Goal: Information Seeking & Learning: Understand process/instructions

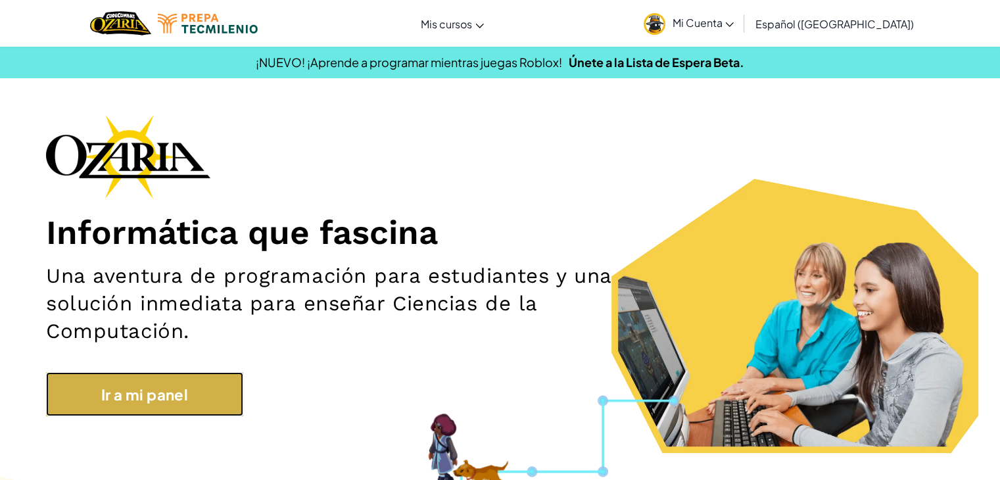
click at [152, 398] on font "Ir a mi panel" at bounding box center [144, 394] width 87 height 18
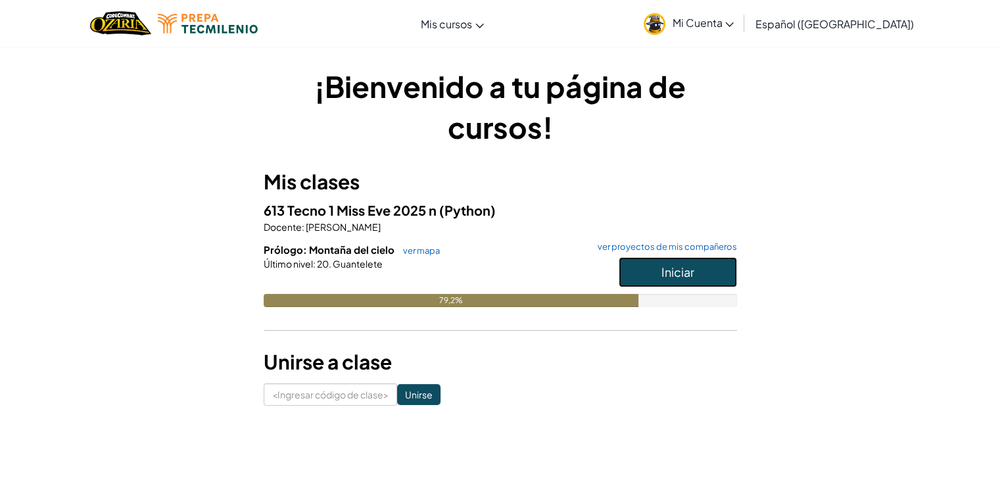
click at [699, 285] on button "Iniciar" at bounding box center [678, 272] width 118 height 30
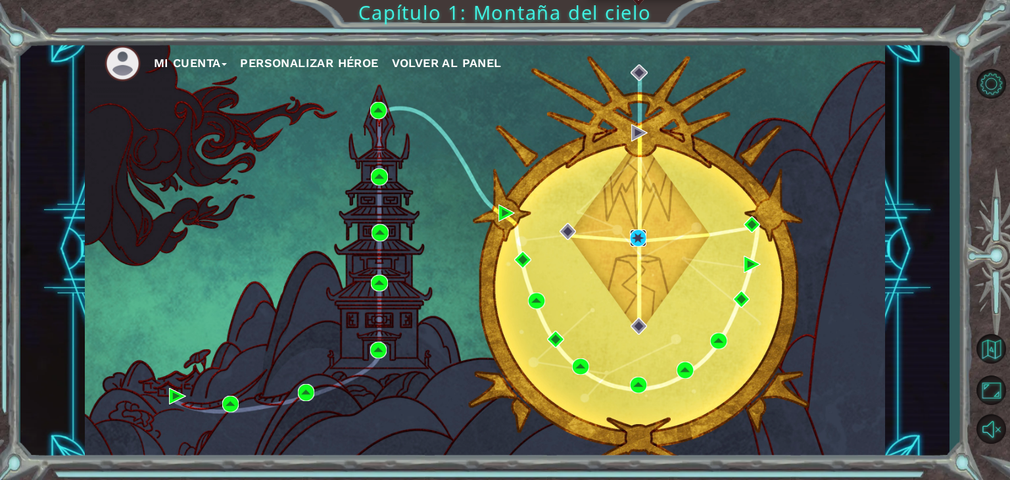
click at [642, 235] on img at bounding box center [638, 237] width 17 height 17
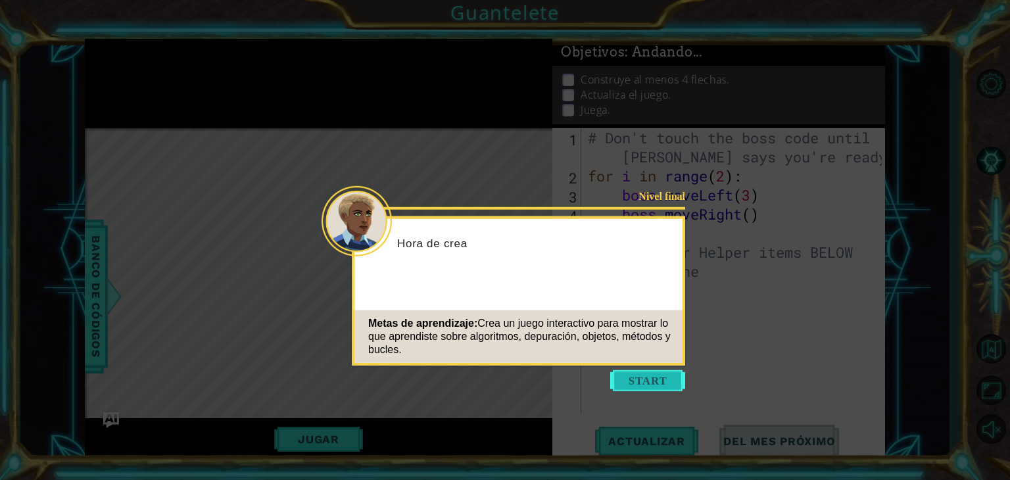
click at [631, 385] on button "Comenzar" at bounding box center [647, 380] width 75 height 21
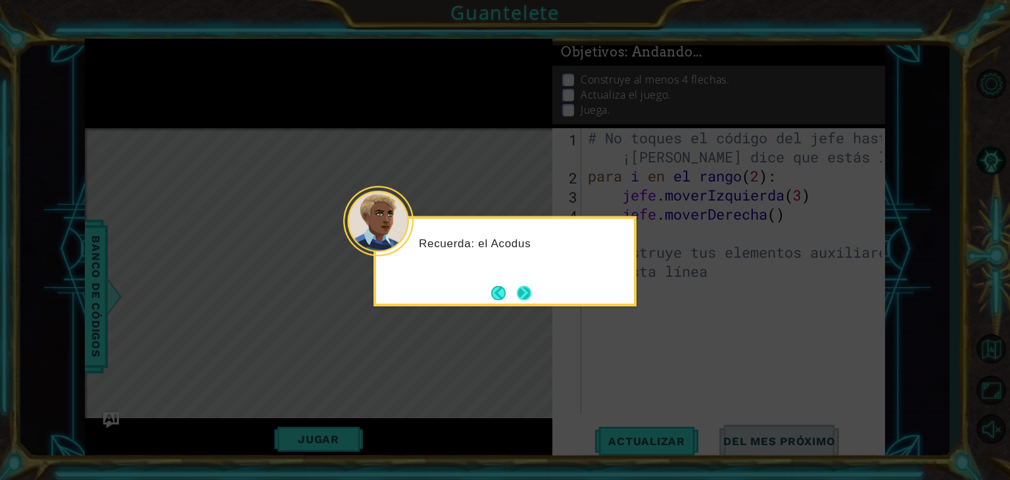
click at [531, 299] on button "Próximo" at bounding box center [524, 292] width 14 height 14
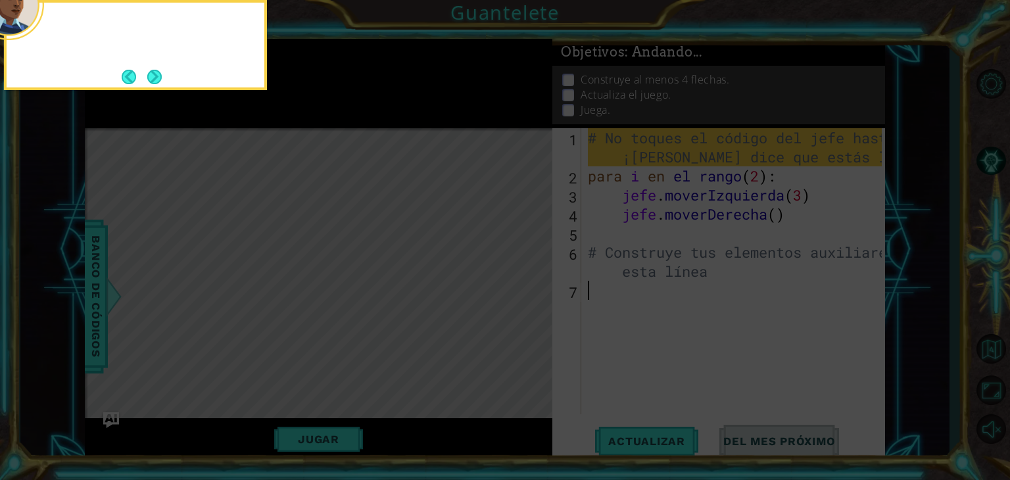
click at [531, 299] on icon at bounding box center [505, 240] width 1010 height 480
click at [154, 74] on button "Próximo" at bounding box center [154, 77] width 14 height 14
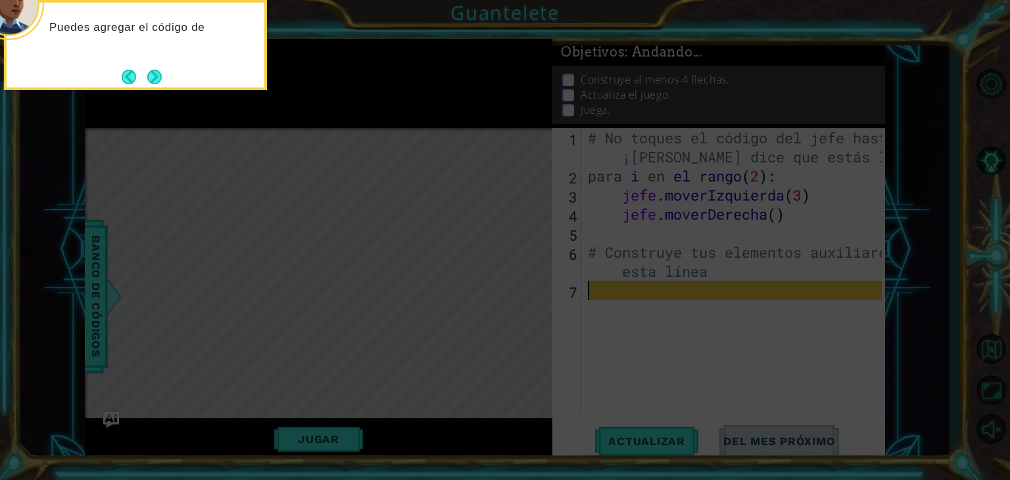
click at [168, 70] on div "Puedes agregar el código de" at bounding box center [135, 45] width 263 height 90
click at [163, 70] on div "Puedes agregar el código de un súper ayudante" at bounding box center [136, 39] width 258 height 72
click at [163, 70] on div "Puedes agregar el código de un súper ayudante aquí para construir" at bounding box center [136, 41] width 258 height 66
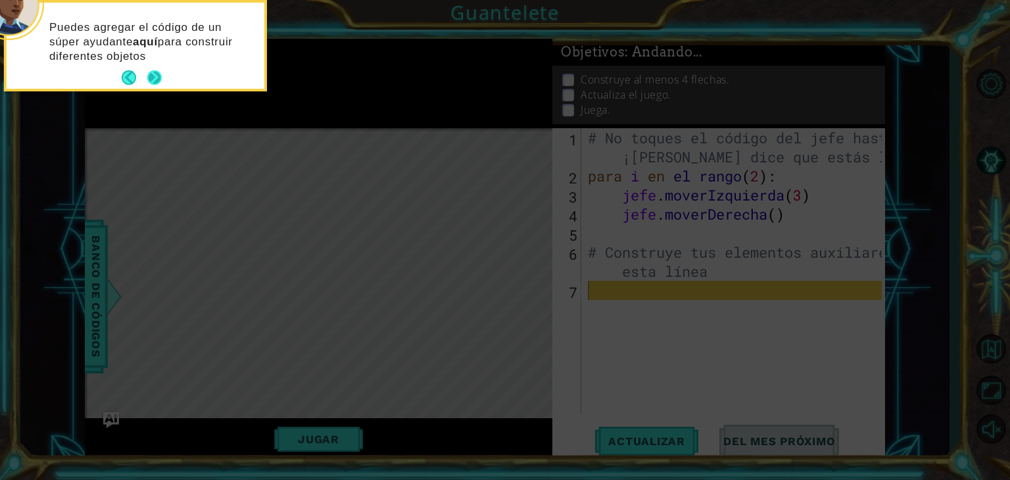
click at [153, 74] on button "Próximo" at bounding box center [154, 77] width 14 height 14
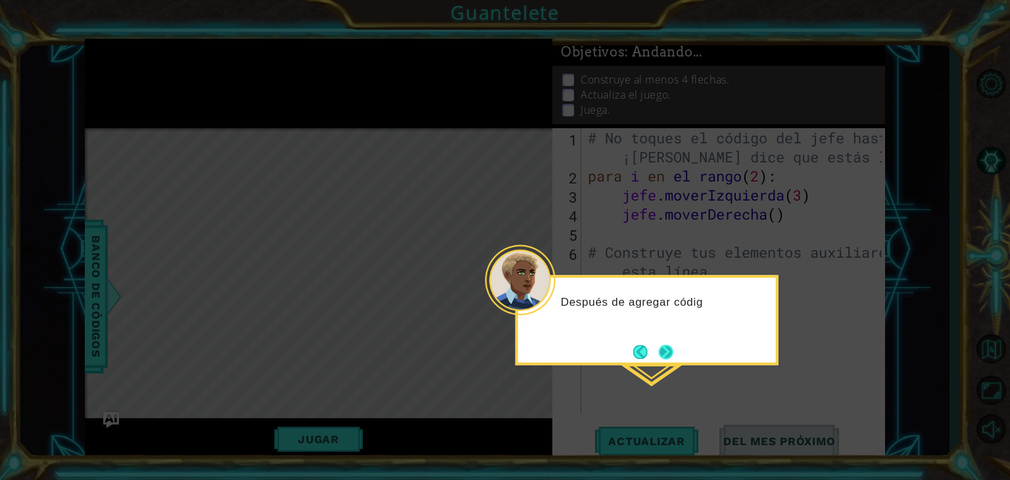
click at [670, 354] on button "Próximo" at bounding box center [666, 351] width 14 height 14
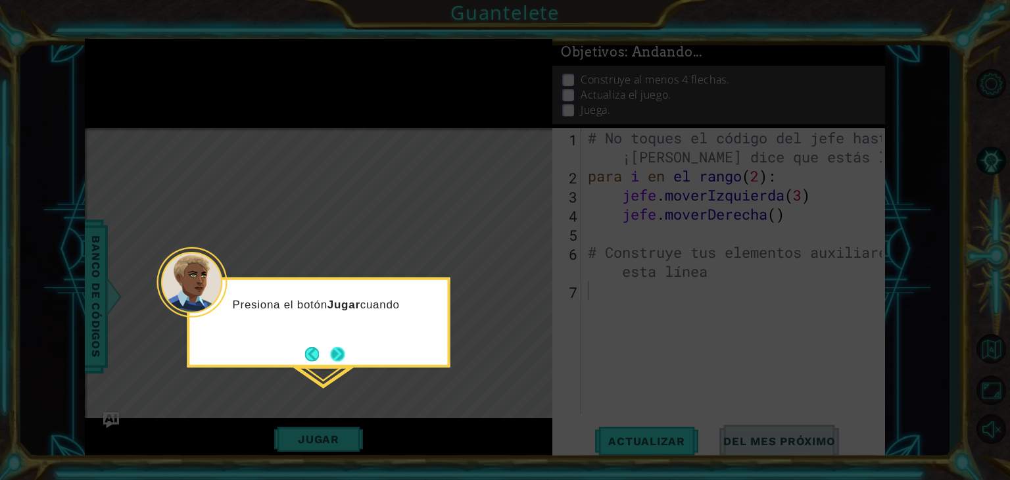
click at [342, 353] on button "Próximo" at bounding box center [337, 353] width 14 height 14
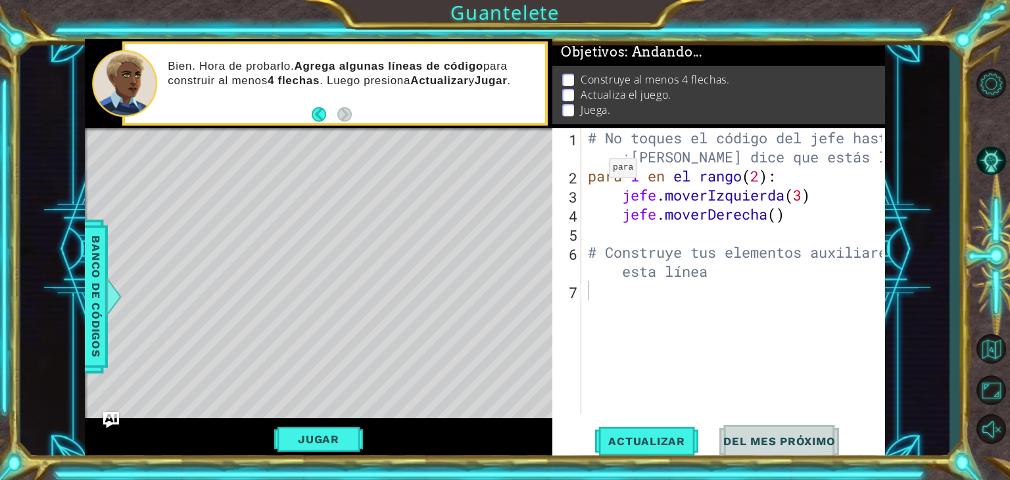
click at [799, 9] on div "1 הההההההההההההההההההההההההההההההה הההההההההההההההההההההההההההההההה ההההההההההה…" at bounding box center [505, 240] width 1010 height 480
click at [676, 279] on div "# No toques el código del jefe hasta que ¡Vega dice que estás listo! para i en …" at bounding box center [736, 299] width 303 height 343
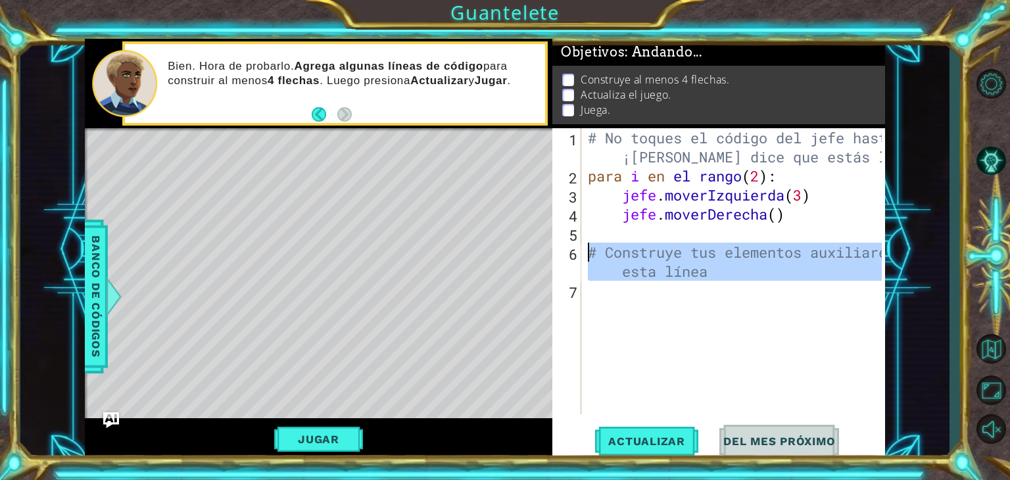
drag, startPoint x: 743, startPoint y: 285, endPoint x: 586, endPoint y: 250, distance: 160.2
click at [586, 250] on div "# No toques el código del jefe hasta que ¡Vega dice que estás listo! para i en …" at bounding box center [736, 299] width 303 height 343
type textarea "# Build your Helper items BELOW this line"
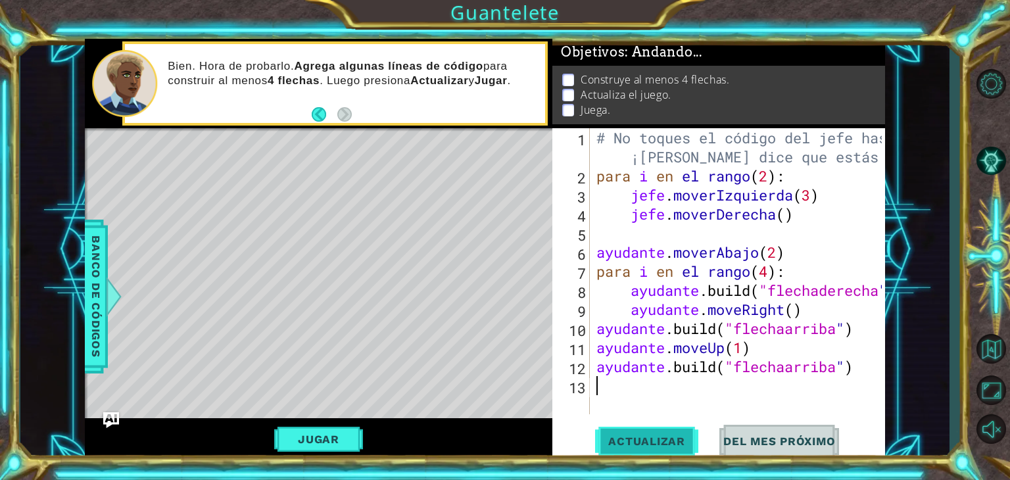
click at [628, 444] on font "Actualizar" at bounding box center [646, 441] width 77 height 13
click at [664, 445] on font "Actualizar" at bounding box center [646, 441] width 77 height 13
click at [667, 438] on font "Actualizar" at bounding box center [646, 441] width 77 height 13
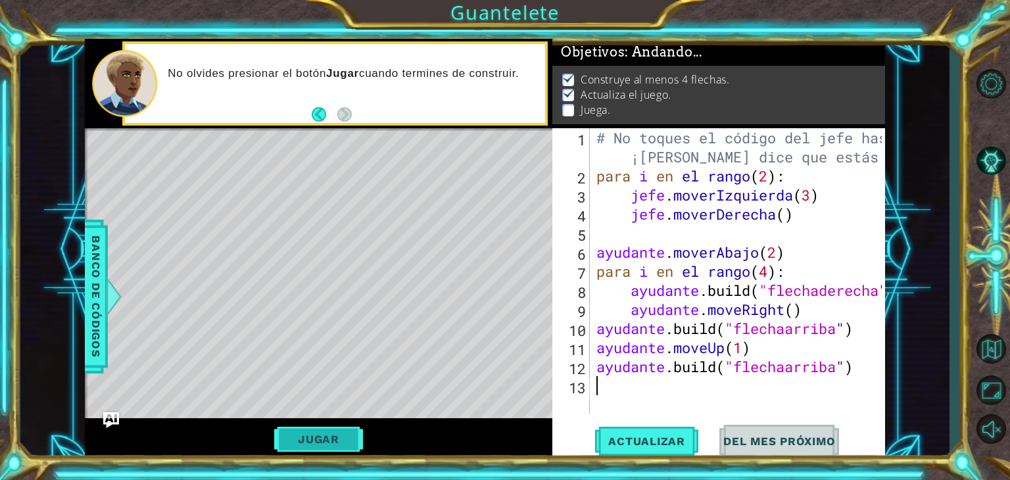
click at [312, 445] on font "Jugar" at bounding box center [318, 439] width 41 height 13
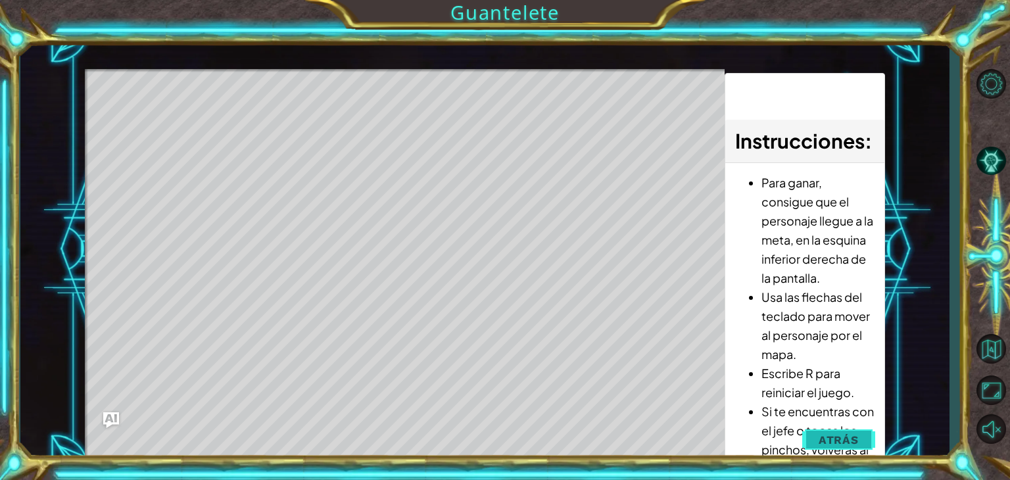
click at [838, 437] on span "Atrás" at bounding box center [838, 439] width 40 height 13
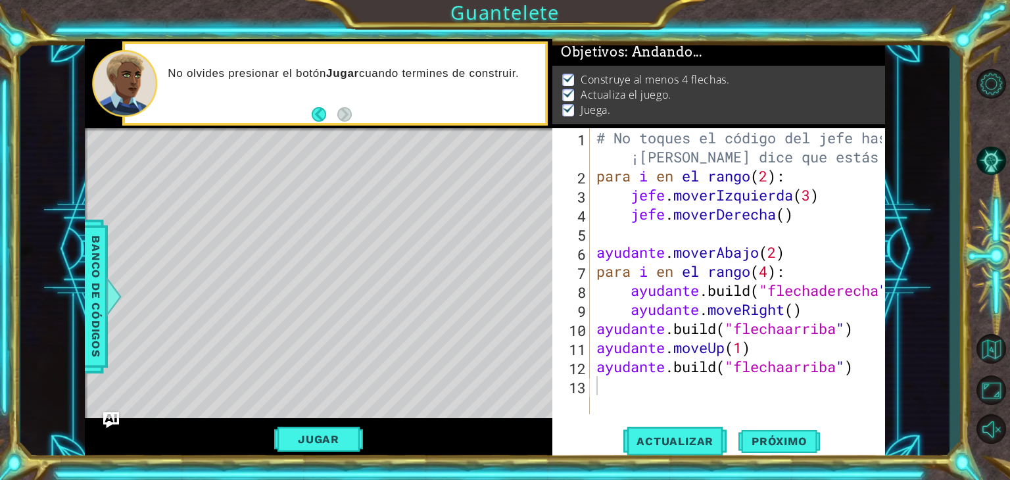
click at [769, 191] on div "# No toques el código del jefe hasta que ¡Vega dice que estás listo! para i en …" at bounding box center [741, 299] width 295 height 343
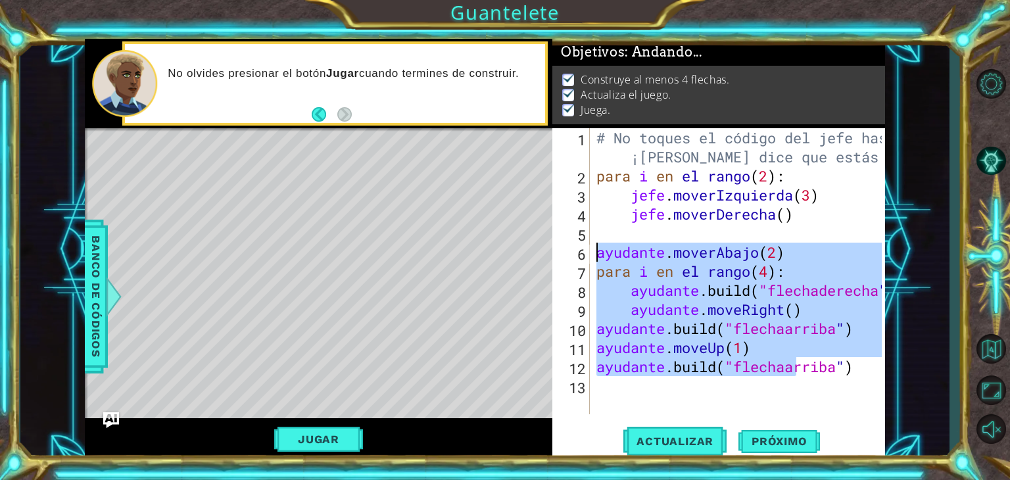
drag, startPoint x: 876, startPoint y: 375, endPoint x: 589, endPoint y: 245, distance: 314.8
click at [589, 245] on div "boss.moveLeft(3) 1 2 3 4 5 6 7 8 9 10 11 12 13 # No toques el código del jefe h…" at bounding box center [716, 271] width 329 height 286
type textarea "helper.moveDown(2) for i in range(4):"
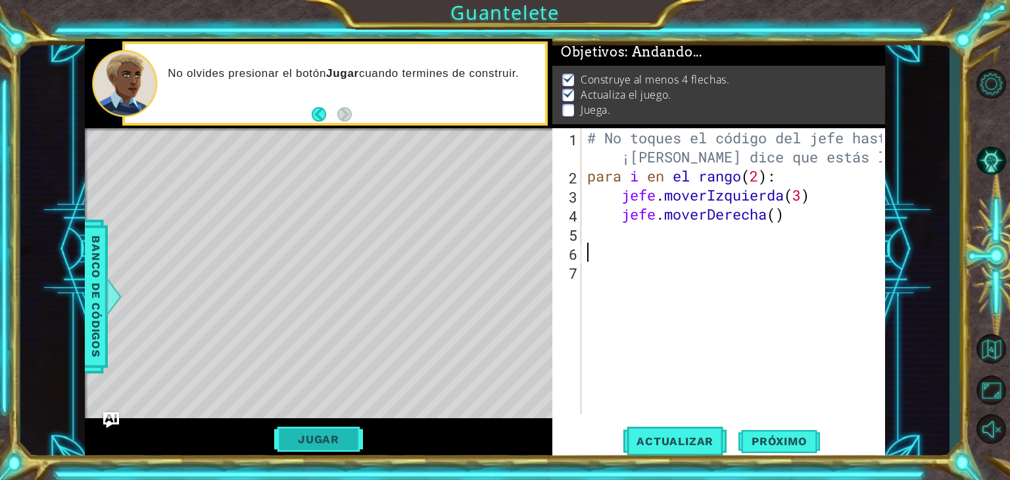
click at [350, 440] on button "Jugar" at bounding box center [318, 439] width 89 height 25
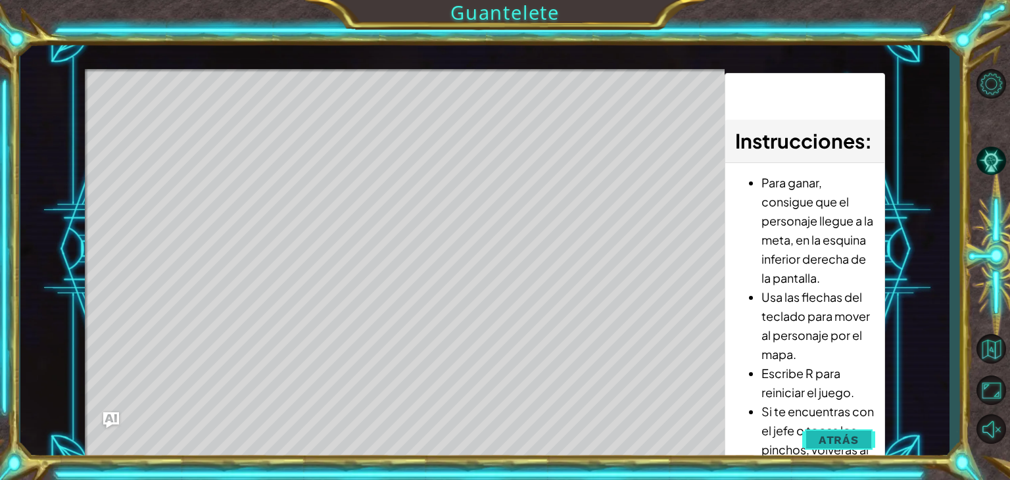
click at [826, 437] on span "Atrás" at bounding box center [838, 439] width 40 height 13
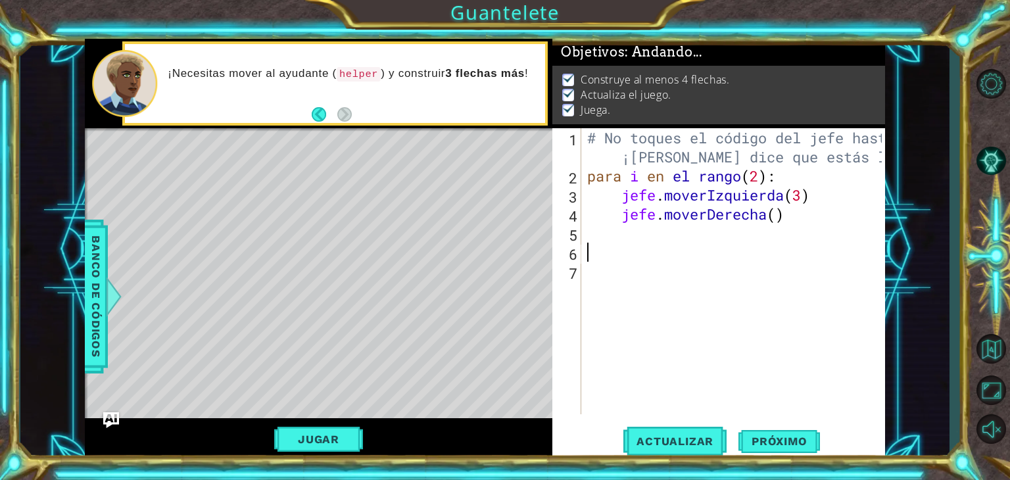
click at [637, 240] on div "# No toques el código del jefe hasta que ¡[PERSON_NAME] dice que estás listo! p…" at bounding box center [736, 299] width 304 height 343
click at [665, 153] on div "# No toques el código del jefe hasta que ¡[PERSON_NAME] dice que estás listo! p…" at bounding box center [736, 299] width 303 height 343
type textarea "# Don't touch the boss code until Vega says you're ready!"
click at [647, 236] on div "# No toques el código del jefe hasta que ¡[PERSON_NAME] dice que estás listo! p…" at bounding box center [736, 299] width 303 height 343
click at [340, 424] on div "Jugar" at bounding box center [318, 439] width 467 height 42
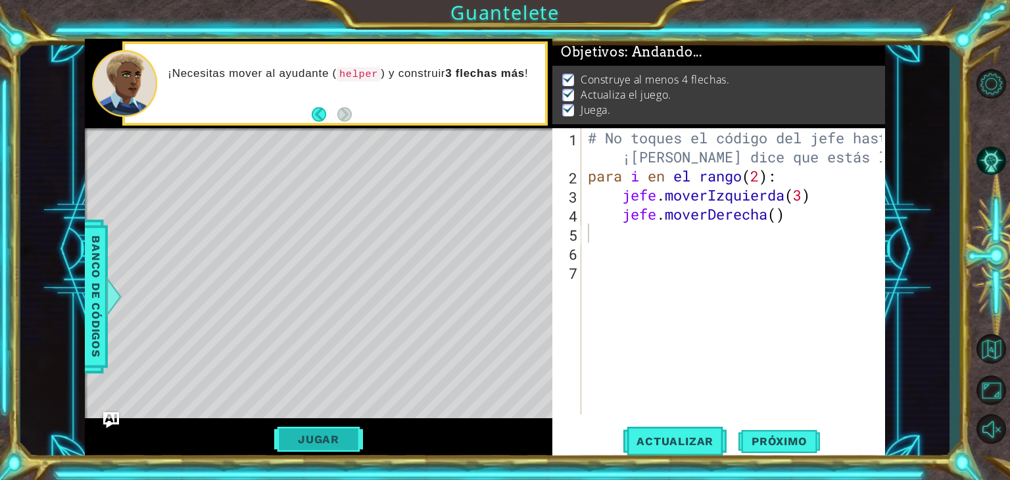
click at [344, 435] on button "Jugar" at bounding box center [318, 439] width 89 height 25
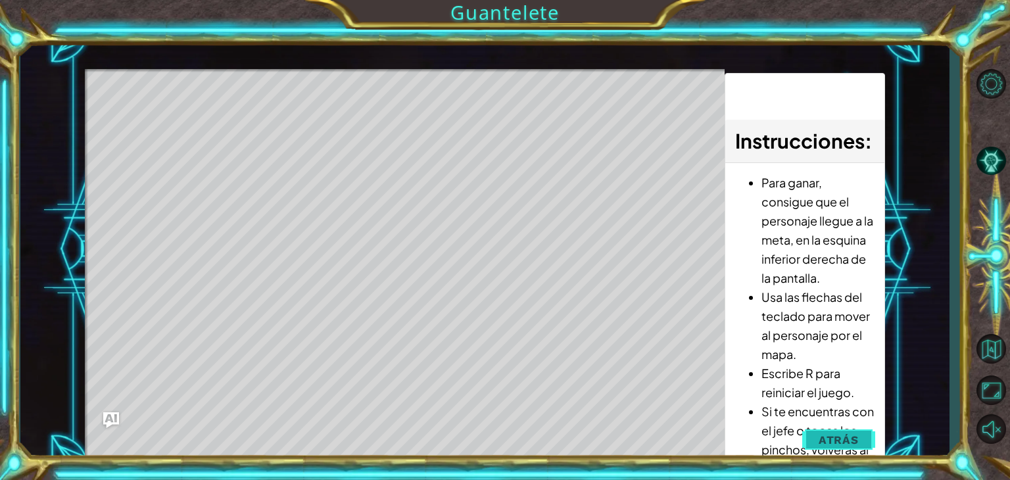
click at [832, 440] on span "Atrás" at bounding box center [838, 439] width 40 height 13
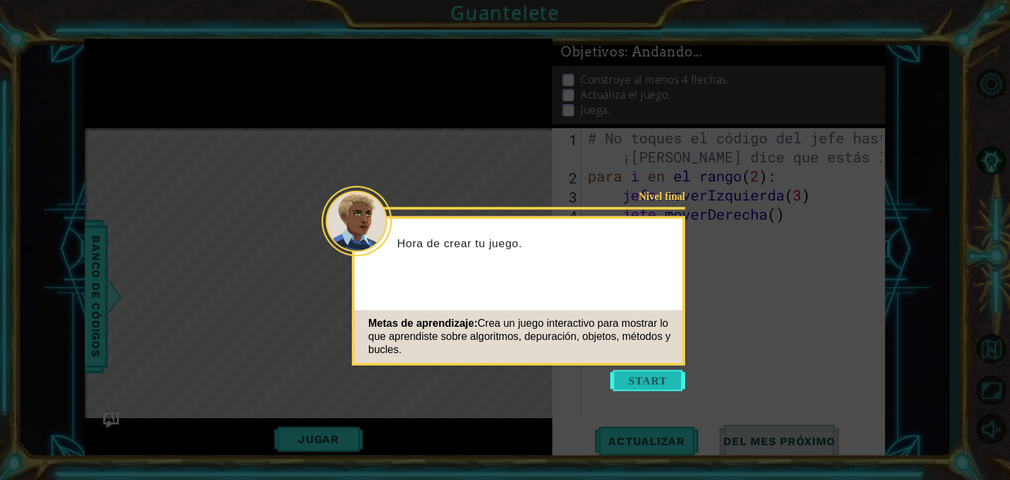
click at [663, 376] on button "Comenzar" at bounding box center [647, 380] width 75 height 21
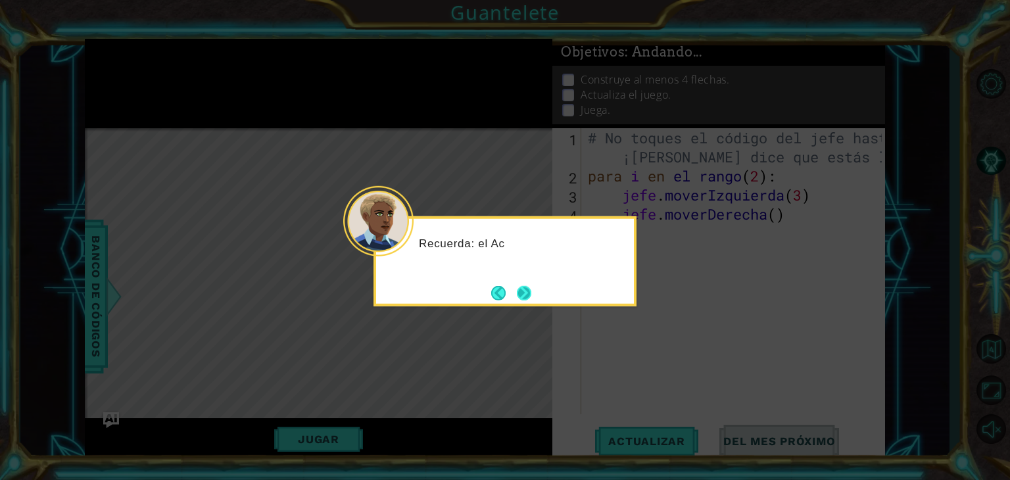
click at [524, 291] on button "Próximo" at bounding box center [524, 293] width 16 height 16
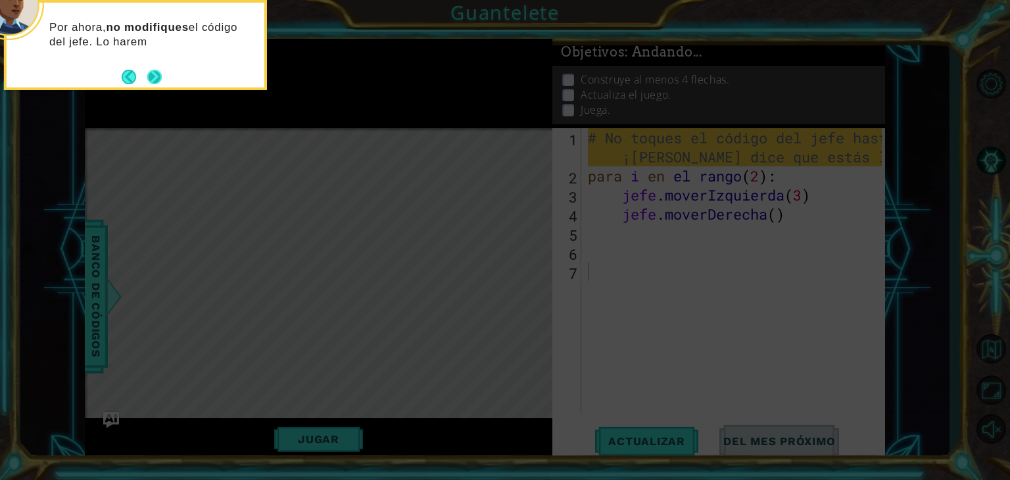
click at [151, 78] on button "Próximo" at bounding box center [155, 77] width 16 height 16
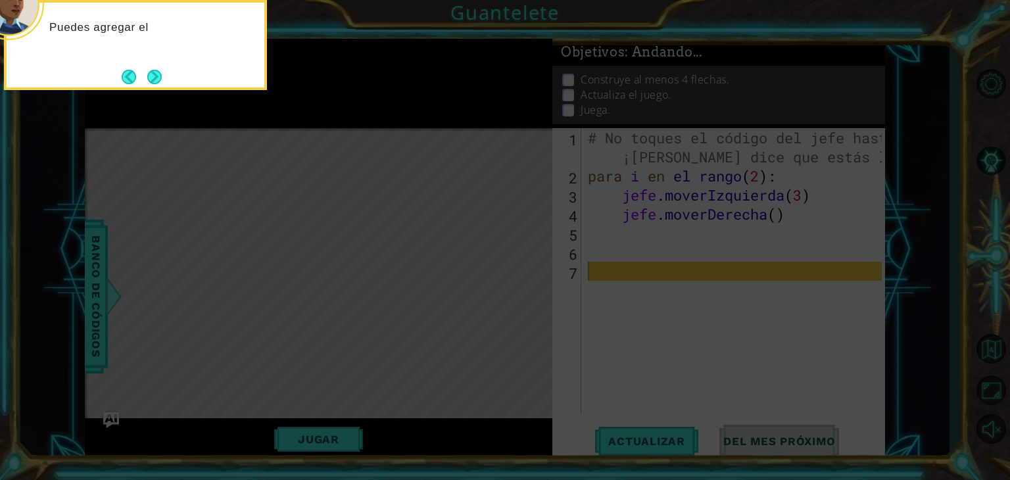
click at [151, 78] on button "Próximo" at bounding box center [155, 77] width 18 height 18
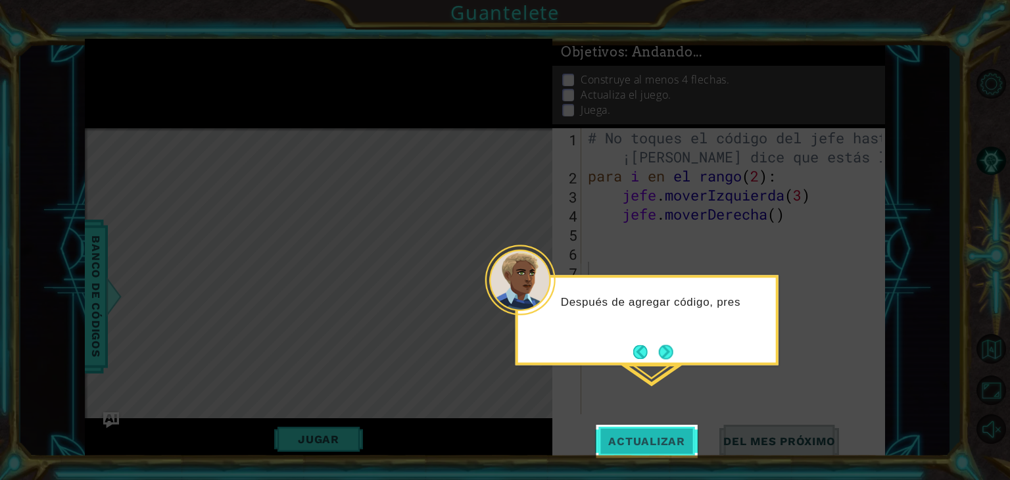
click at [641, 437] on font "Actualizar" at bounding box center [646, 441] width 77 height 13
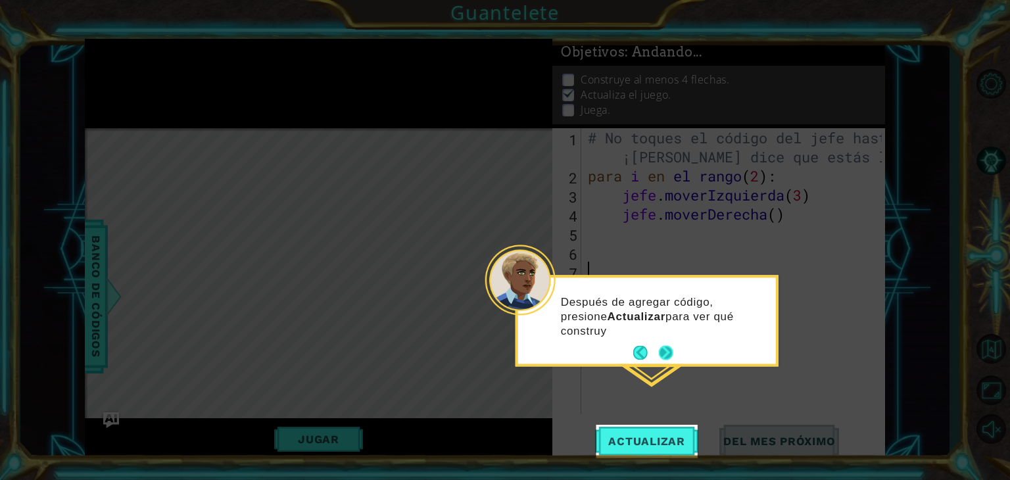
click at [665, 352] on button "Próximo" at bounding box center [666, 353] width 18 height 18
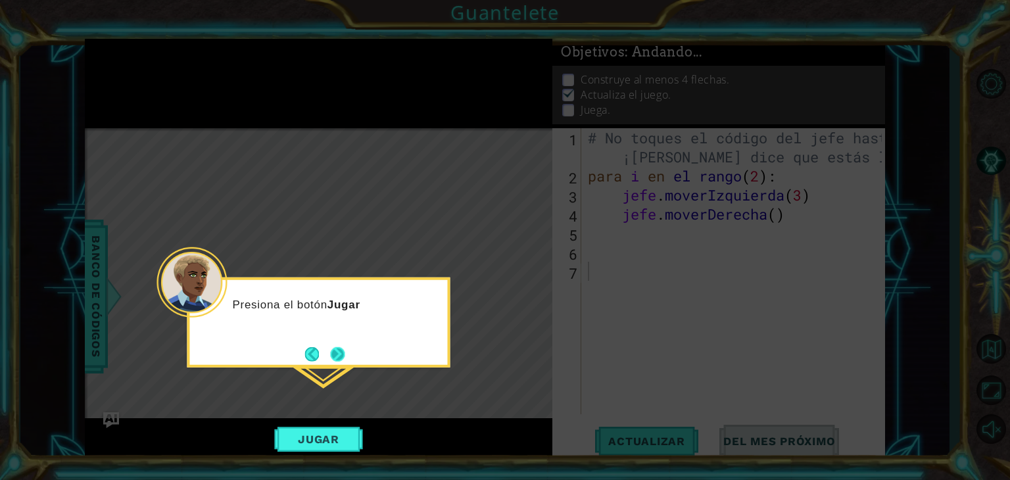
click at [342, 358] on button "Próximo" at bounding box center [337, 353] width 15 height 15
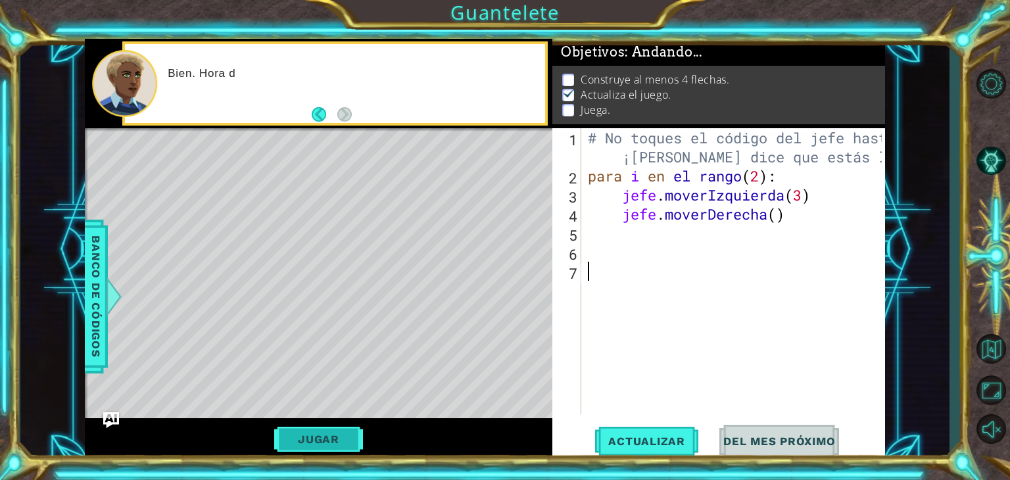
click at [339, 438] on font "Jugar" at bounding box center [318, 439] width 41 height 13
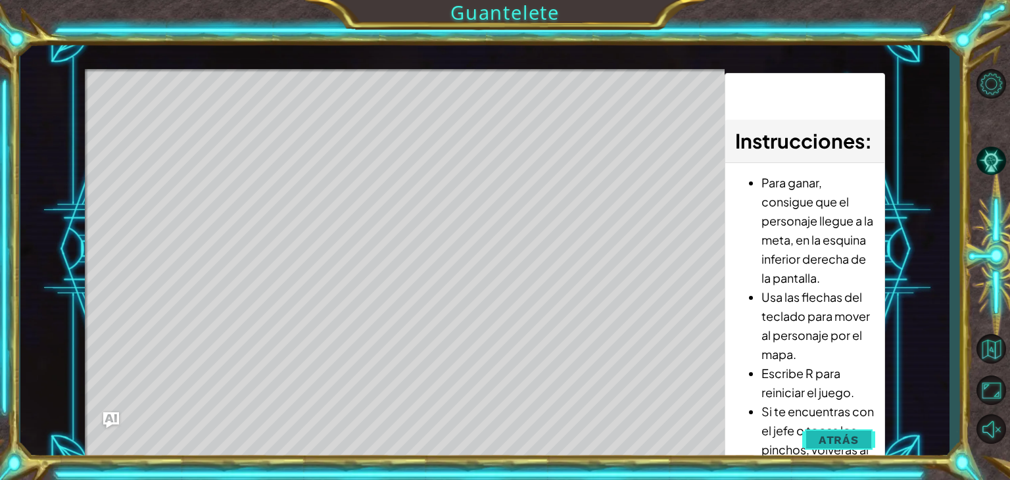
click at [826, 450] on button "Atrás" at bounding box center [838, 440] width 73 height 26
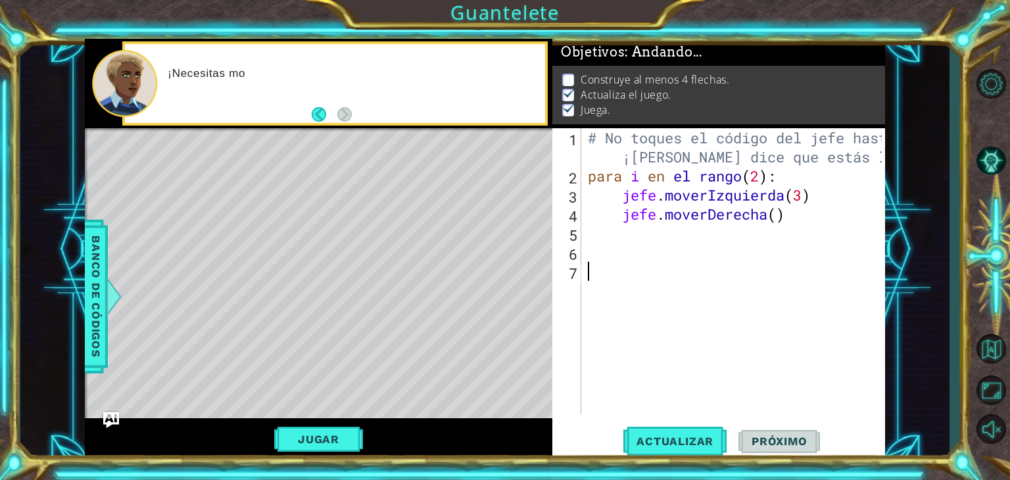
click at [686, 246] on div "# No toques el código del jefe hasta que ¡[PERSON_NAME] dice que estás listo! p…" at bounding box center [736, 299] width 303 height 343
click at [686, 237] on div "# No toques el código del jefe hasta que ¡[PERSON_NAME] dice que estás listo! p…" at bounding box center [736, 299] width 303 height 343
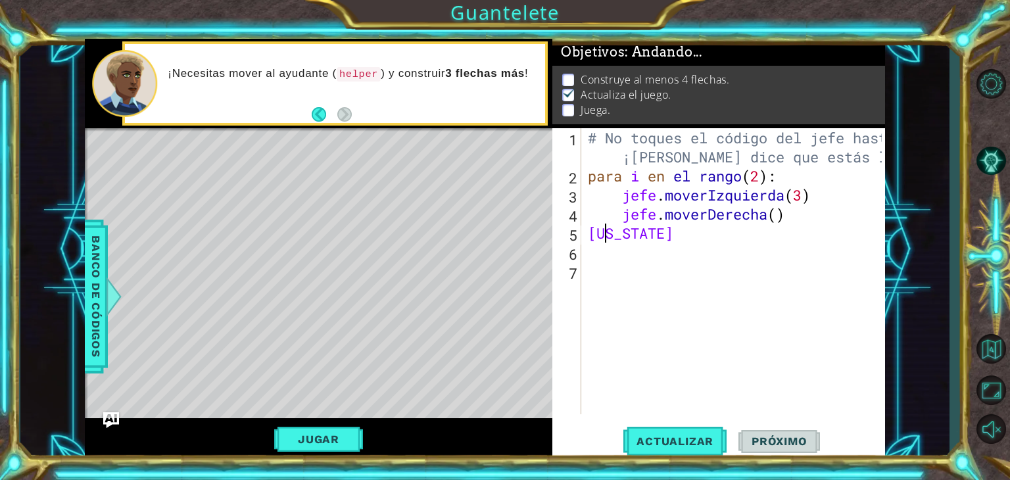
scroll to position [0, 0]
type textarea "flecha"
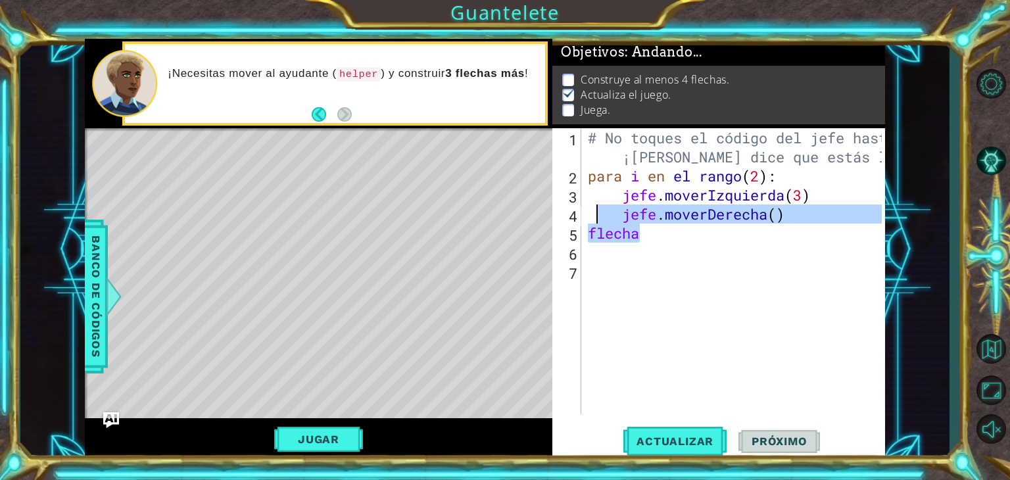
drag, startPoint x: 678, startPoint y: 233, endPoint x: 575, endPoint y: 229, distance: 104.0
click at [575, 229] on div "flecha 1 2 3 4 5 6 7 # No toques el código del jefe hasta que ¡[PERSON_NAME] di…" at bounding box center [716, 271] width 329 height 286
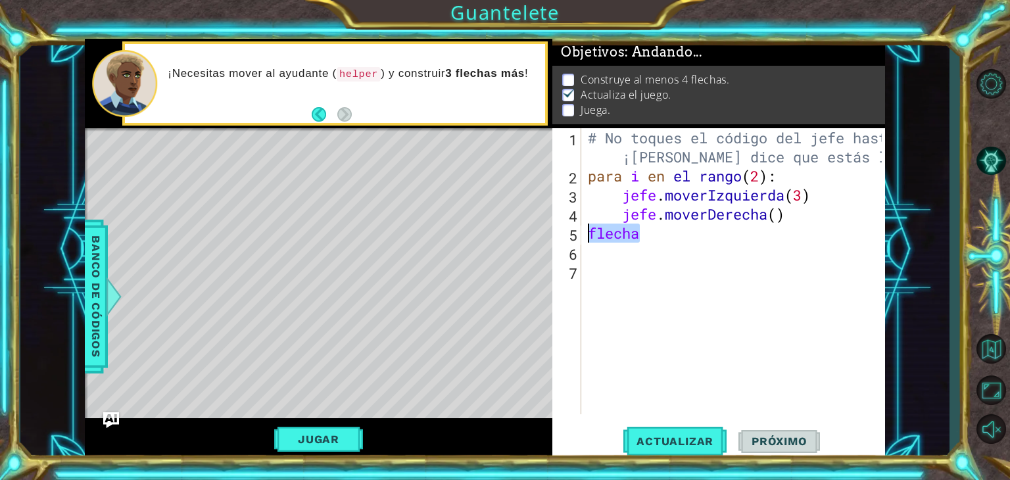
scroll to position [0, 0]
click at [598, 243] on div "# No toques el código del jefe hasta que ¡[PERSON_NAME] dice que estás listo! p…" at bounding box center [736, 299] width 303 height 343
paste textarea "[DOMAIN_NAME]("rightArrow")"
type textarea "[DOMAIN_NAME]("rightArrow")"
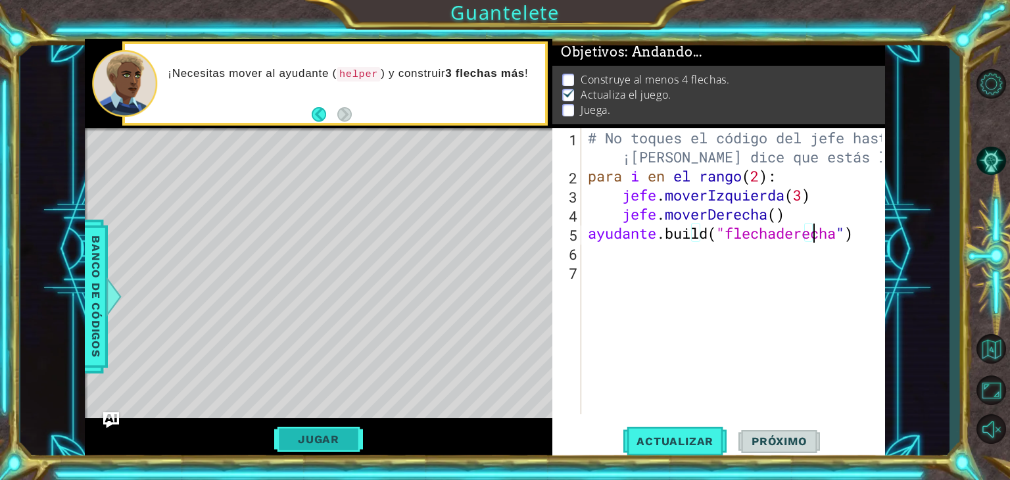
click at [329, 445] on font "Jugar" at bounding box center [318, 439] width 41 height 13
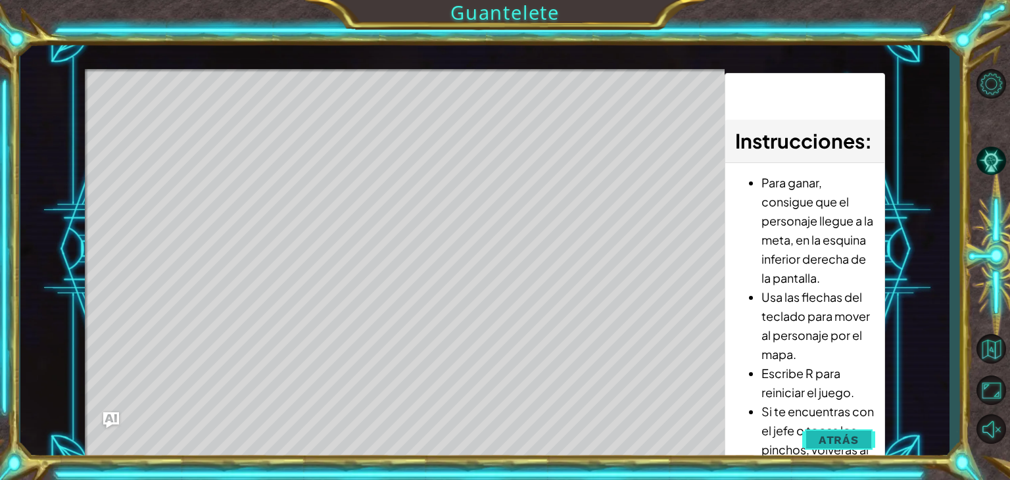
click at [831, 442] on span "Atrás" at bounding box center [838, 439] width 40 height 13
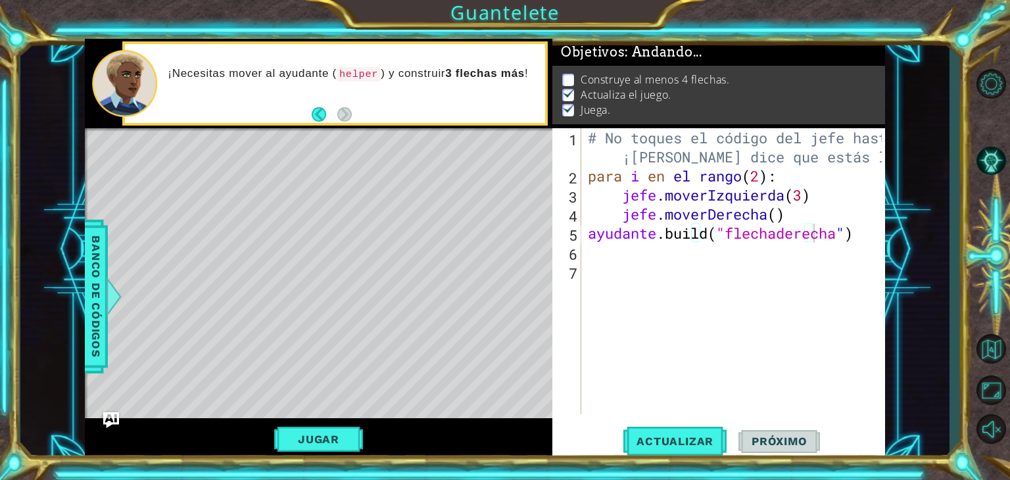
drag, startPoint x: 831, startPoint y: 442, endPoint x: 398, endPoint y: 483, distance: 434.4
click at [398, 479] on html "1 [DEMOGRAPHIC_DATA] XXXXXXXXXXXXXXXXXXXXXXXXXXXXXXXXXXXXXXXXXXXXXXXXXXXXXXXXXX…" at bounding box center [505, 240] width 1010 height 480
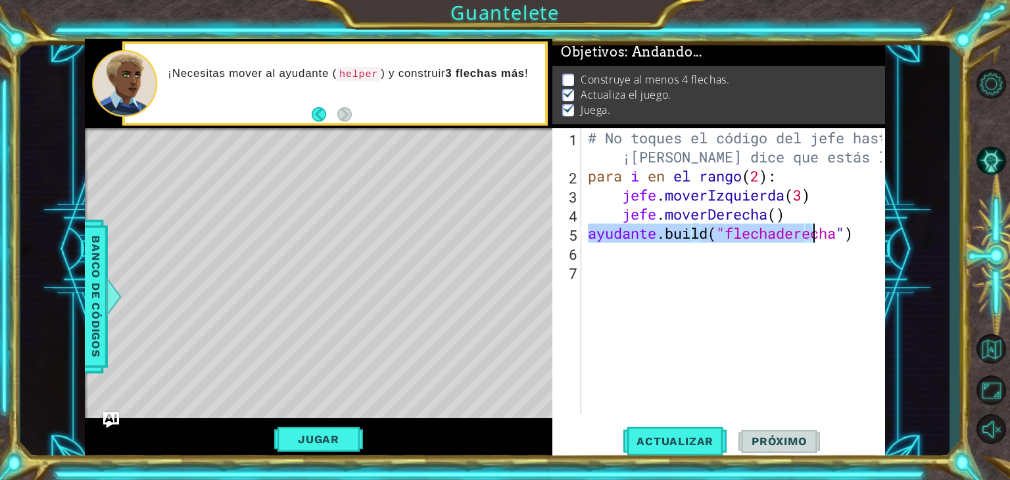
drag, startPoint x: 590, startPoint y: 229, endPoint x: 870, endPoint y: 237, distance: 280.8
click at [870, 237] on div "# No toques el código del jefe hasta que ¡[PERSON_NAME] dice que estás listo! p…" at bounding box center [736, 299] width 303 height 343
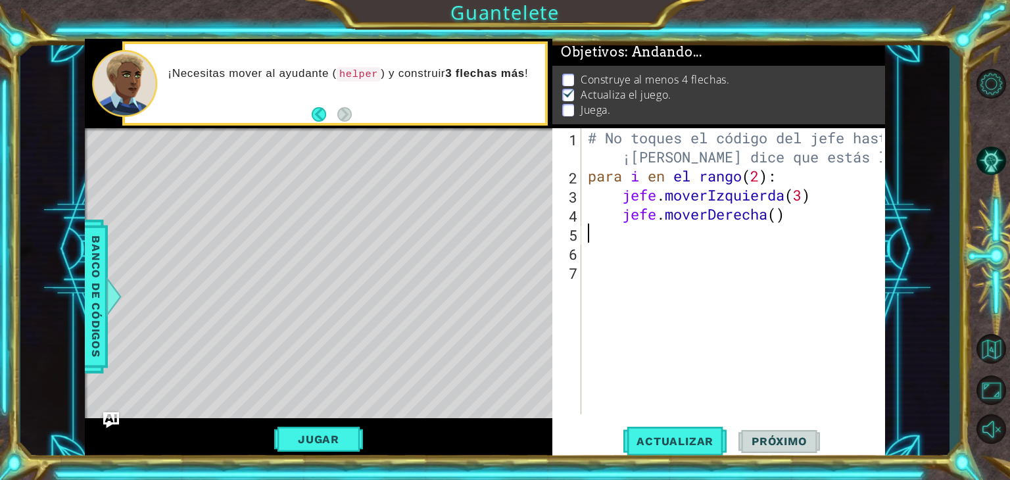
paste textarea "[DOMAIN_NAME]("rightArrow")"
type textarea "[DOMAIN_NAME]("rightArrow")"
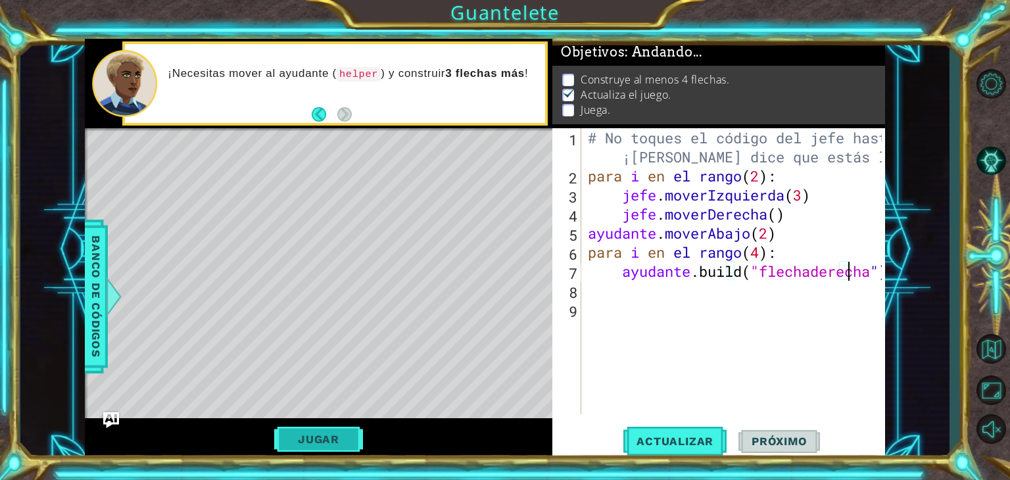
click at [311, 442] on font "Jugar" at bounding box center [318, 439] width 41 height 13
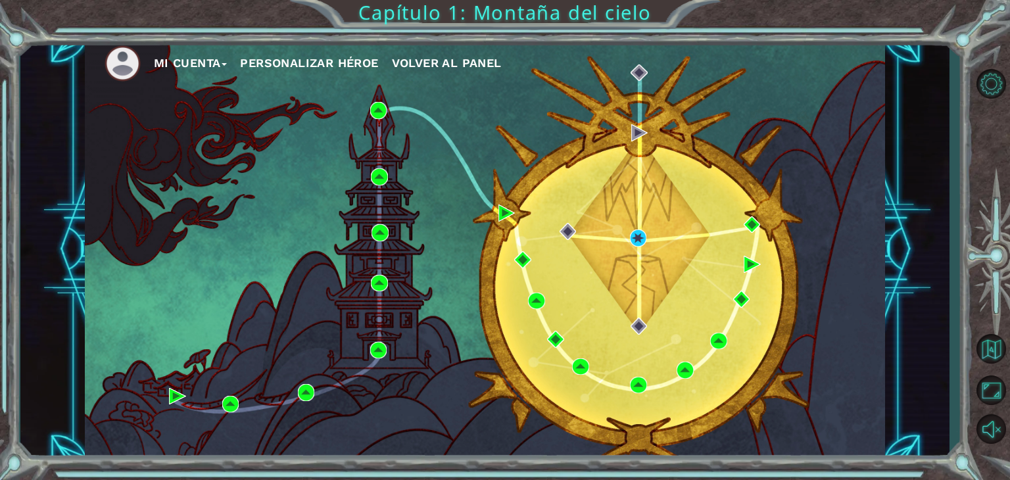
click at [479, 26] on div "Mi Cuenta Personalizar héroe Volver al panel Capítulo 1: Montaña del cielo" at bounding box center [505, 240] width 1010 height 480
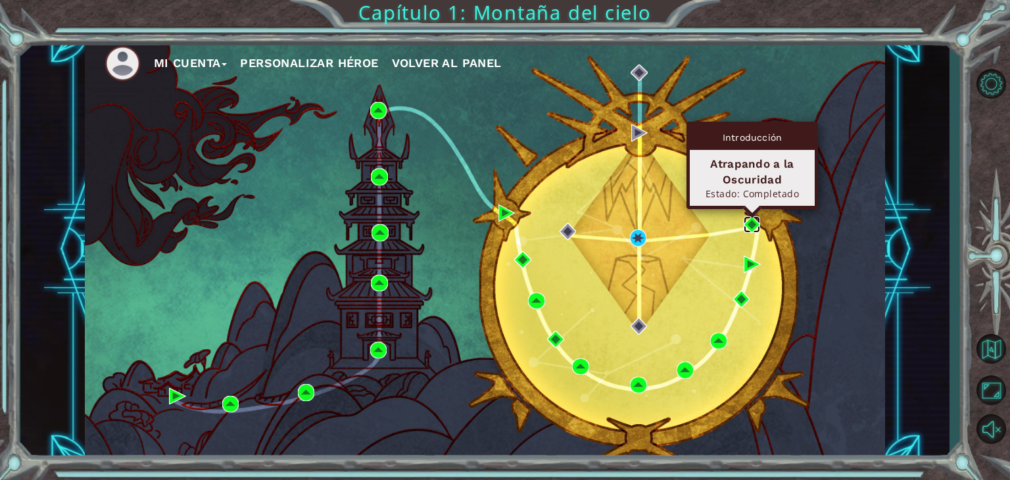
click at [751, 217] on img at bounding box center [752, 224] width 17 height 17
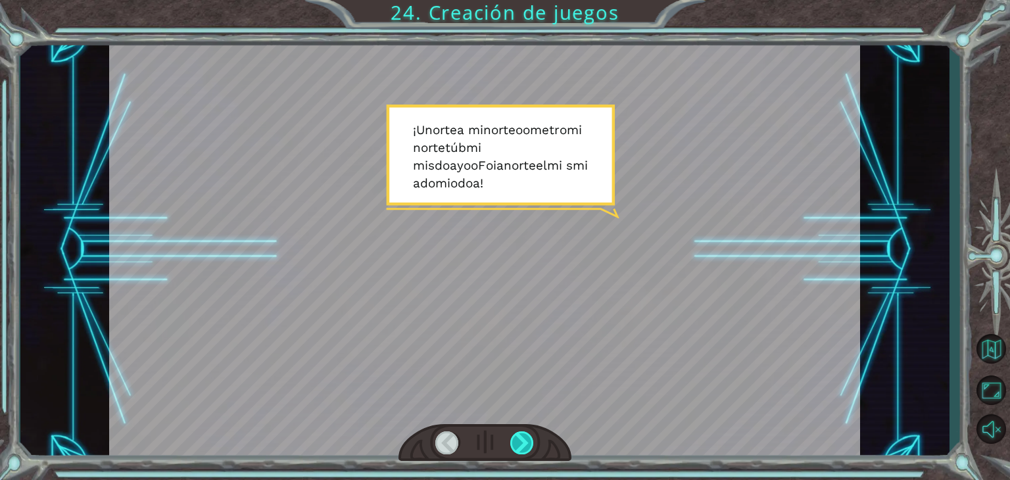
click at [524, 437] on div at bounding box center [522, 442] width 24 height 23
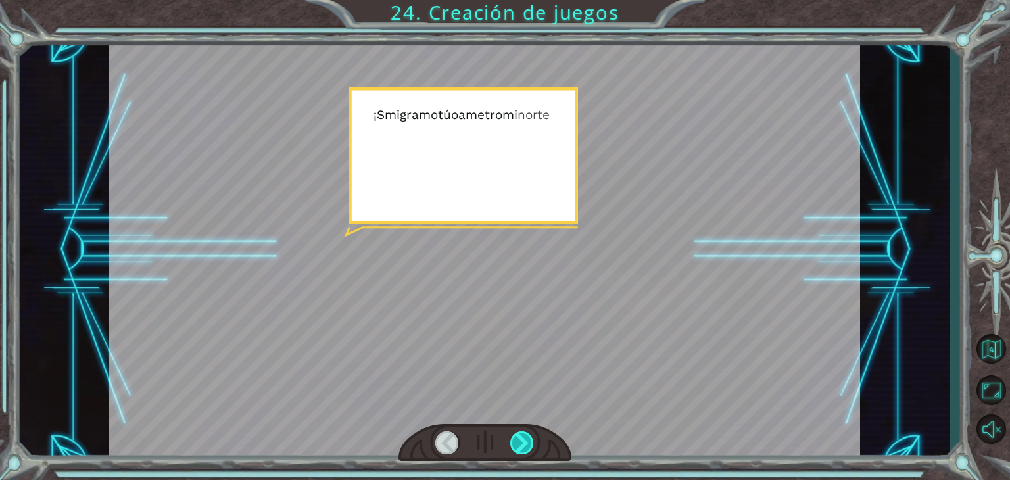
click at [524, 437] on div at bounding box center [522, 442] width 24 height 23
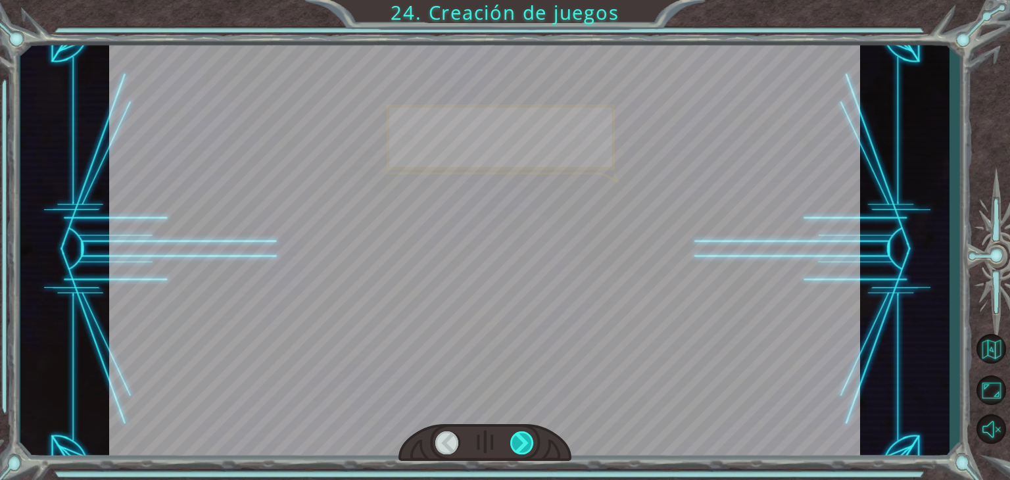
click at [524, 437] on div at bounding box center [522, 442] width 24 height 23
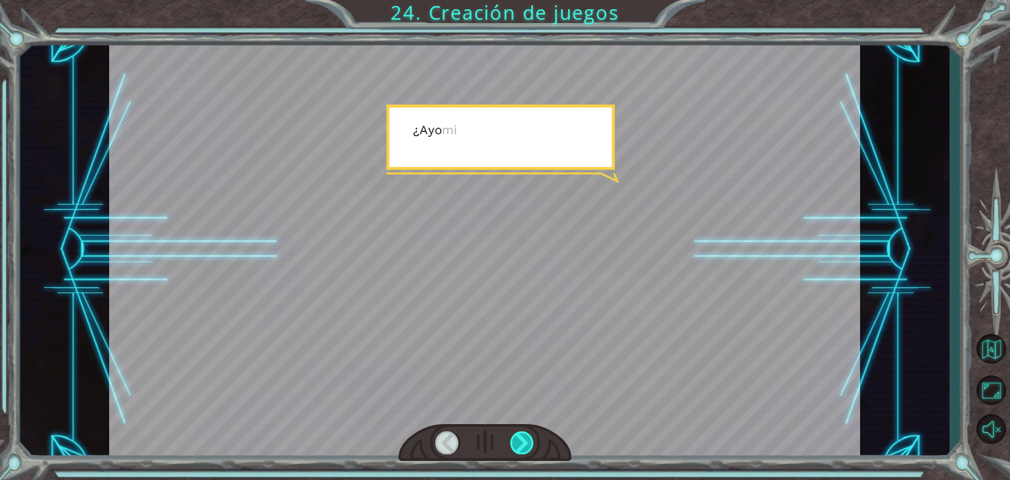
click at [524, 437] on div at bounding box center [522, 442] width 24 height 23
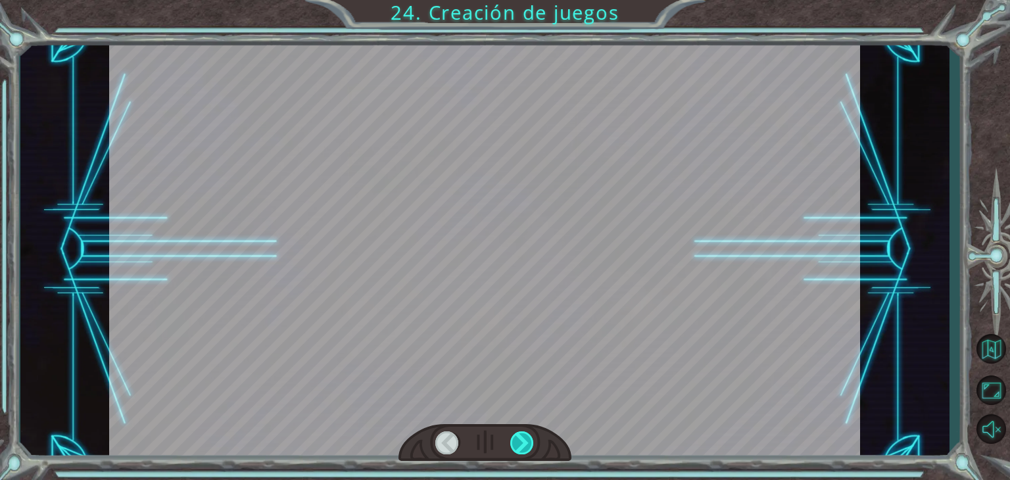
click at [524, 437] on div at bounding box center [522, 442] width 24 height 23
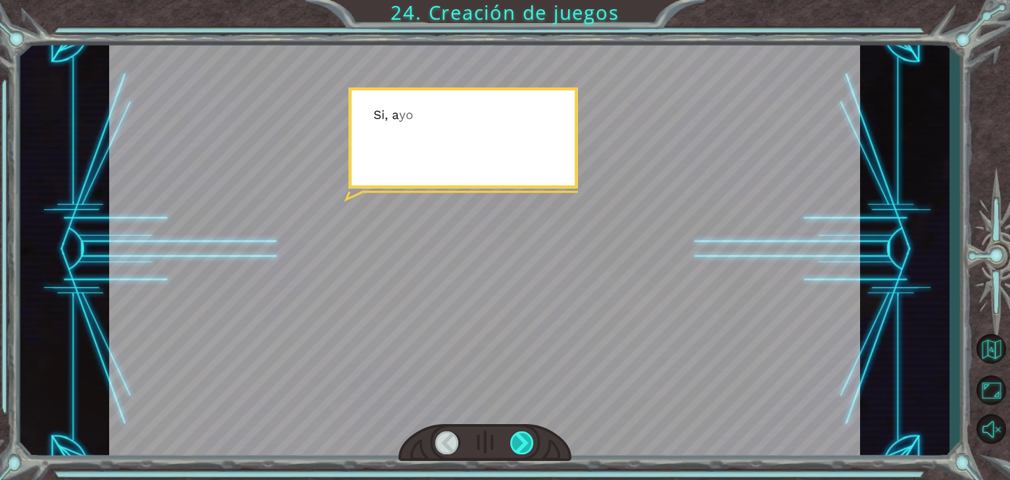
click at [524, 437] on div at bounding box center [522, 442] width 24 height 23
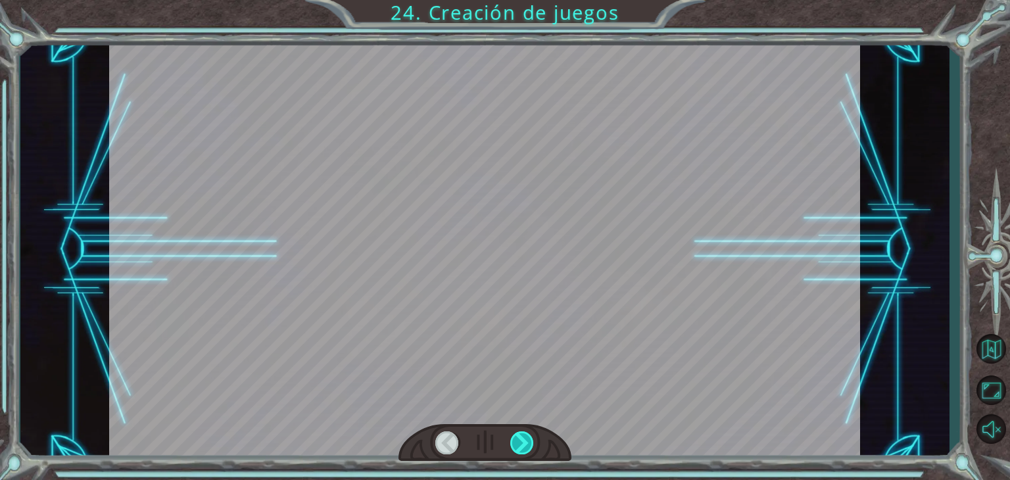
click at [524, 437] on div at bounding box center [522, 442] width 24 height 23
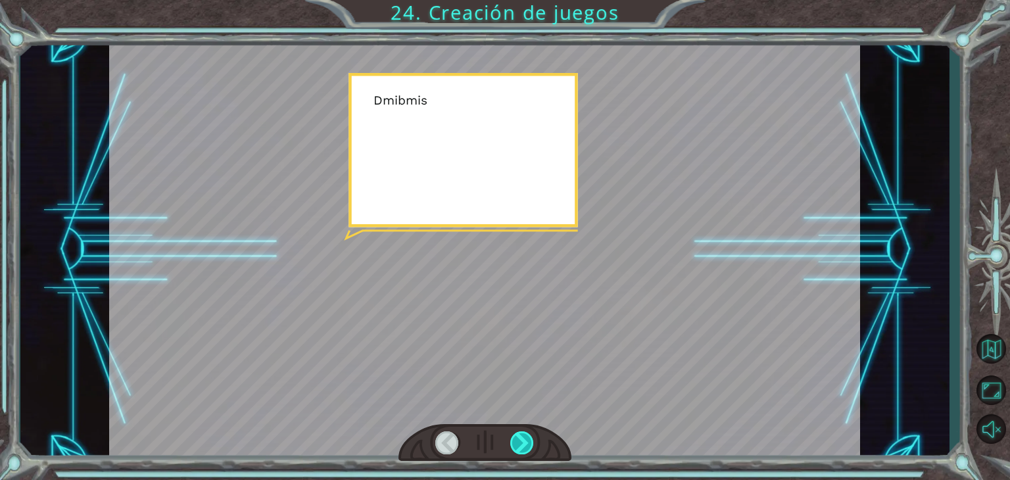
click at [524, 437] on div at bounding box center [522, 442] width 24 height 23
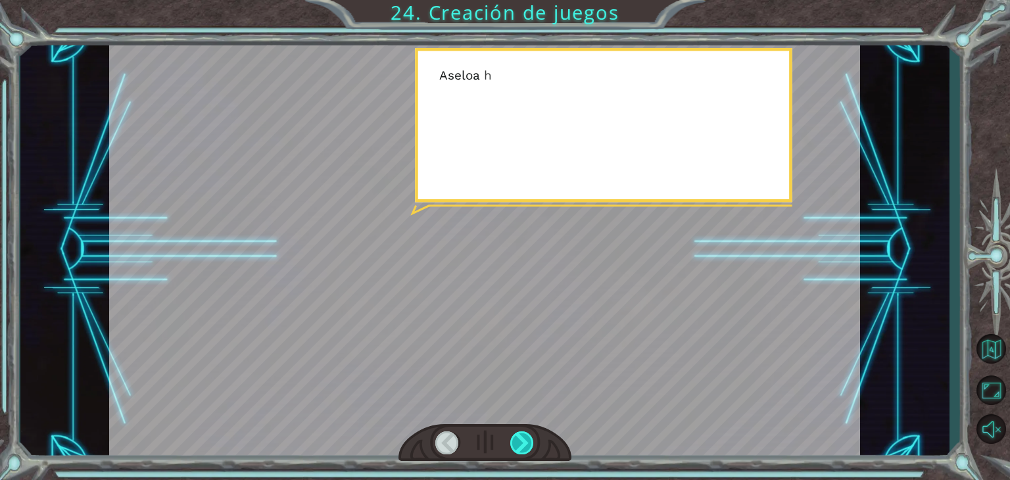
click at [524, 437] on div at bounding box center [522, 442] width 24 height 23
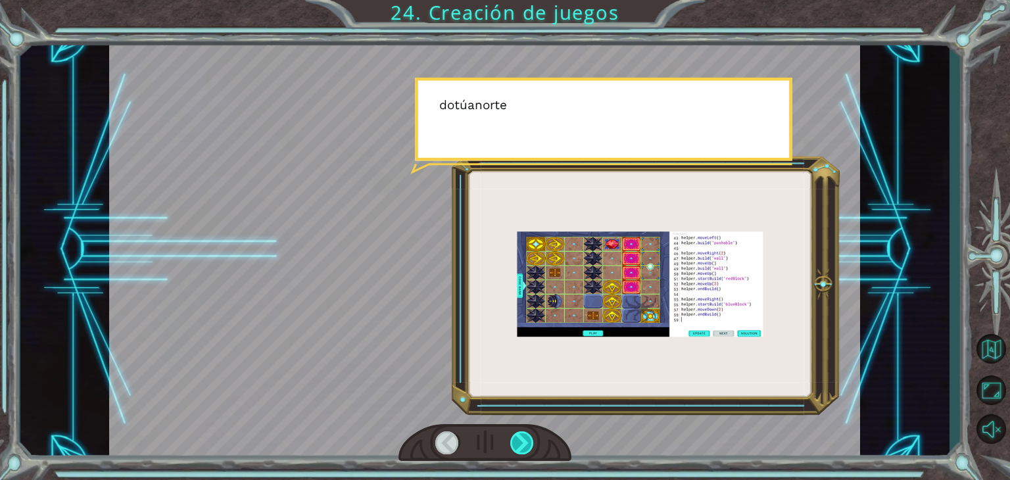
click at [524, 437] on div at bounding box center [522, 442] width 24 height 23
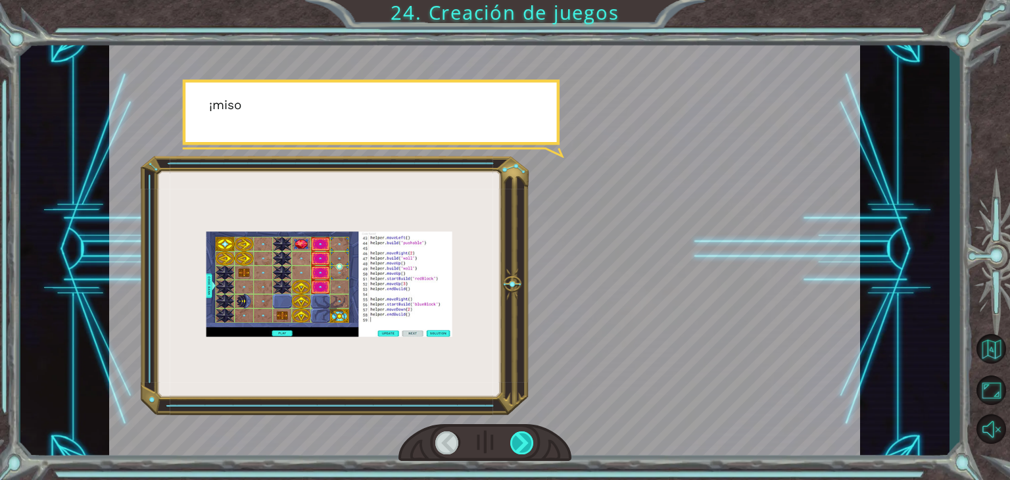
click at [524, 437] on div at bounding box center [522, 442] width 24 height 23
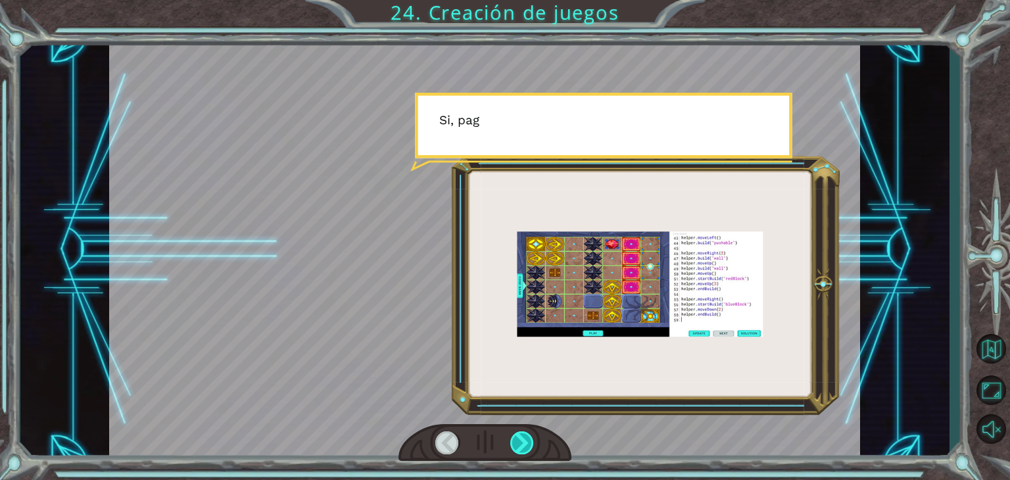
click at [524, 437] on div at bounding box center [522, 442] width 24 height 23
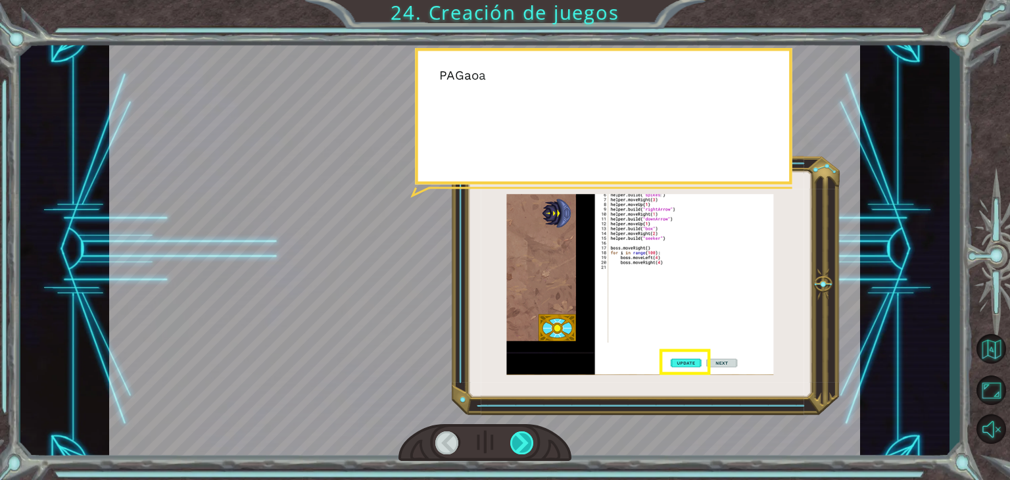
click at [524, 437] on div at bounding box center [522, 442] width 24 height 23
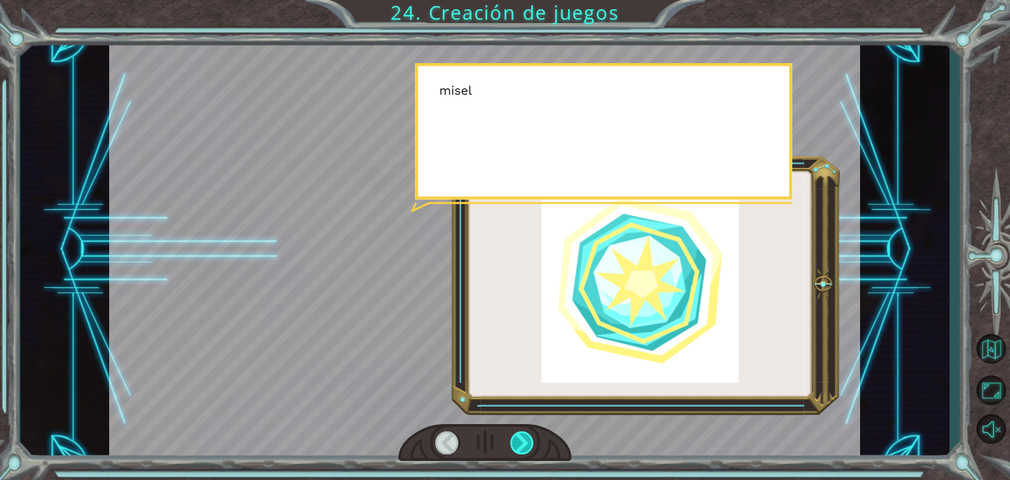
click at [524, 437] on div at bounding box center [522, 442] width 24 height 23
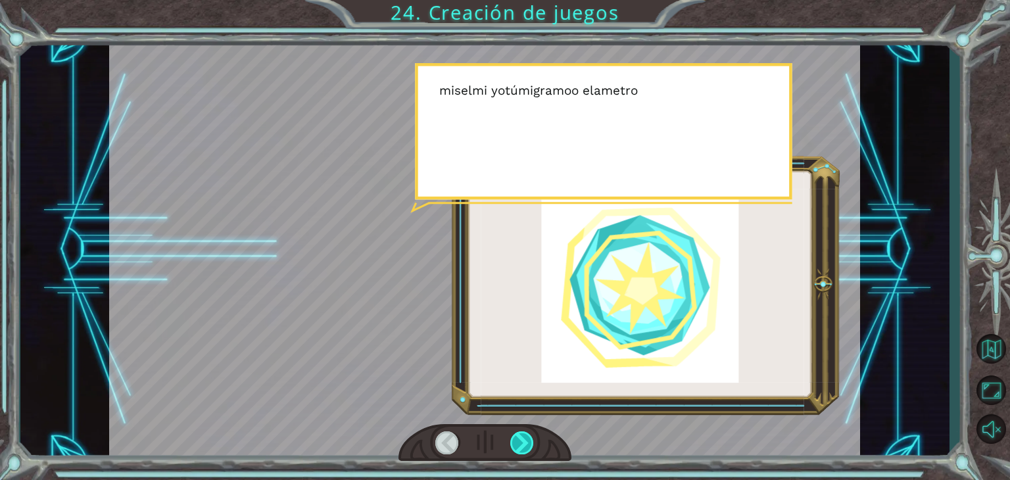
click at [524, 437] on div at bounding box center [522, 442] width 24 height 23
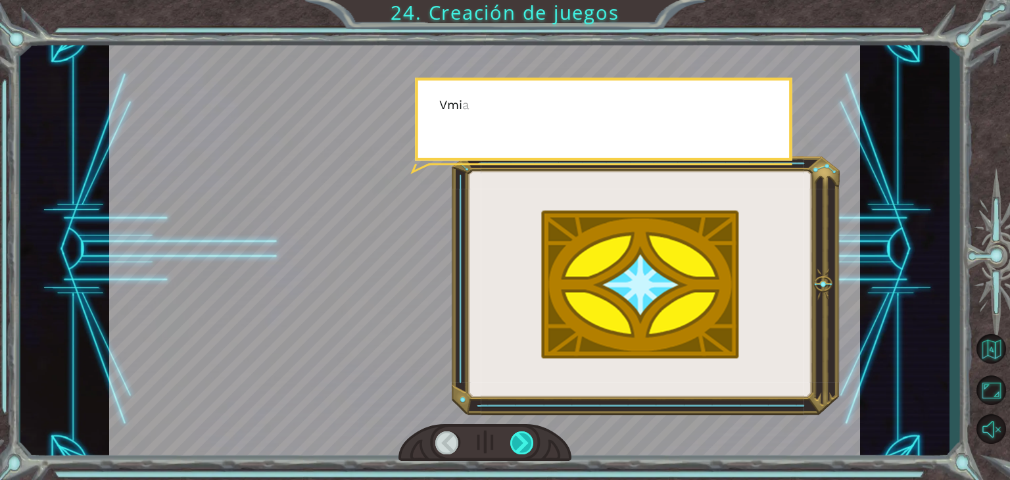
click at [524, 437] on div at bounding box center [522, 442] width 24 height 23
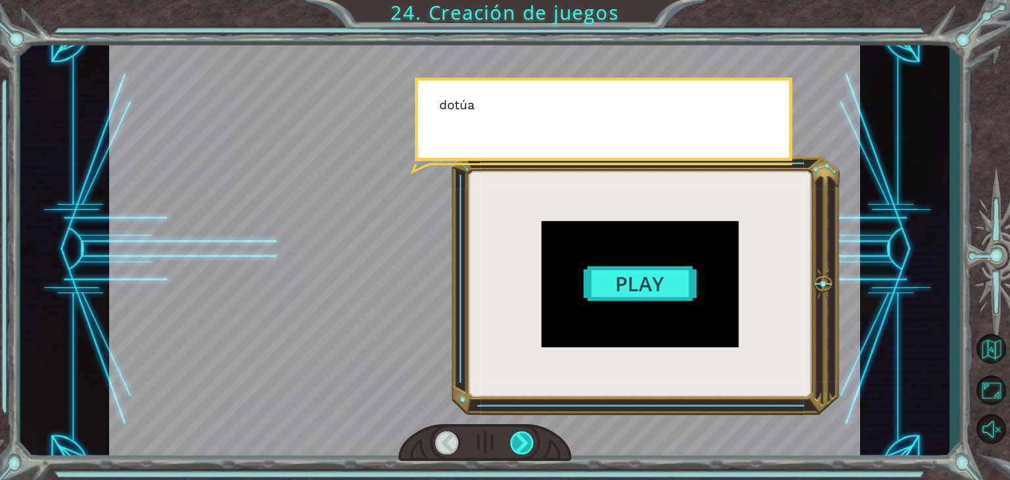
click at [524, 437] on div at bounding box center [522, 442] width 24 height 23
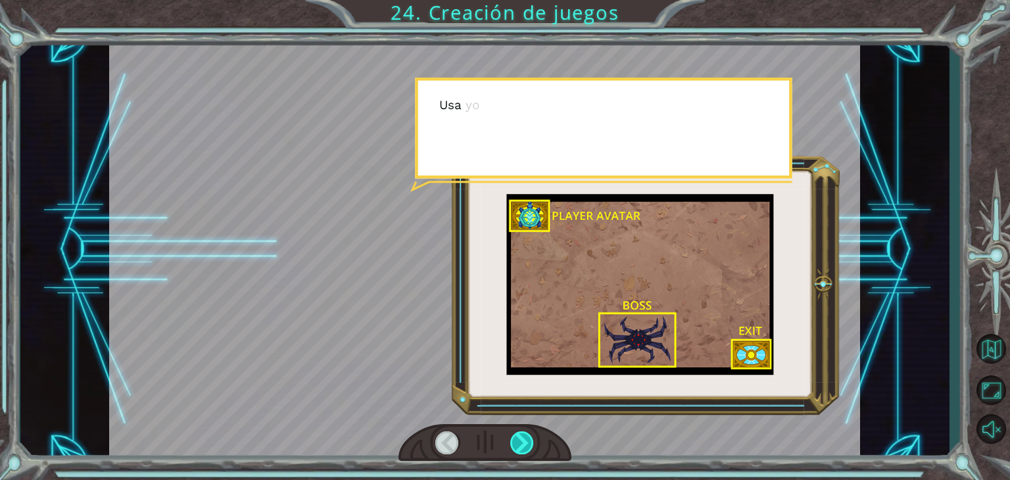
click at [524, 437] on div at bounding box center [522, 442] width 24 height 23
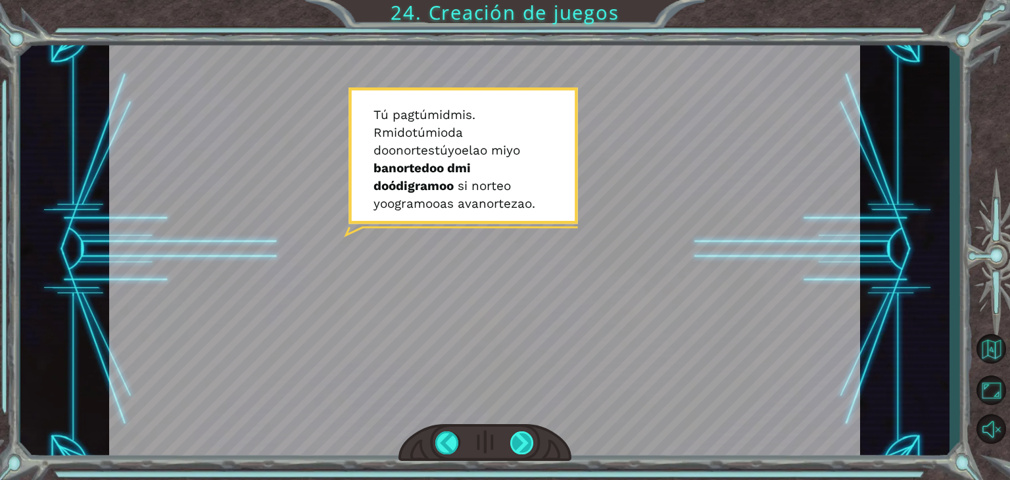
click at [527, 449] on div at bounding box center [522, 442] width 24 height 23
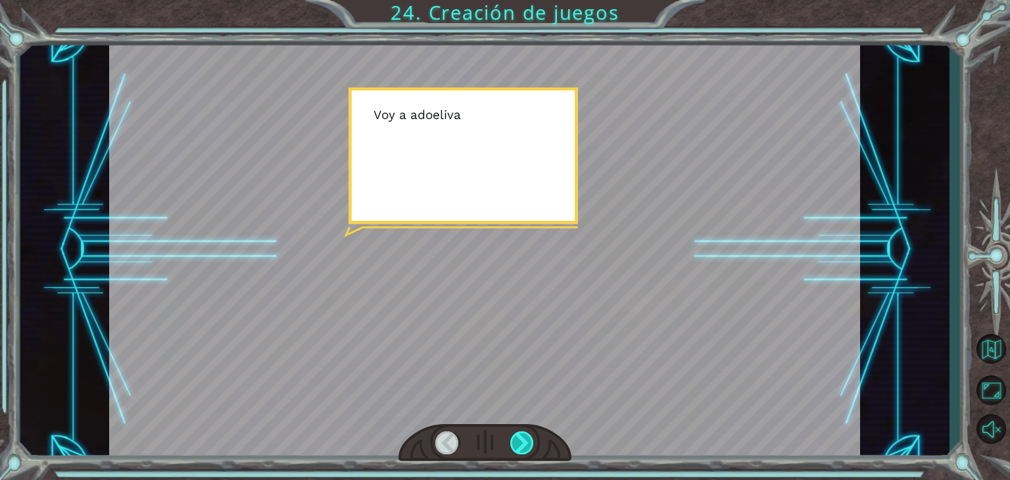
click at [527, 449] on div at bounding box center [522, 442] width 24 height 23
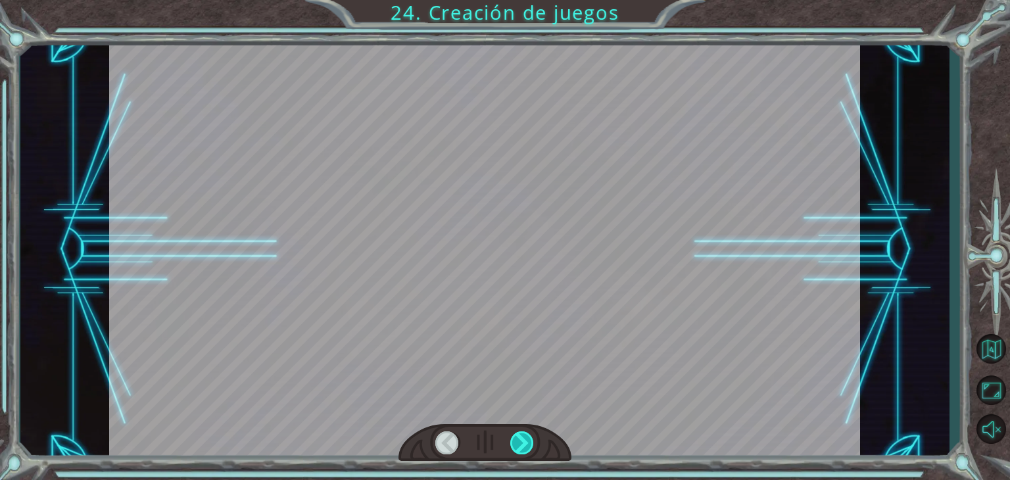
click at [527, 449] on div at bounding box center [522, 442] width 24 height 23
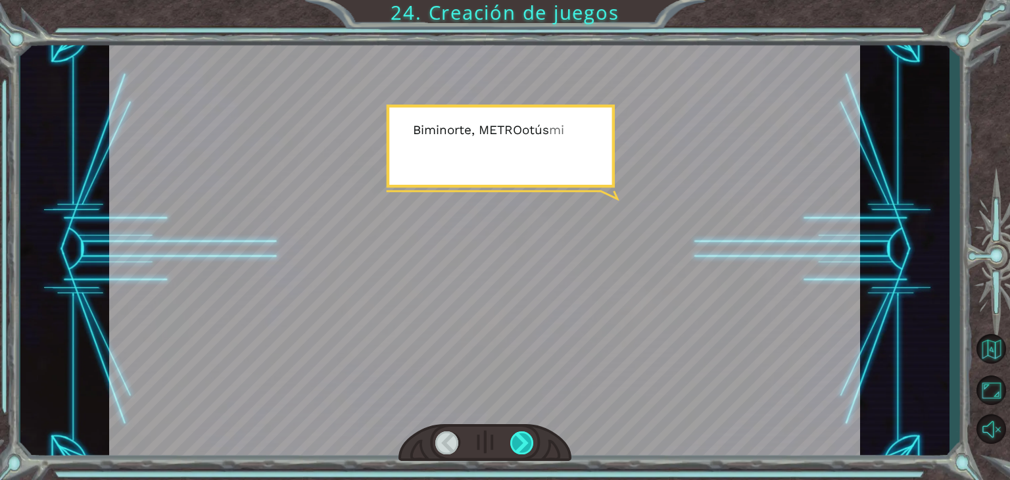
click at [527, 449] on div at bounding box center [522, 442] width 24 height 23
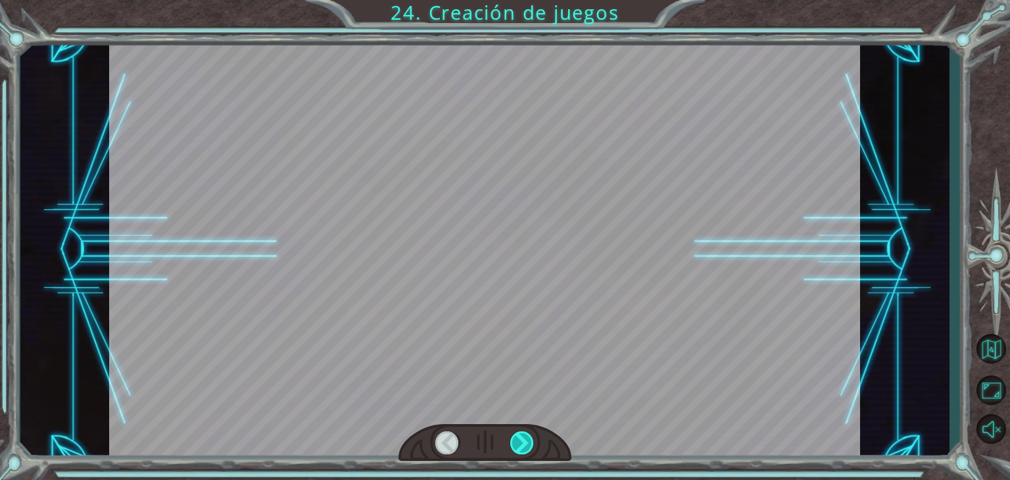
click at [527, 449] on div at bounding box center [522, 442] width 24 height 23
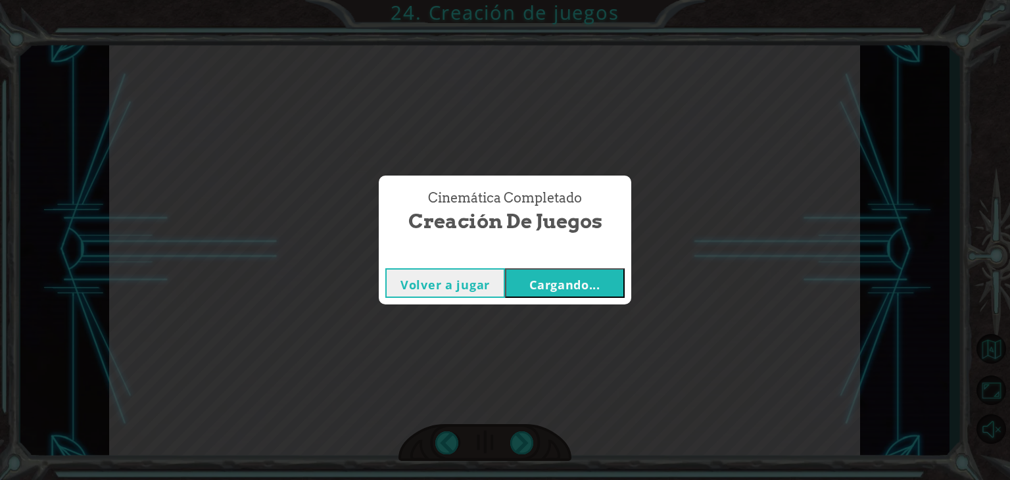
click at [552, 278] on font "Cargando..." at bounding box center [564, 285] width 71 height 16
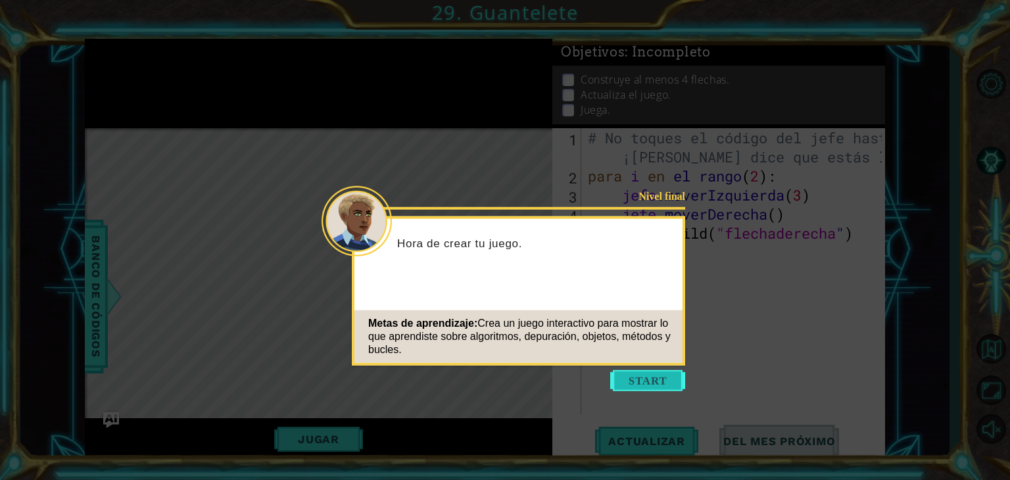
click at [657, 377] on button "Comenzar" at bounding box center [647, 380] width 75 height 21
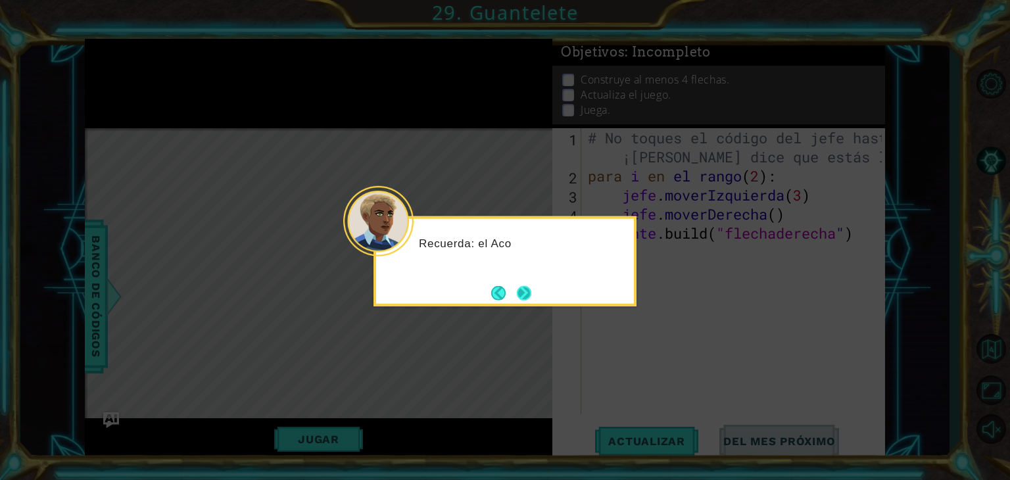
click at [525, 283] on button "Próximo" at bounding box center [524, 292] width 18 height 18
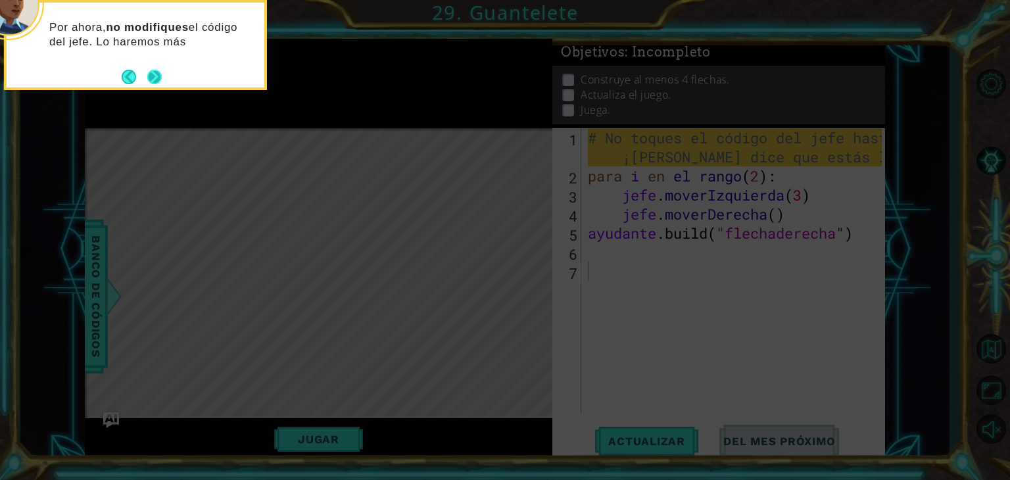
click at [149, 74] on button "Próximo" at bounding box center [154, 76] width 15 height 15
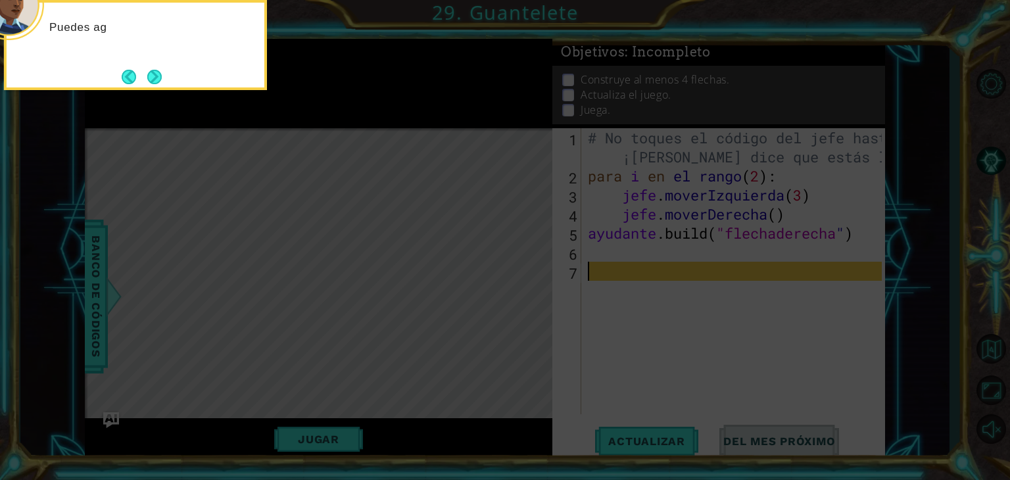
click at [149, 74] on button "Próximo" at bounding box center [154, 76] width 15 height 15
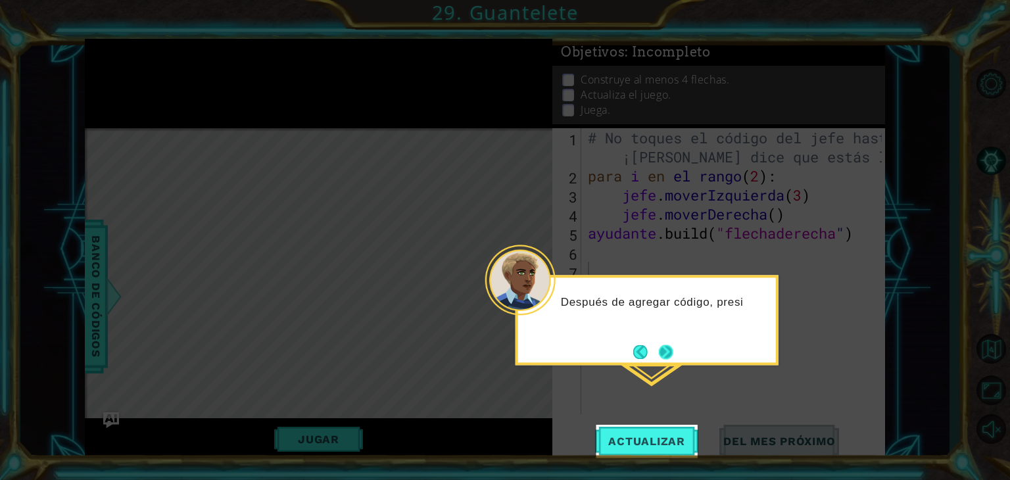
click at [670, 346] on button "Próximo" at bounding box center [665, 352] width 18 height 18
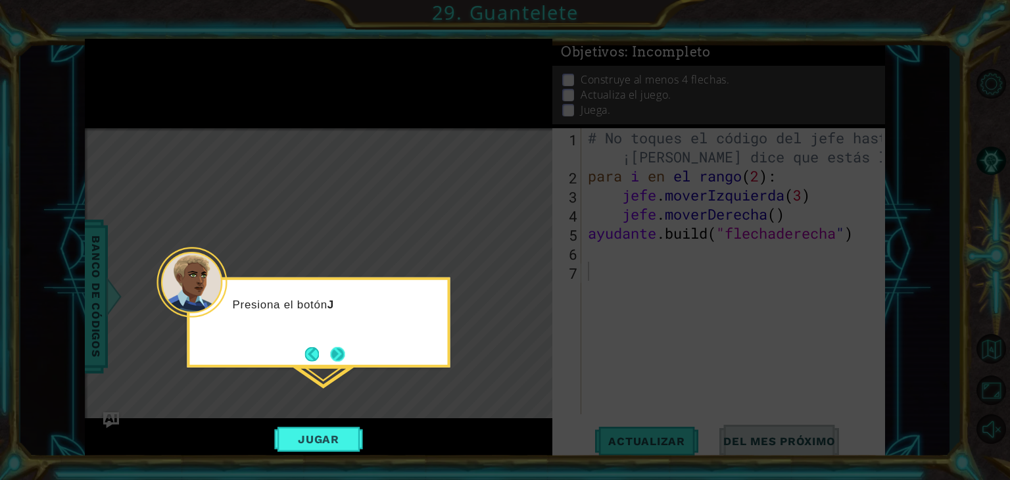
click at [331, 357] on button "Próximo" at bounding box center [337, 354] width 16 height 16
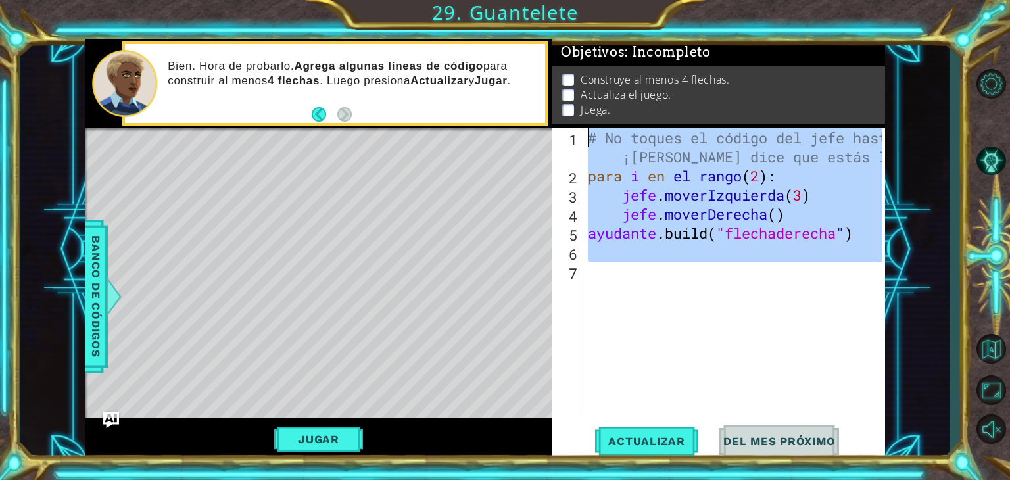
drag, startPoint x: 595, startPoint y: 270, endPoint x: 542, endPoint y: 125, distance: 154.7
click at [542, 125] on div "1 [DEMOGRAPHIC_DATA] XXXXXXXXXXXXXXXXXXXXXXXXXXXXXXXXXXXXXXXXXXXXXXXXXXXXXXXXXX…" at bounding box center [485, 250] width 800 height 422
type textarea "# Don't touch the boss code until [PERSON_NAME] says you're ready! for i in ran…"
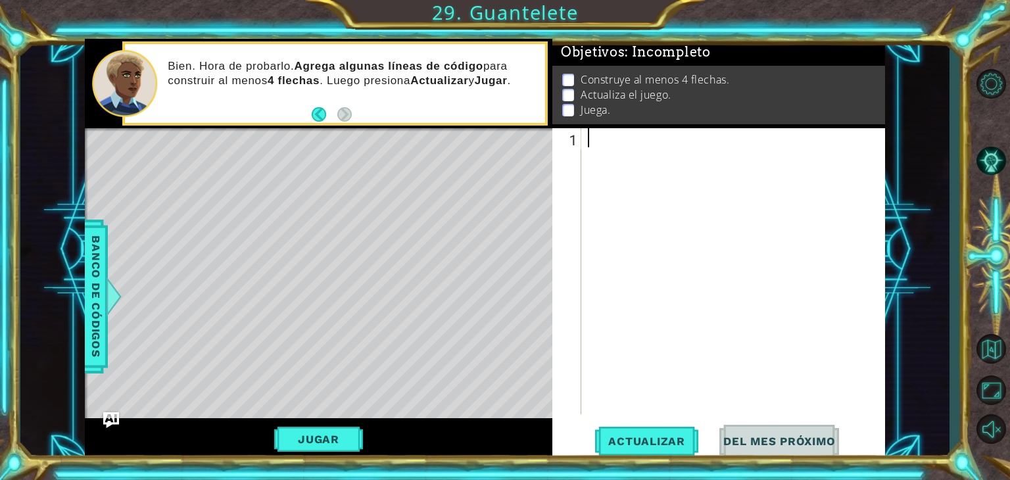
paste textarea "[DOMAIN_NAME]("blueBlock")"
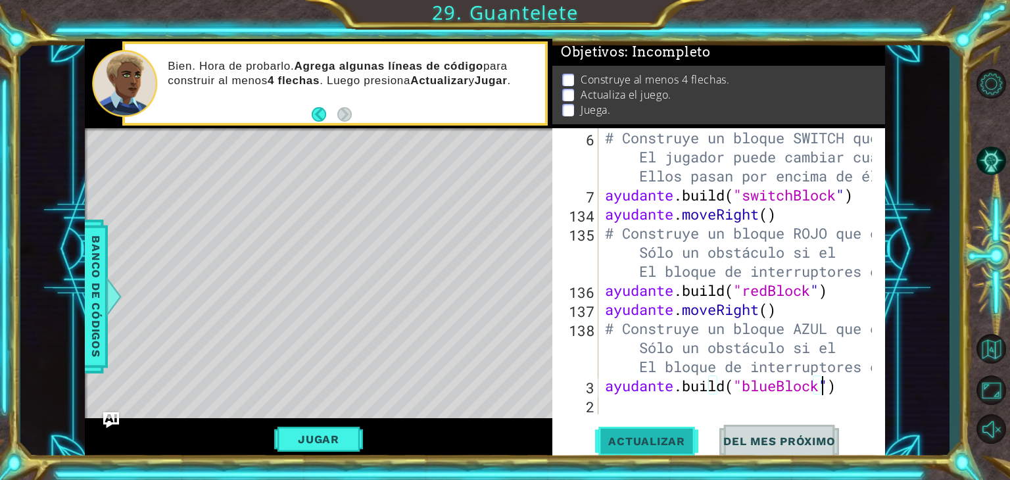
click at [652, 448] on button "Actualizar" at bounding box center [646, 442] width 103 height 34
click at [347, 442] on button "Jugar" at bounding box center [318, 439] width 89 height 25
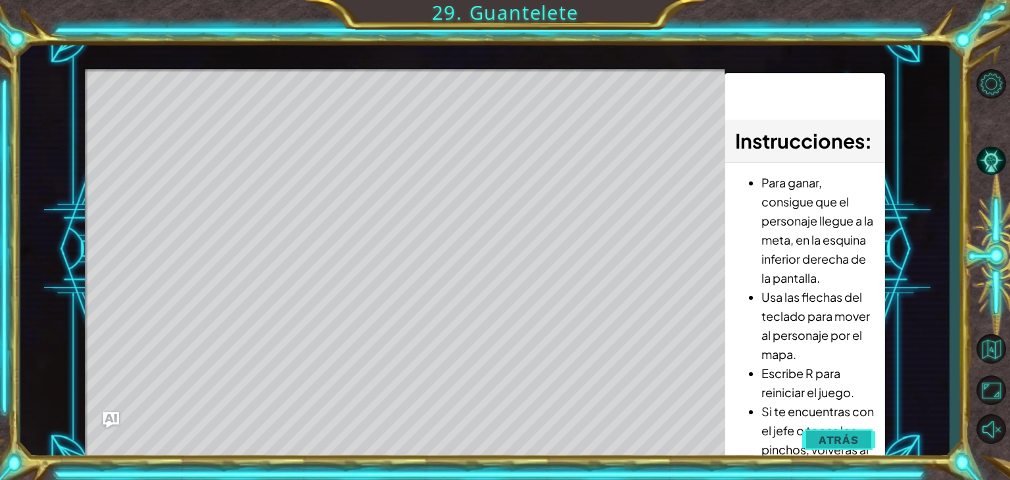
click at [849, 433] on span "Atrás" at bounding box center [838, 439] width 40 height 13
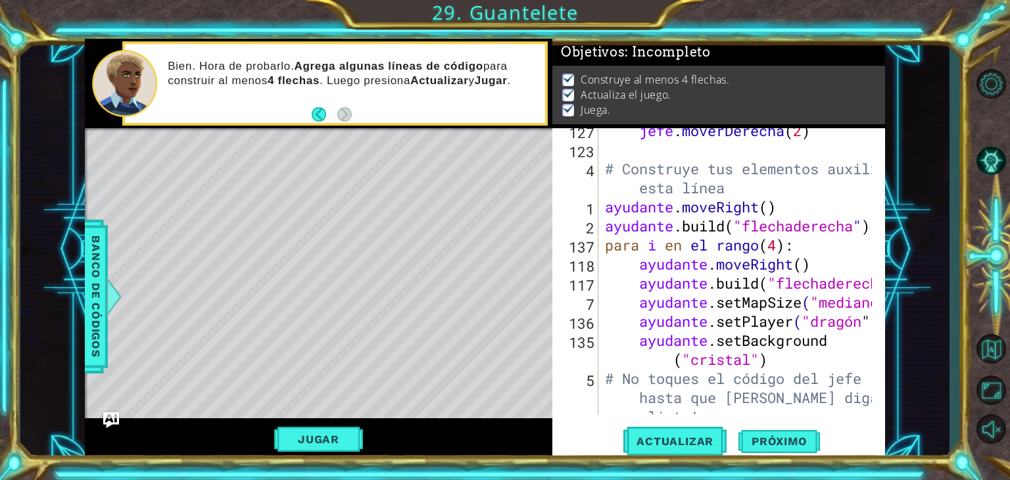
scroll to position [105, 0]
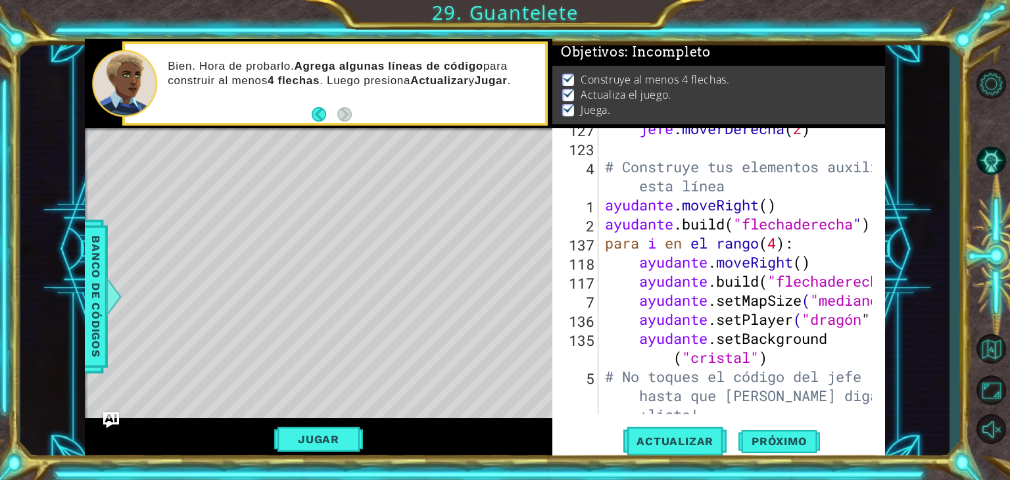
click at [855, 319] on div "jefe . moverDerecha ( 2 ) # Construye tus elementos auxiliares A CONTINUACIÓN e…" at bounding box center [740, 300] width 276 height 362
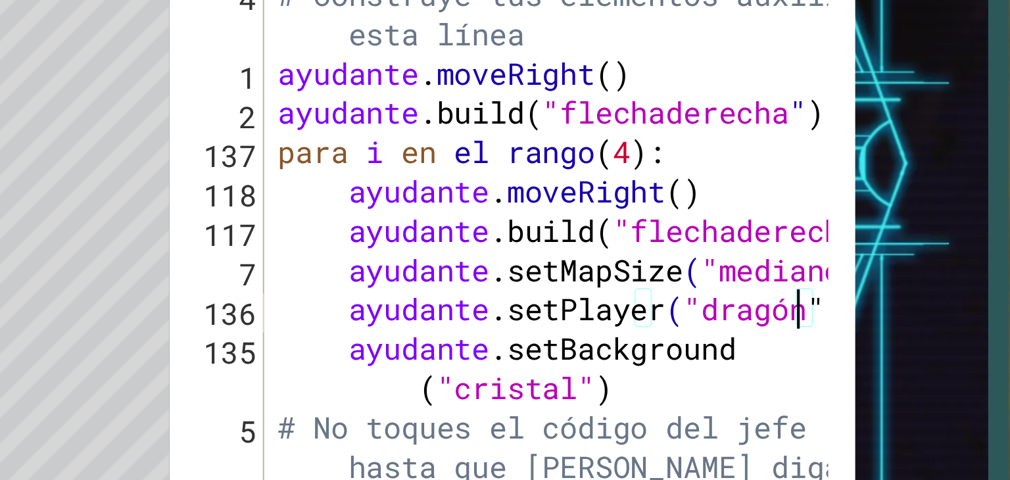
click at [860, 323] on div "jefe . moverDerecha ( 2 ) # Construye tus elementos auxiliares A CONTINUACIÓN e…" at bounding box center [740, 300] width 276 height 362
click at [843, 319] on div "jefe . moverDerecha ( 2 ) # Construye tus elementos auxiliares A CONTINUACIÓN e…" at bounding box center [740, 300] width 276 height 362
drag, startPoint x: 843, startPoint y: 319, endPoint x: 866, endPoint y: 321, distance: 23.7
click at [866, 321] on div "jefe . moverDerecha ( 2 ) # Construye tus elementos auxiliares A CONTINUACIÓN e…" at bounding box center [740, 300] width 276 height 362
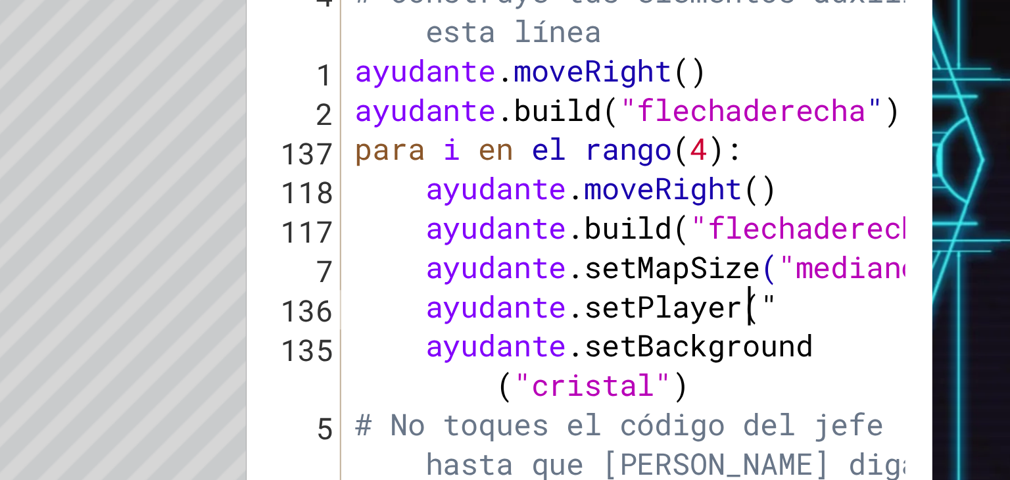
scroll to position [104, 0]
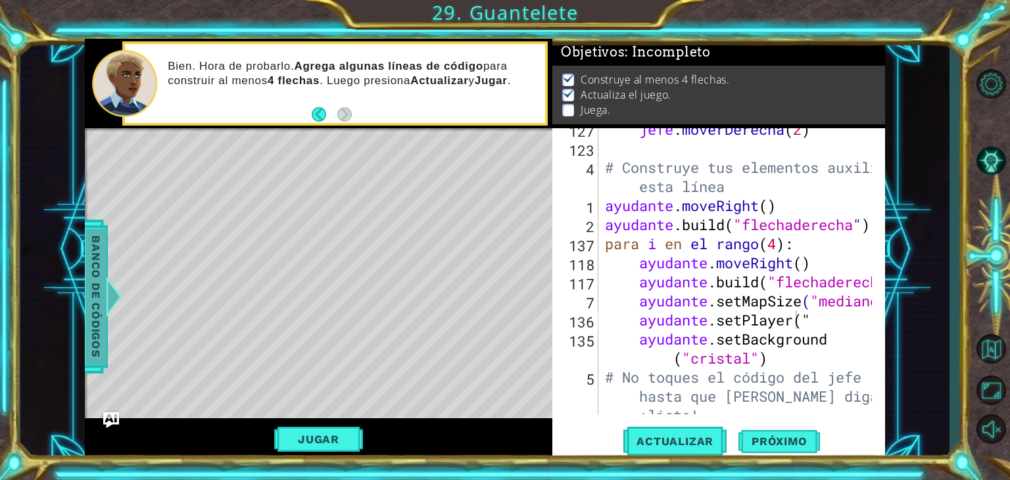
click at [89, 319] on font "Banco de códigos" at bounding box center [95, 296] width 13 height 122
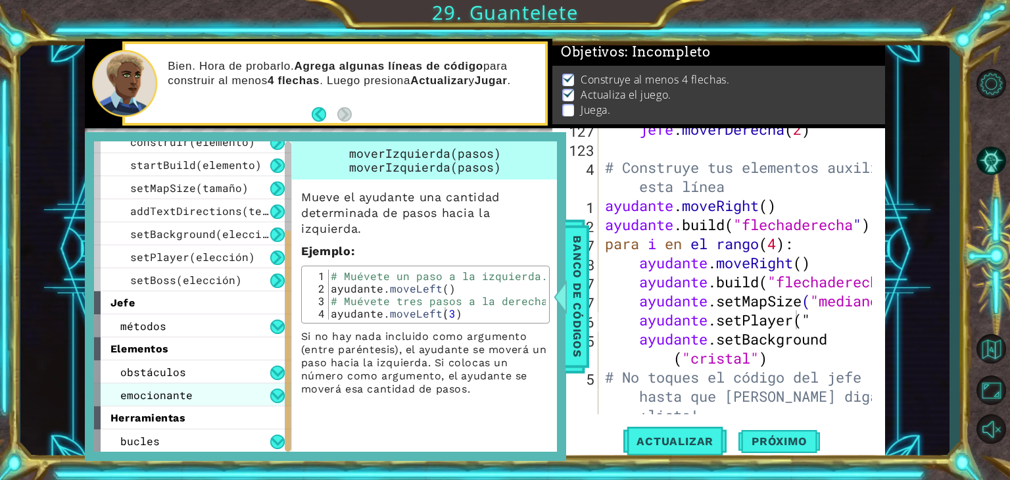
scroll to position [0, 0]
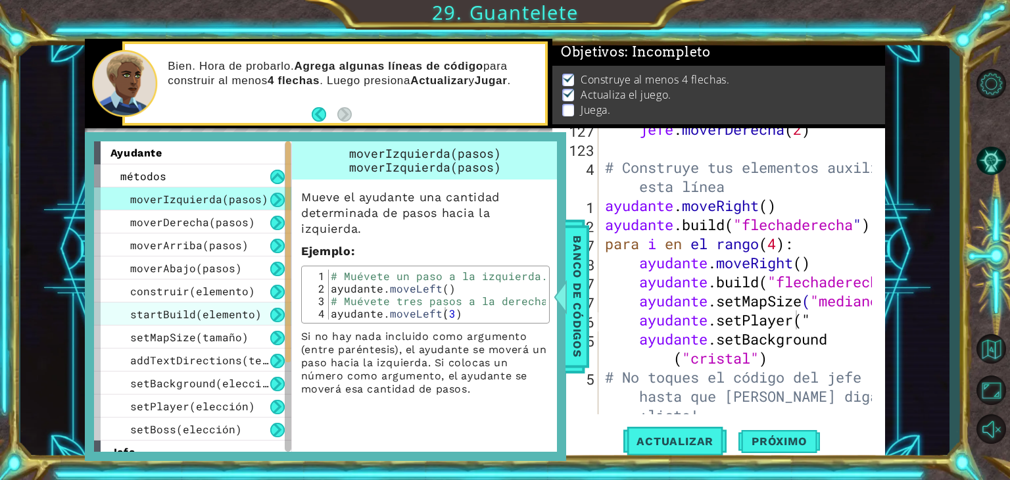
click at [255, 310] on font "startBuild(elemento)" at bounding box center [195, 314] width 131 height 14
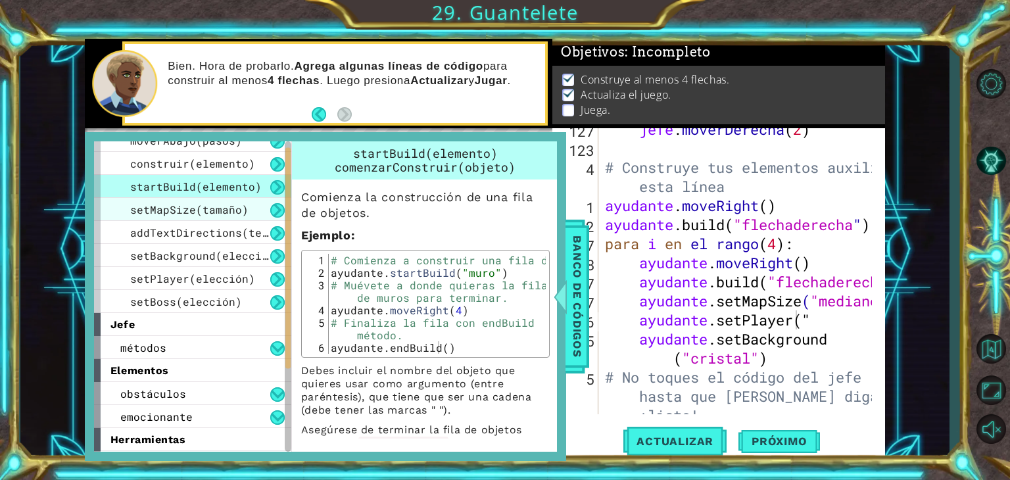
scroll to position [149, 0]
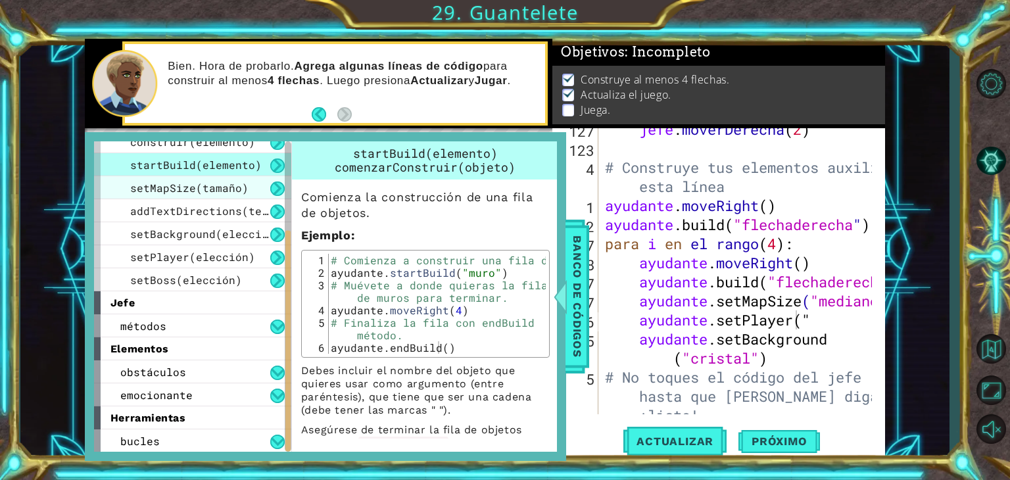
click at [216, 328] on div "métodos" at bounding box center [192, 325] width 197 height 23
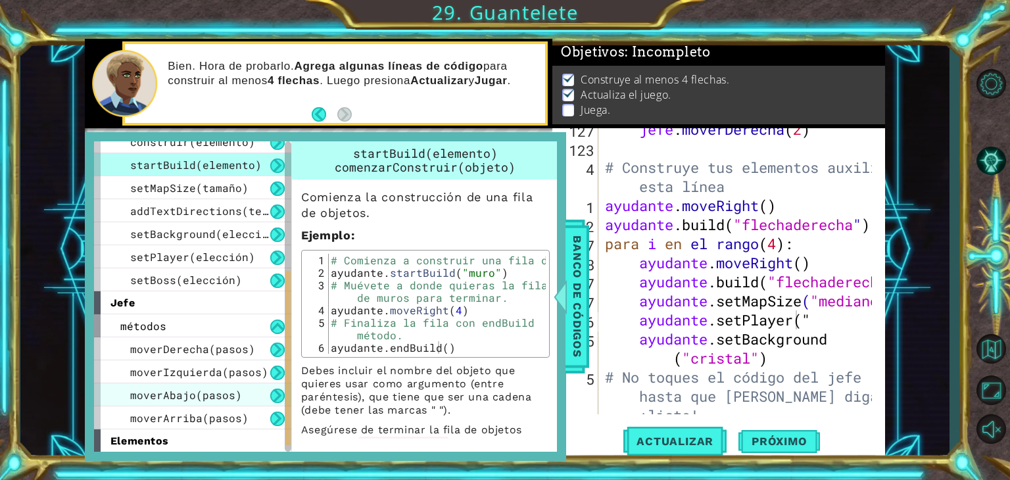
scroll to position [241, 0]
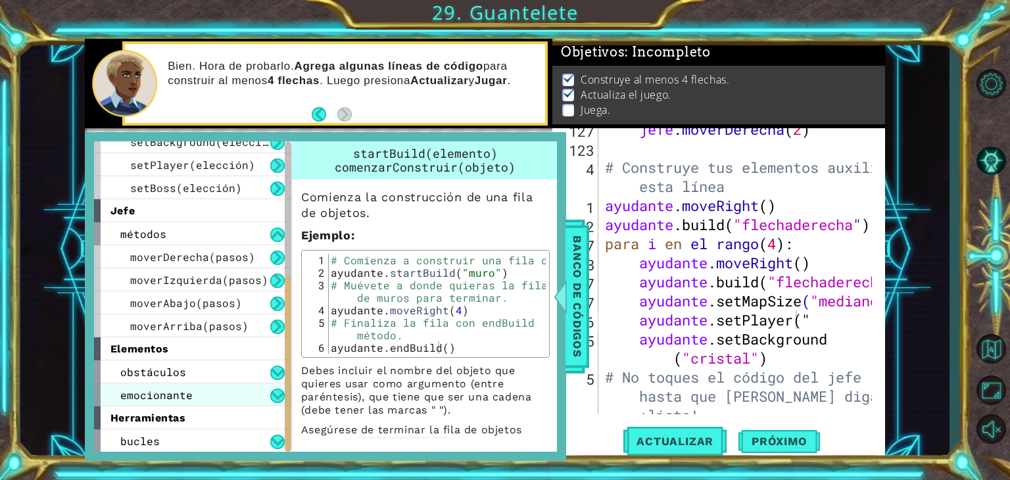
click at [227, 388] on div "emocionante" at bounding box center [192, 394] width 197 height 23
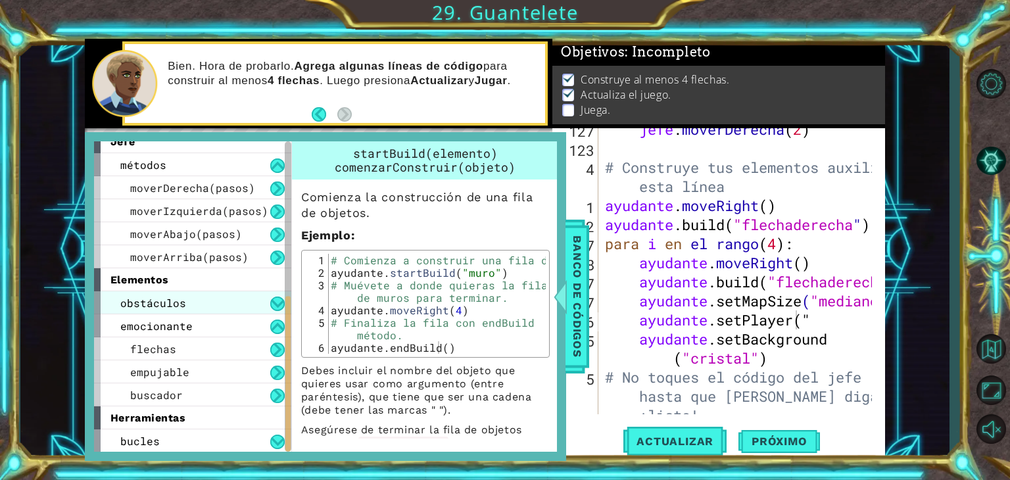
click at [245, 303] on div "obstáculos" at bounding box center [192, 302] width 197 height 23
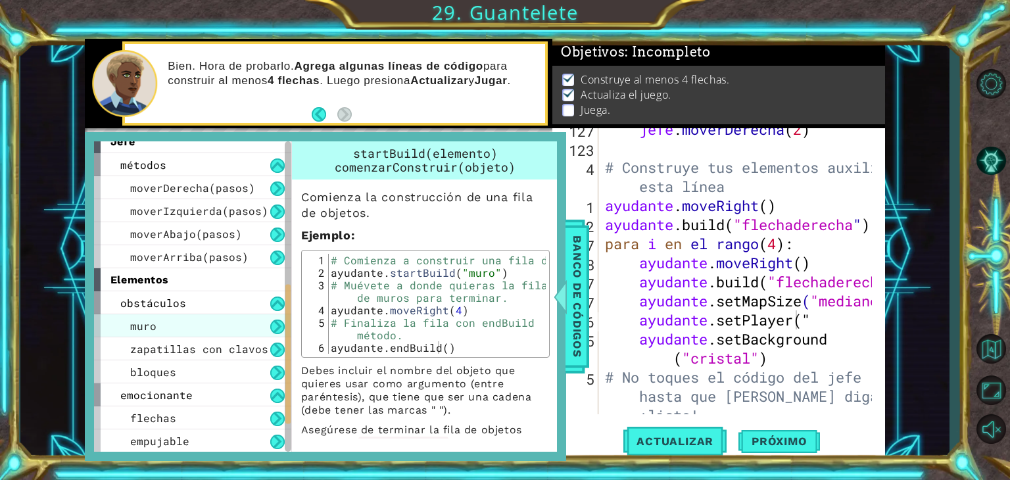
scroll to position [379, 0]
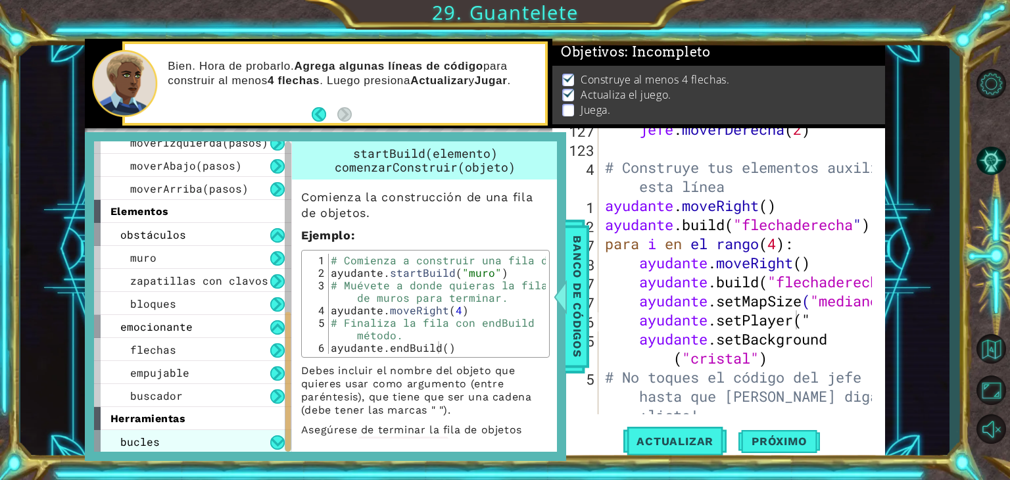
click at [227, 436] on div "bucles" at bounding box center [192, 441] width 197 height 23
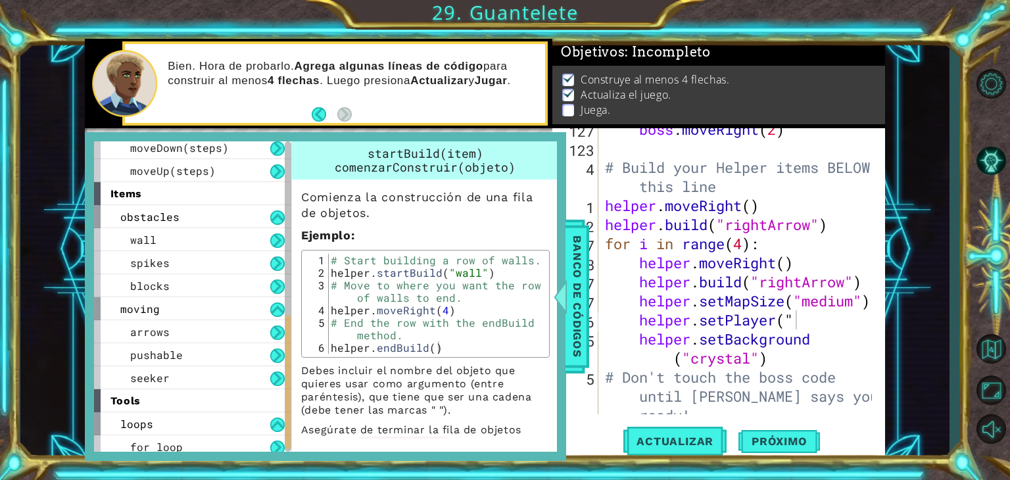
scroll to position [402, 0]
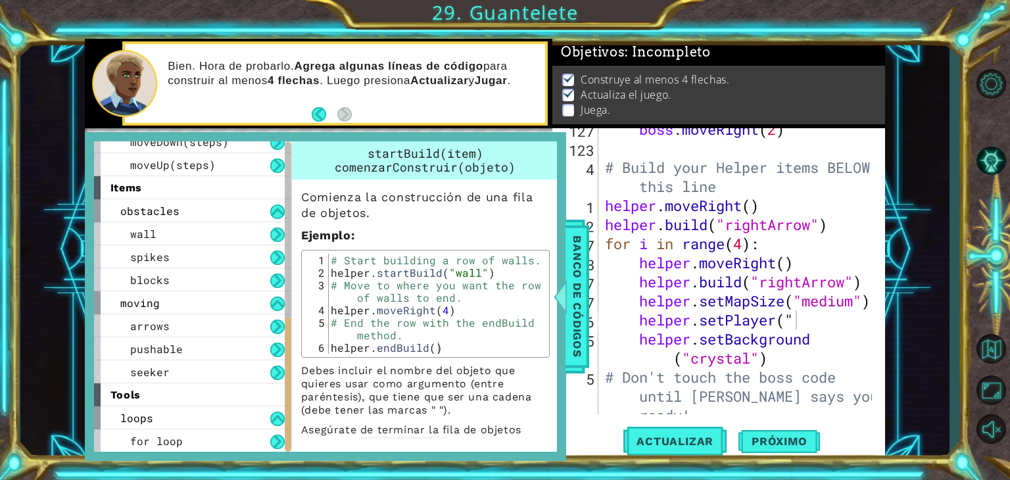
click at [813, 318] on div "boss . moveRight ( 2 ) # Build your Helper items BELOW this line helper . moveR…" at bounding box center [740, 301] width 276 height 362
click at [681, 450] on button "Actualizar" at bounding box center [674, 442] width 103 height 34
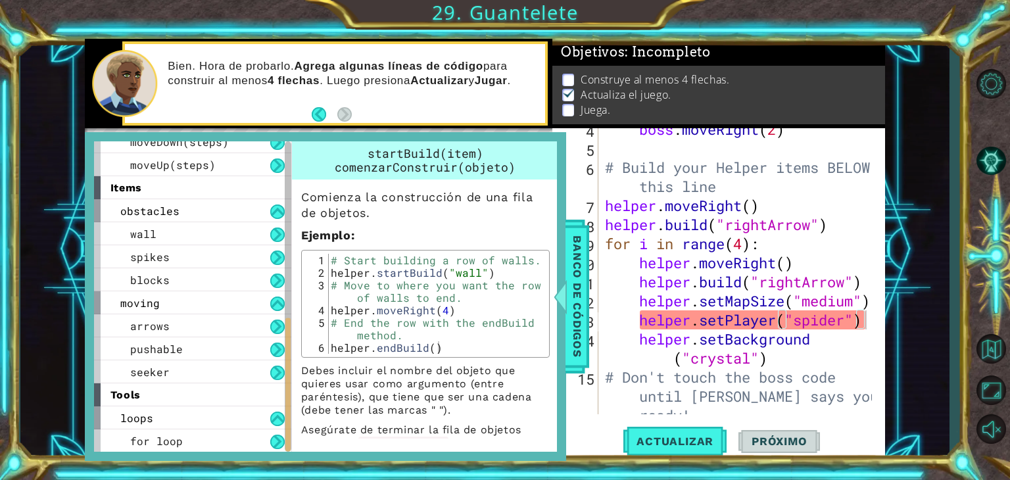
click at [565, 145] on div "helper methods moveLeft(steps) moveRight(steps) moveUp(steps) moveDown(steps) b…" at bounding box center [325, 296] width 481 height 329
click at [552, 298] on div at bounding box center [560, 296] width 16 height 39
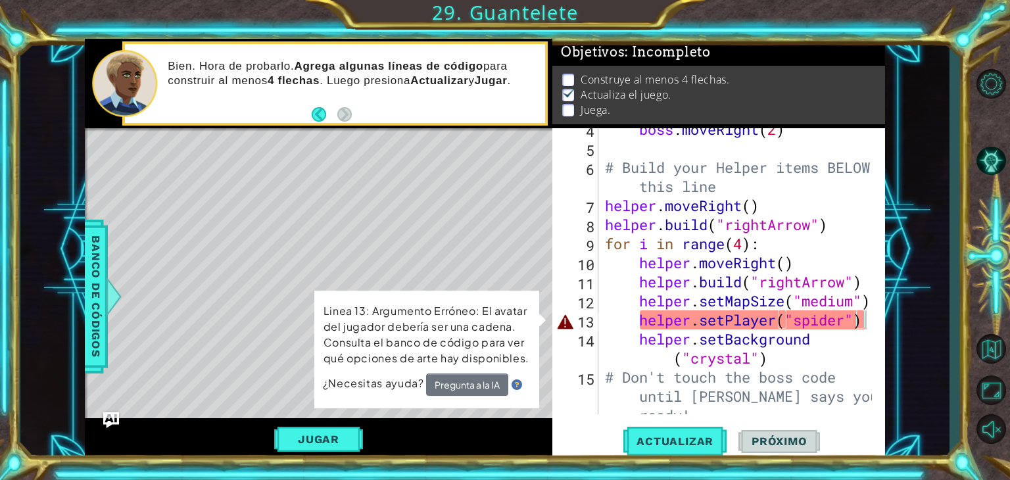
click at [805, 321] on div "boss . moveRight ( 2 ) # Build your Helper items BELOW this line helper . moveR…" at bounding box center [740, 301] width 276 height 362
drag, startPoint x: 799, startPoint y: 321, endPoint x: 850, endPoint y: 322, distance: 50.6
click at [850, 322] on div "boss . moveRight ( 2 ) # Build your Helper items BELOW this line helper . moveR…" at bounding box center [740, 301] width 276 height 362
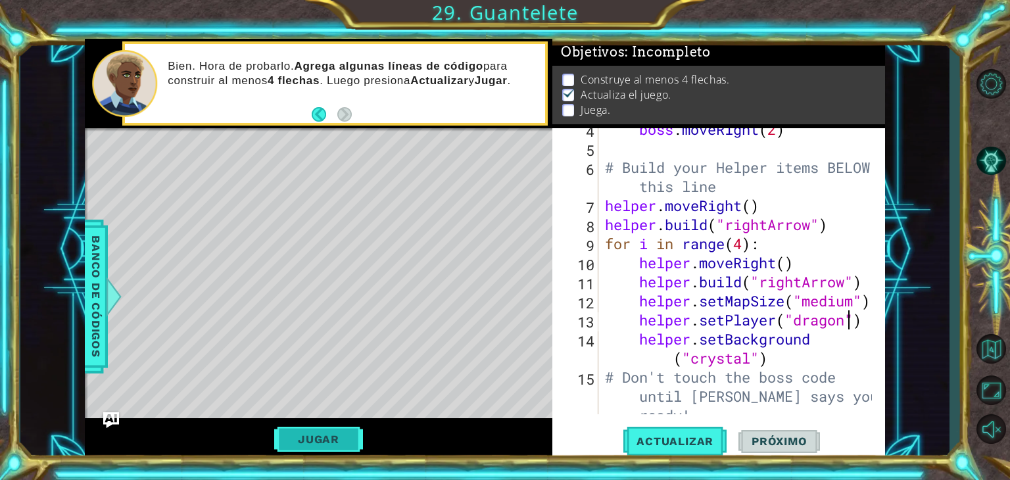
type textarea "helper.setPlayer("dragon")"
click at [338, 450] on button "Jugar" at bounding box center [318, 439] width 89 height 25
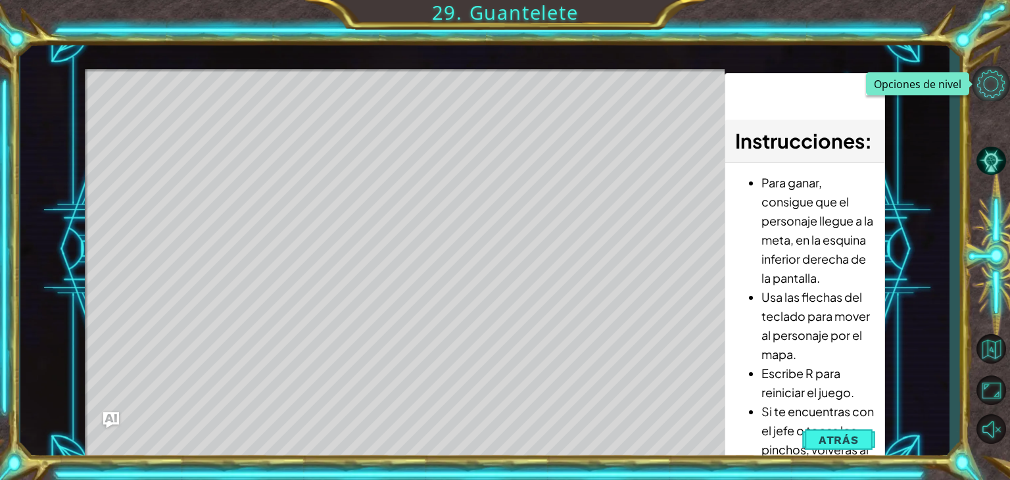
click at [1003, 80] on button "Opciones de nivel" at bounding box center [991, 83] width 38 height 35
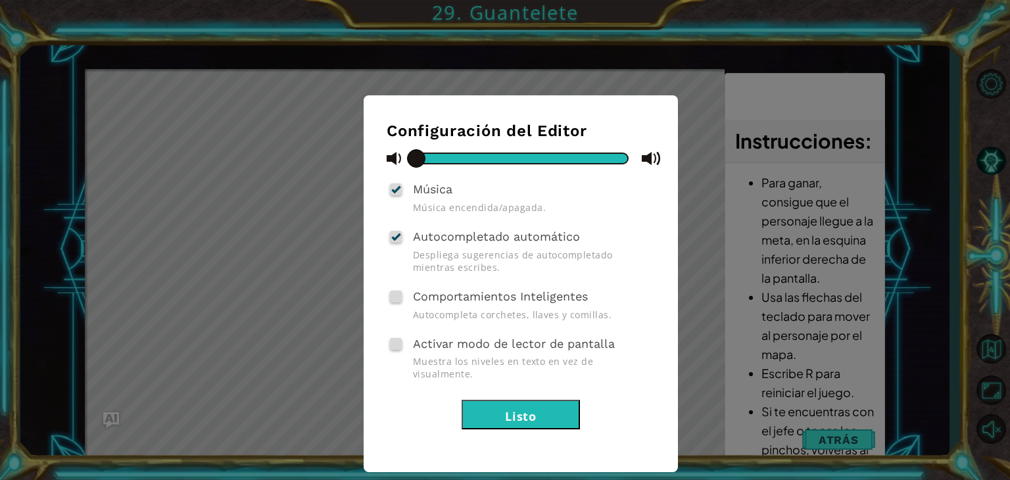
click at [545, 404] on button "Listo" at bounding box center [520, 415] width 118 height 30
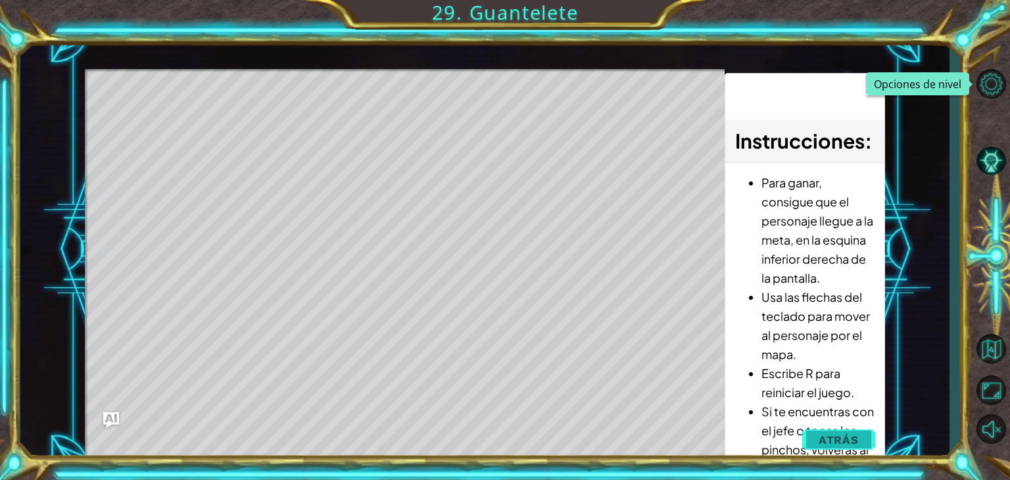
click at [843, 438] on span "Atrás" at bounding box center [838, 439] width 40 height 13
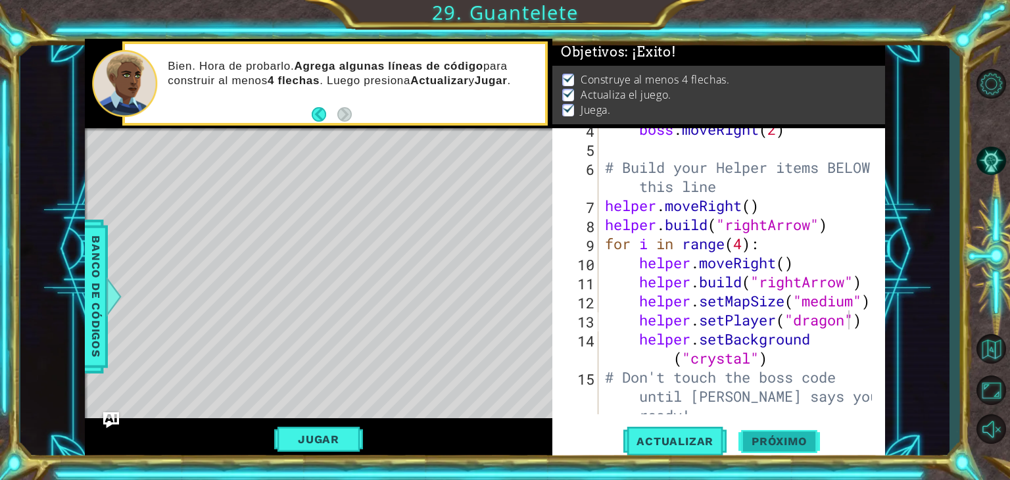
click at [784, 442] on span "Próximo" at bounding box center [779, 441] width 82 height 13
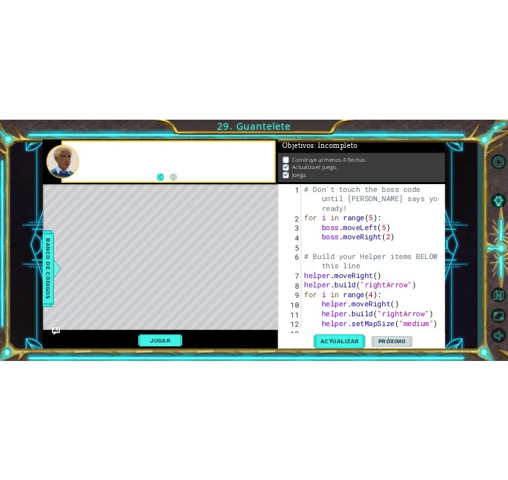
scroll to position [0, 0]
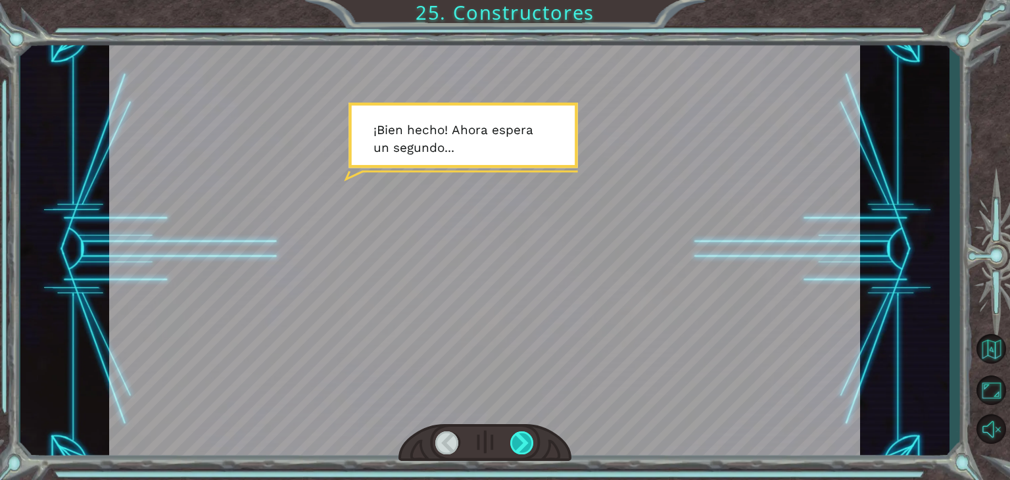
click at [519, 446] on div at bounding box center [522, 442] width 24 height 23
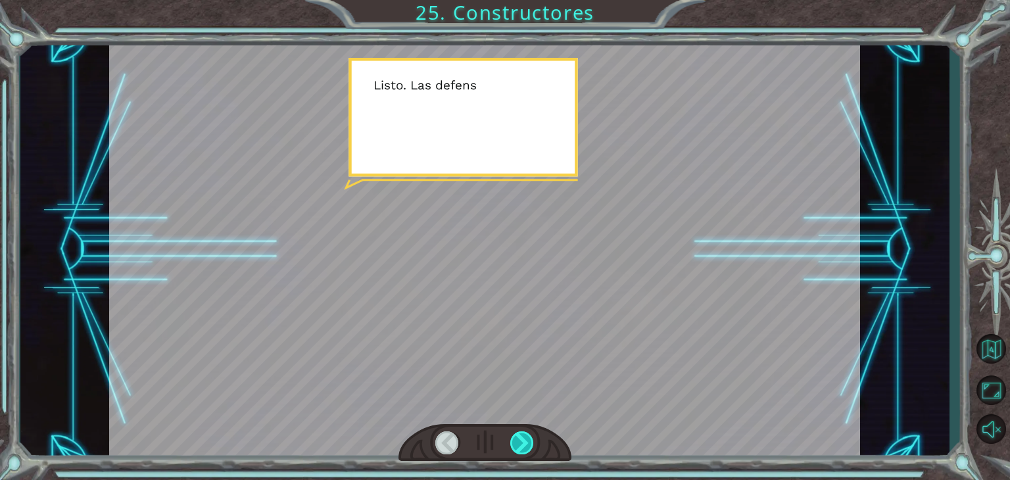
click at [519, 446] on div at bounding box center [522, 442] width 24 height 23
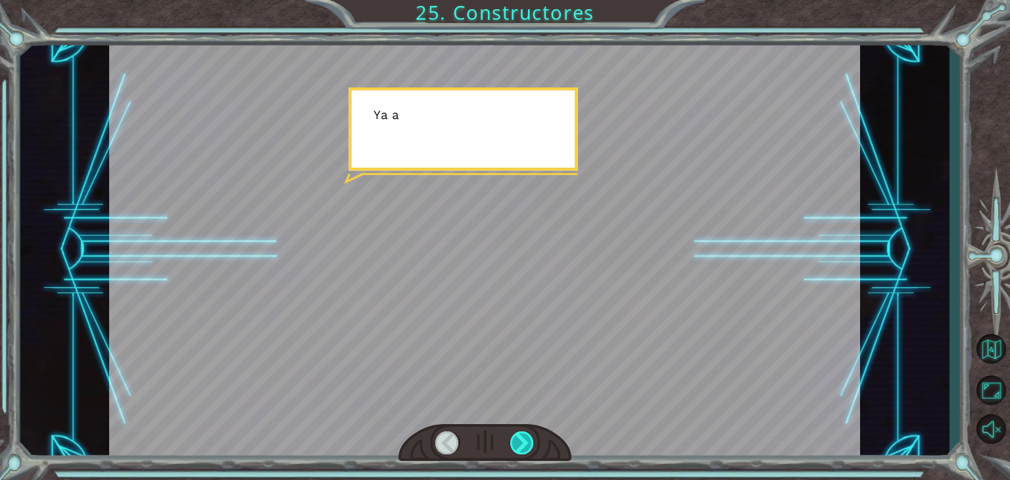
click at [519, 446] on div at bounding box center [522, 442] width 24 height 23
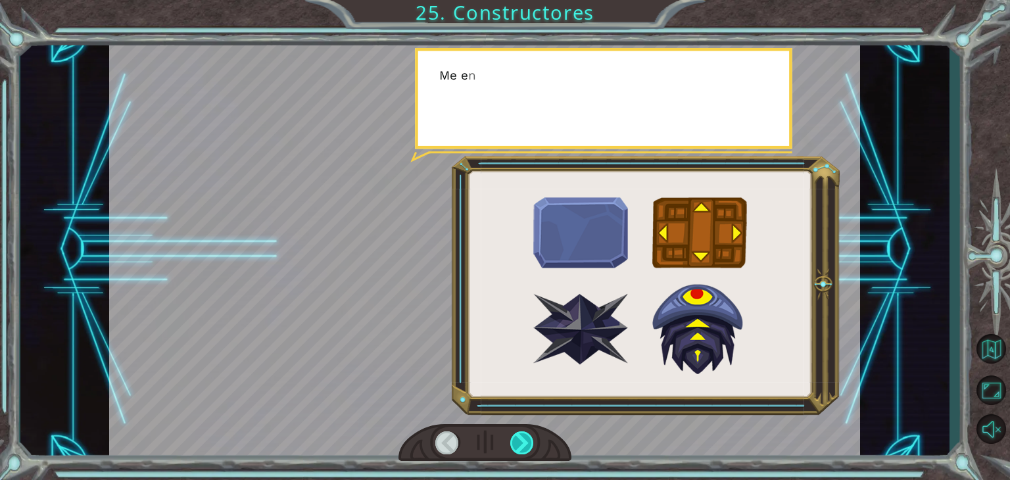
click at [519, 446] on div at bounding box center [522, 442] width 24 height 23
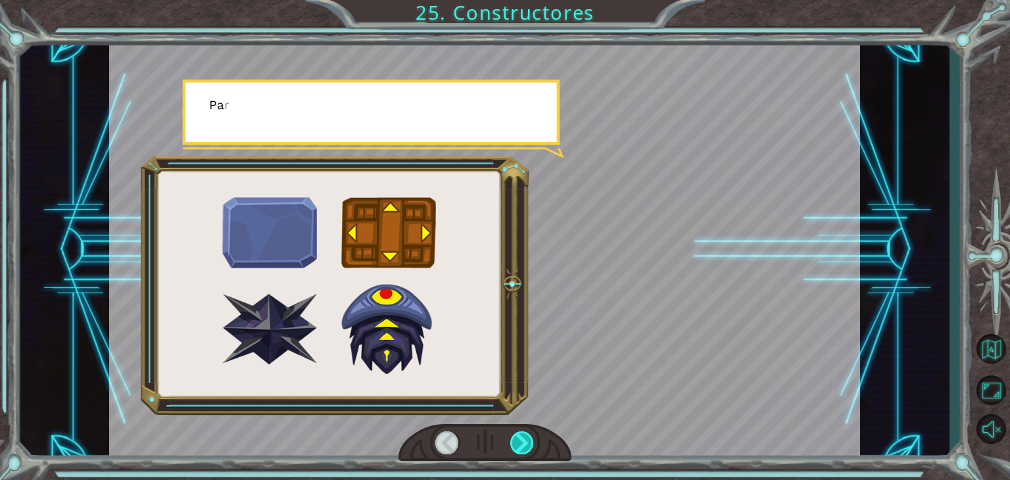
click at [519, 446] on div at bounding box center [522, 442] width 24 height 23
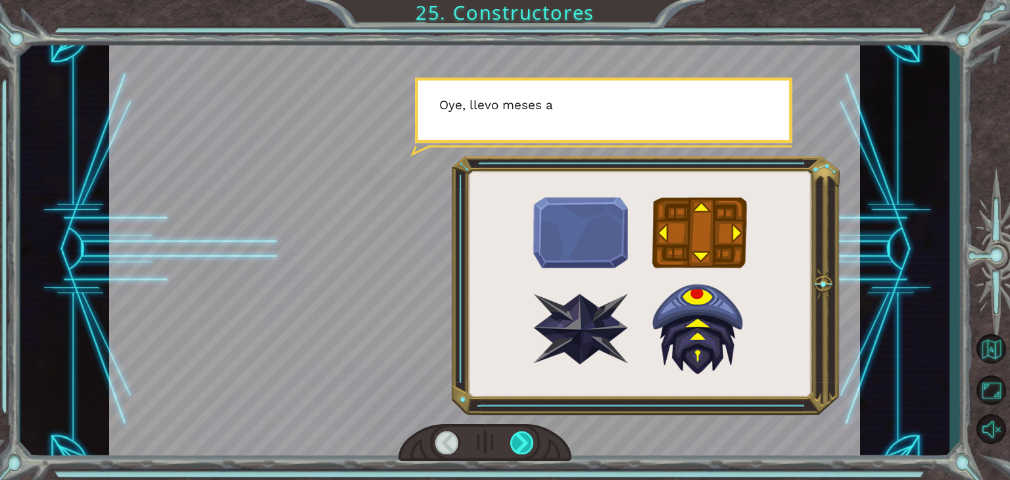
click at [519, 446] on div at bounding box center [522, 442] width 24 height 23
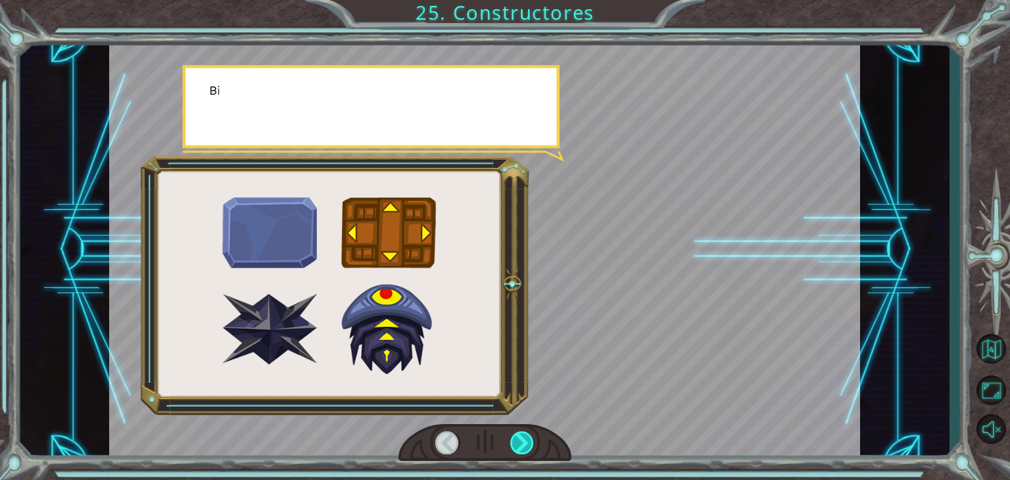
click at [519, 446] on div at bounding box center [522, 442] width 24 height 23
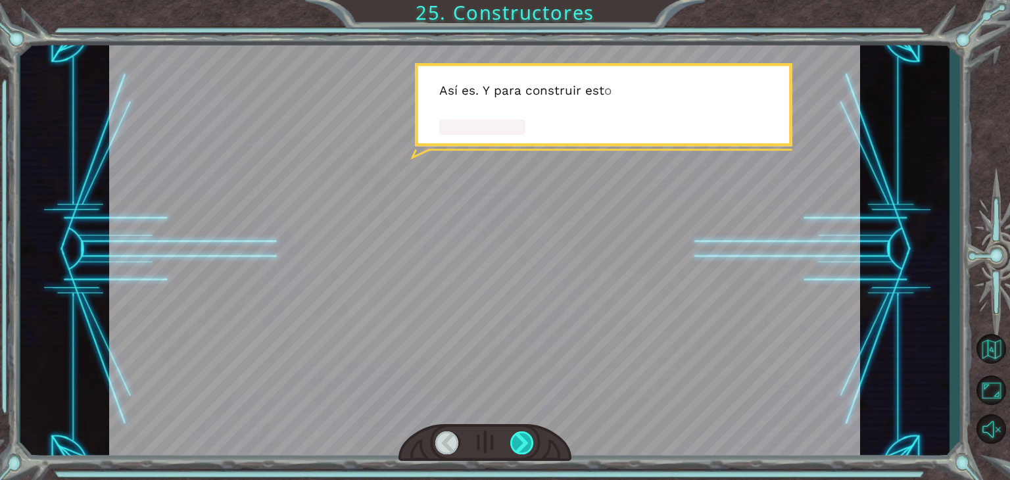
click at [515, 440] on div at bounding box center [522, 442] width 24 height 23
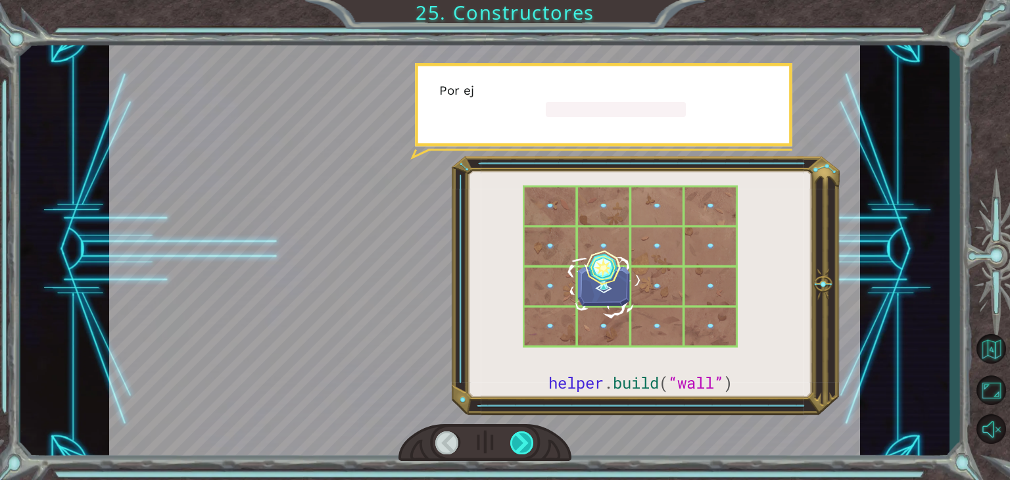
click at [515, 440] on div at bounding box center [522, 442] width 24 height 23
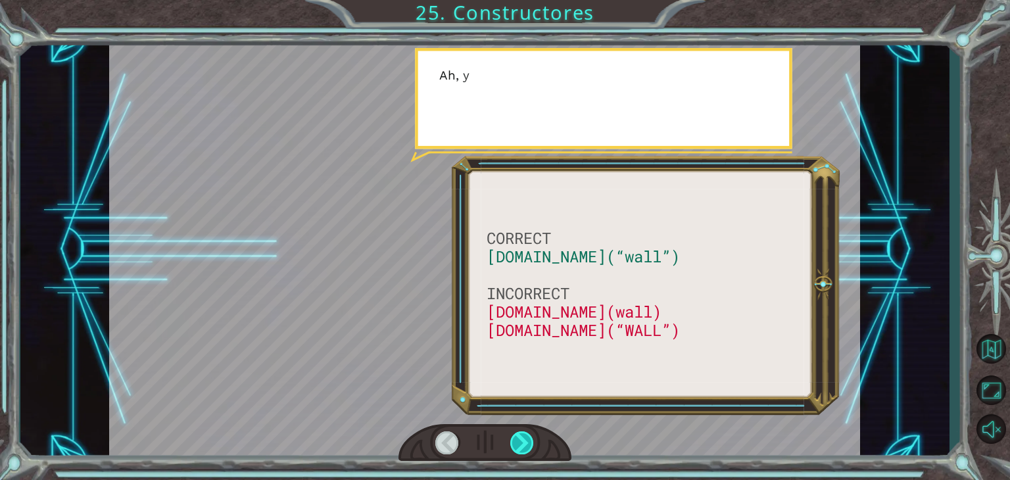
click at [515, 440] on div at bounding box center [522, 442] width 24 height 23
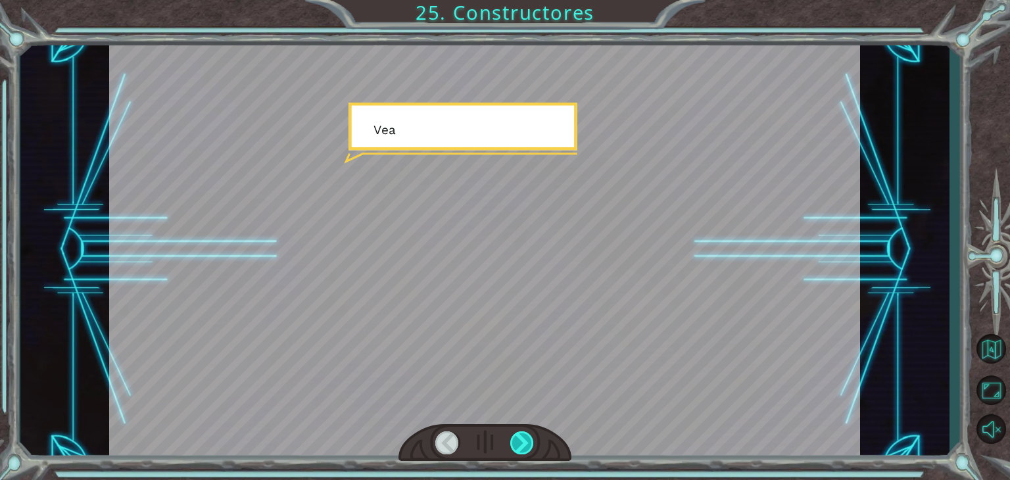
click at [515, 440] on div at bounding box center [522, 442] width 24 height 23
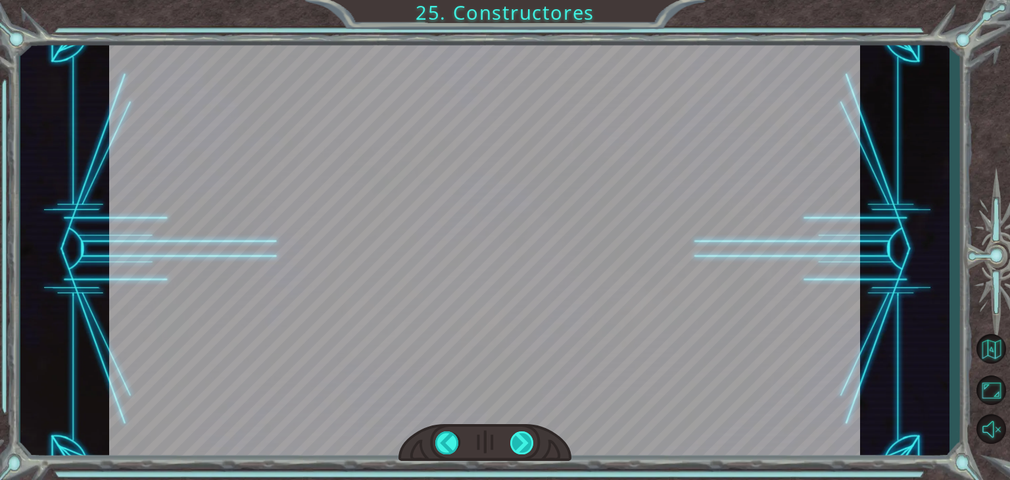
click at [515, 0] on div "CORRECT [DOMAIN_NAME](“wall”) INCORRECT [DOMAIN_NAME](wall) [DOMAIN_NAME](“WALL…" at bounding box center [505, 0] width 1010 height 0
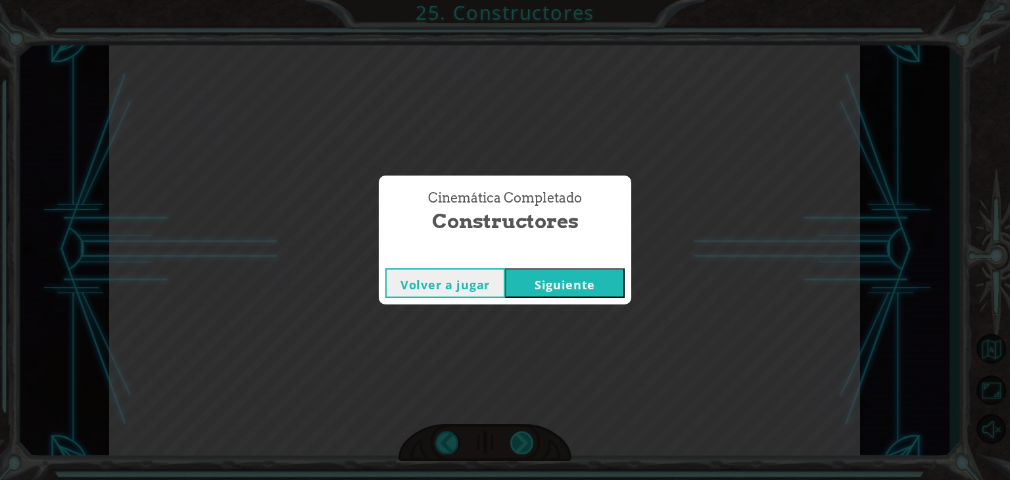
click at [515, 440] on div "Cinemática Completado Constructores Volver a jugar [GEOGRAPHIC_DATA]" at bounding box center [505, 240] width 1010 height 480
click at [601, 285] on button "Siguiente" at bounding box center [565, 283] width 120 height 30
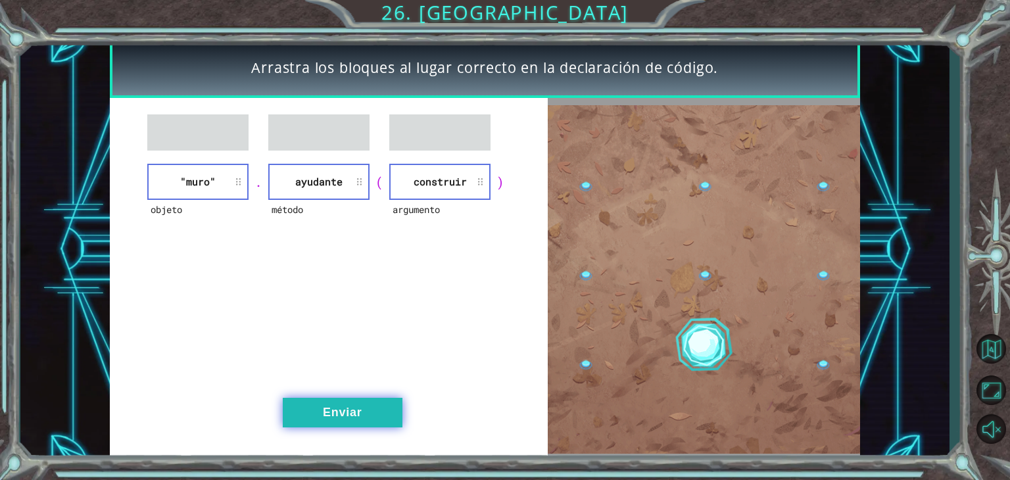
click at [360, 410] on font "Enviar" at bounding box center [342, 412] width 39 height 13
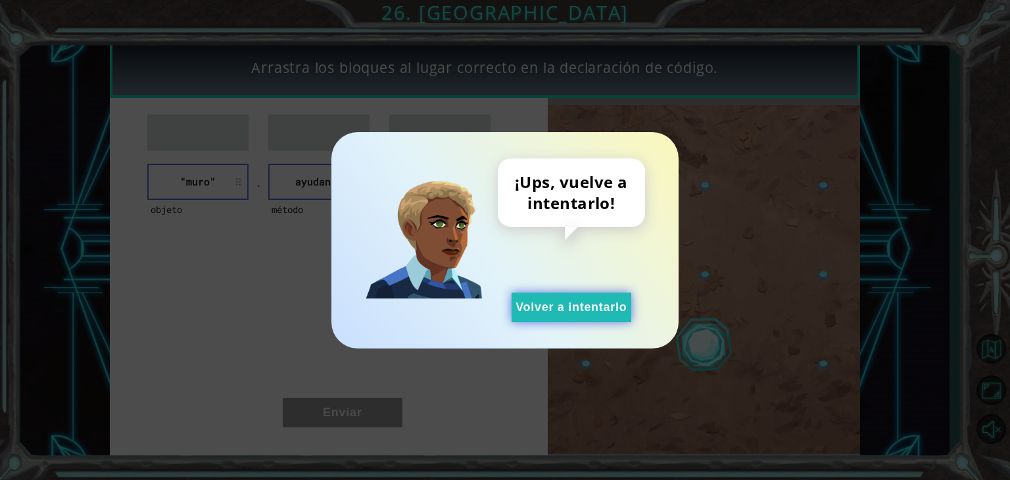
click at [575, 295] on button "Volver a intentarlo" at bounding box center [571, 308] width 120 height 30
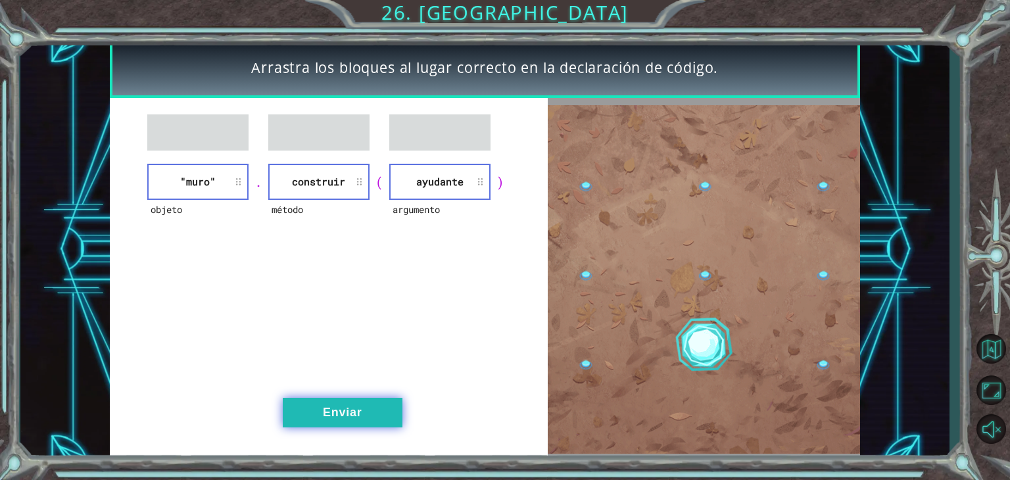
click at [368, 400] on button "Enviar" at bounding box center [343, 413] width 120 height 30
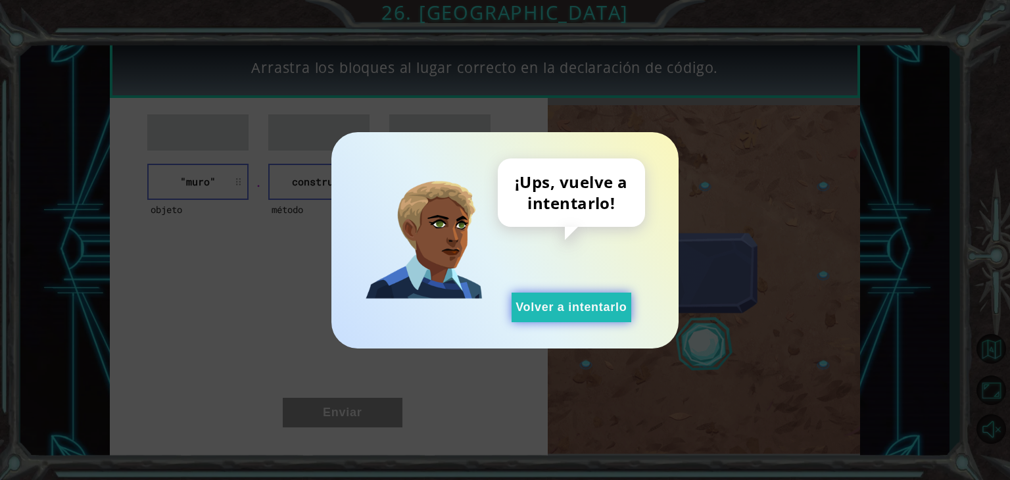
click at [529, 312] on font "Volver a intentarlo" at bounding box center [570, 306] width 111 height 13
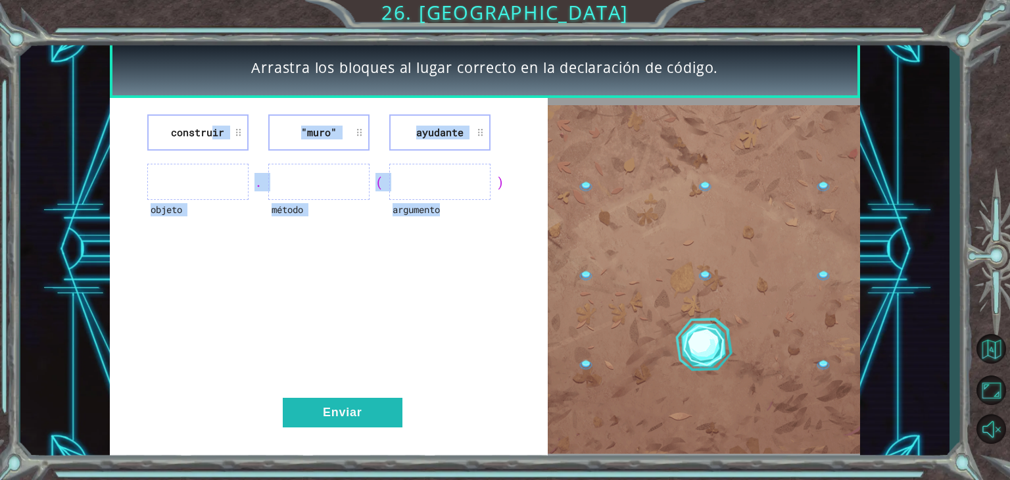
drag, startPoint x: 133, startPoint y: 98, endPoint x: 425, endPoint y: 189, distance: 305.9
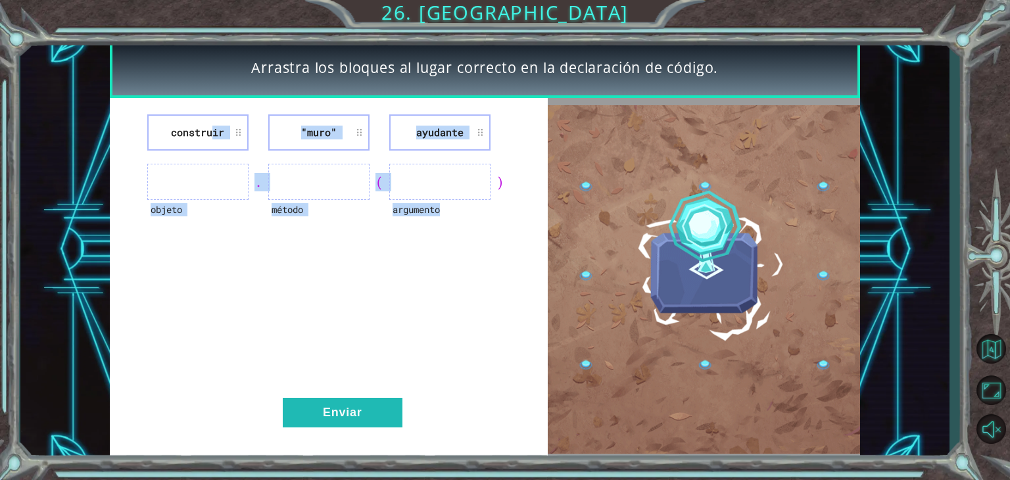
click at [425, 189] on div "construir "muro" ayudante objeto . método ( argumento ) Enviar" at bounding box center [329, 279] width 438 height 363
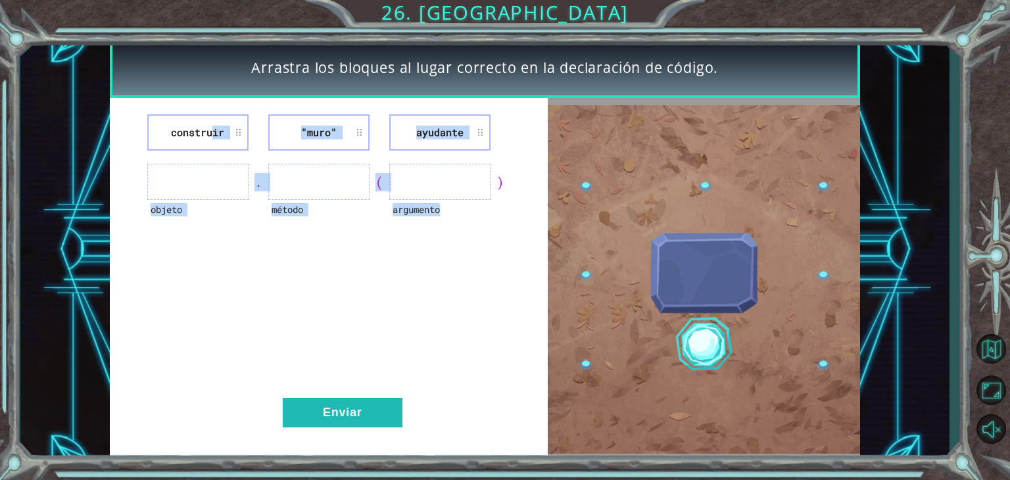
click at [458, 229] on div "argumento" at bounding box center [439, 218] width 101 height 36
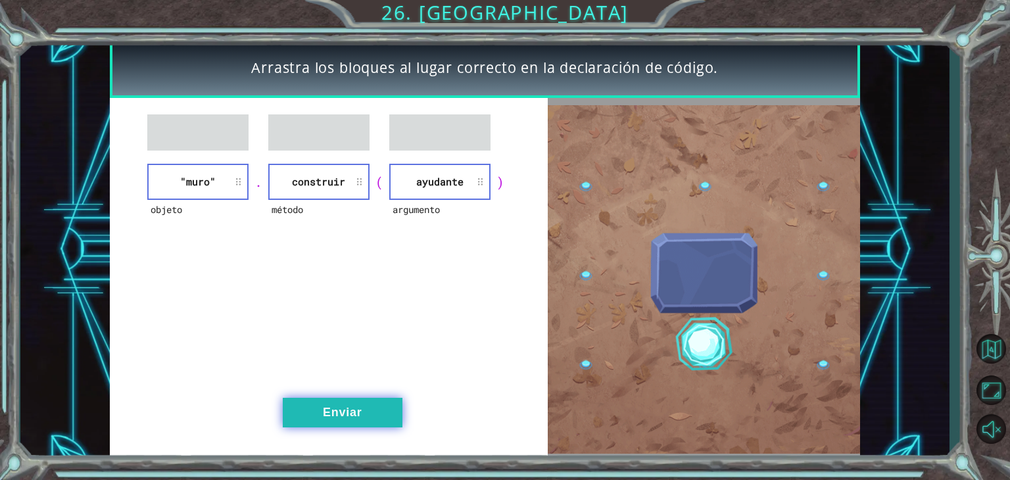
click at [377, 398] on button "Enviar" at bounding box center [343, 413] width 120 height 30
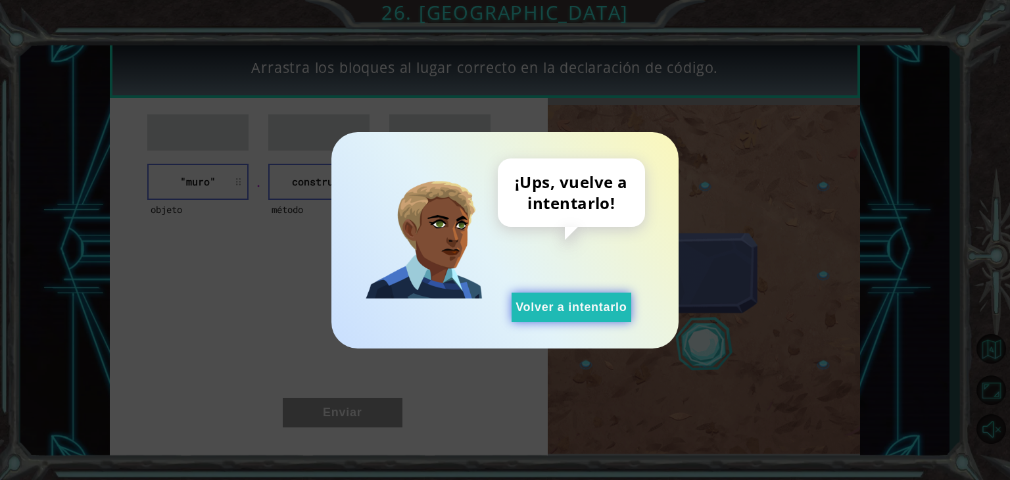
click at [532, 314] on button "Volver a intentarlo" at bounding box center [571, 308] width 120 height 30
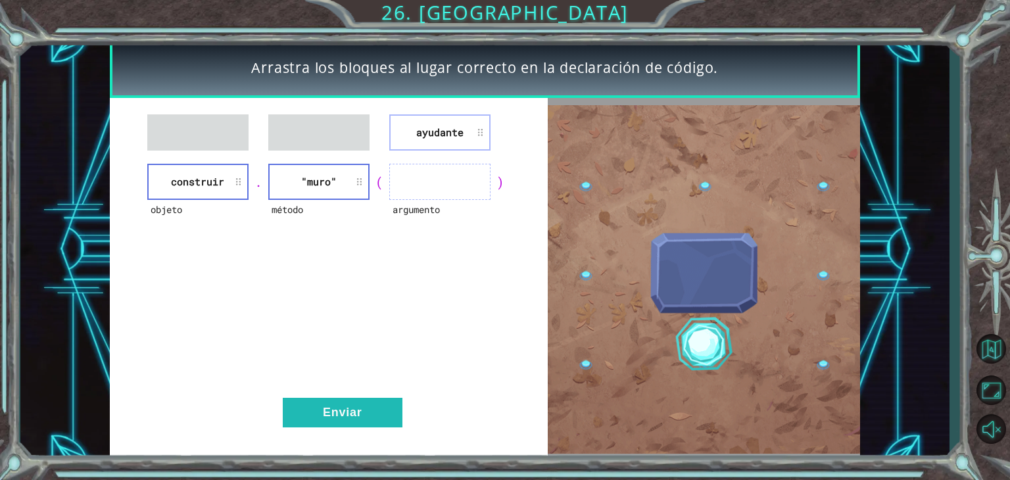
click at [437, 153] on div "ayudante objeto construir . método "muro" ( argumento ) Enviar" at bounding box center [329, 279] width 438 height 363
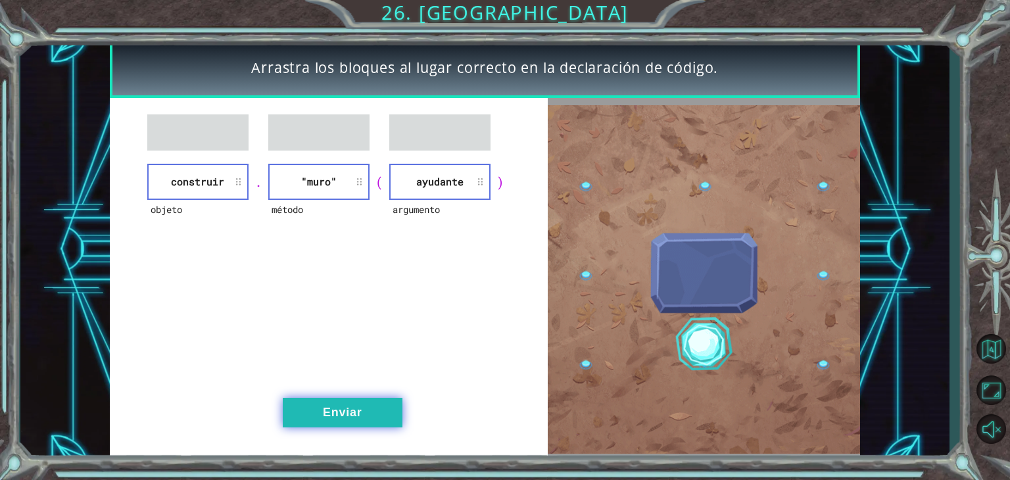
click at [360, 398] on button "Enviar" at bounding box center [343, 413] width 120 height 30
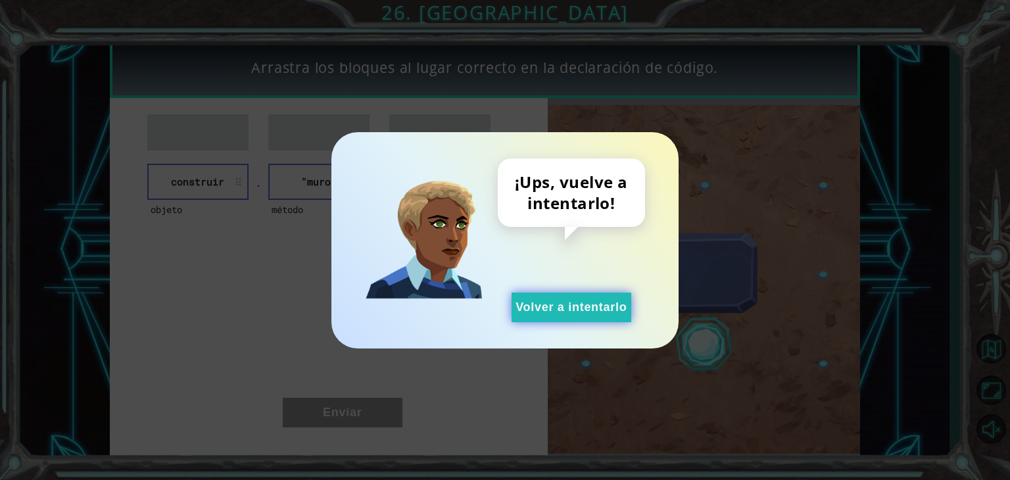
click at [563, 293] on button "Volver a intentarlo" at bounding box center [571, 308] width 120 height 30
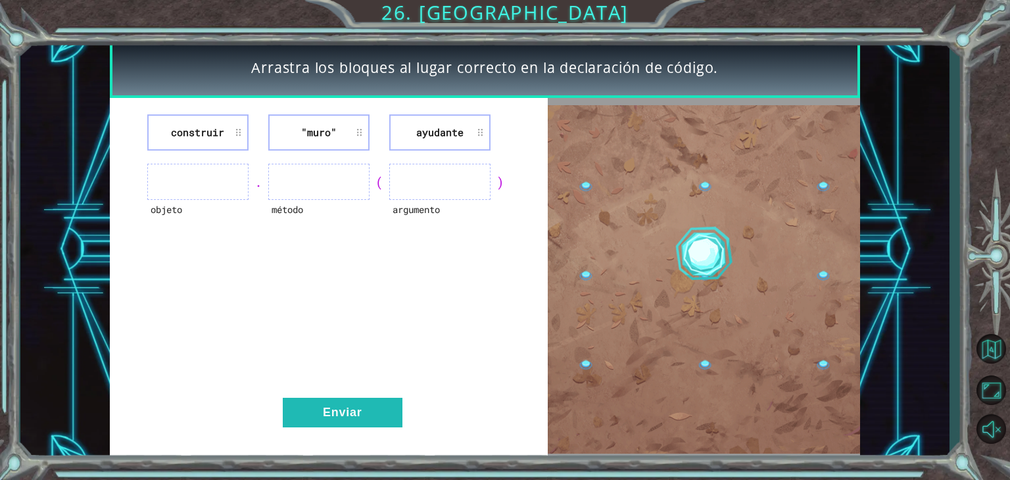
drag, startPoint x: 470, startPoint y: 208, endPoint x: 189, endPoint y: 194, distance: 281.0
click at [189, 194] on div "objeto . método ( argumento )" at bounding box center [329, 182] width 406 height 36
click at [131, 133] on div "construir "muro" ayudante" at bounding box center [329, 132] width 406 height 36
drag, startPoint x: 140, startPoint y: 132, endPoint x: 473, endPoint y: 206, distance: 340.7
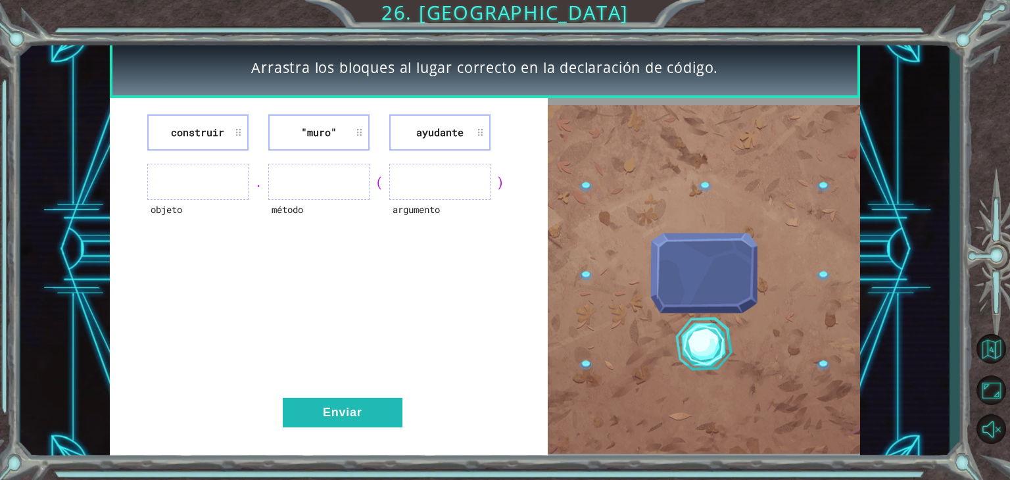
click at [473, 206] on div "construir "muro" ayudante objeto . método ( argumento ) Enviar" at bounding box center [329, 279] width 438 height 363
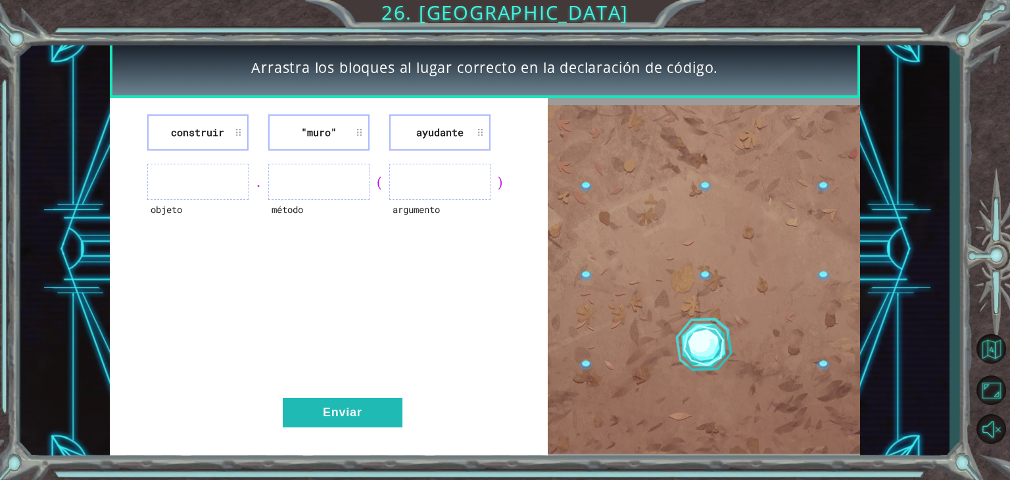
click at [458, 232] on div "argumento" at bounding box center [439, 218] width 101 height 36
drag, startPoint x: 501, startPoint y: 221, endPoint x: 519, endPoint y: 173, distance: 51.4
click at [519, 173] on div "construir "muro" ayudante objeto . método ( argumento ) Enviar" at bounding box center [329, 279] width 438 height 363
click at [531, 193] on div "objeto . método ( argumento )" at bounding box center [329, 182] width 406 height 36
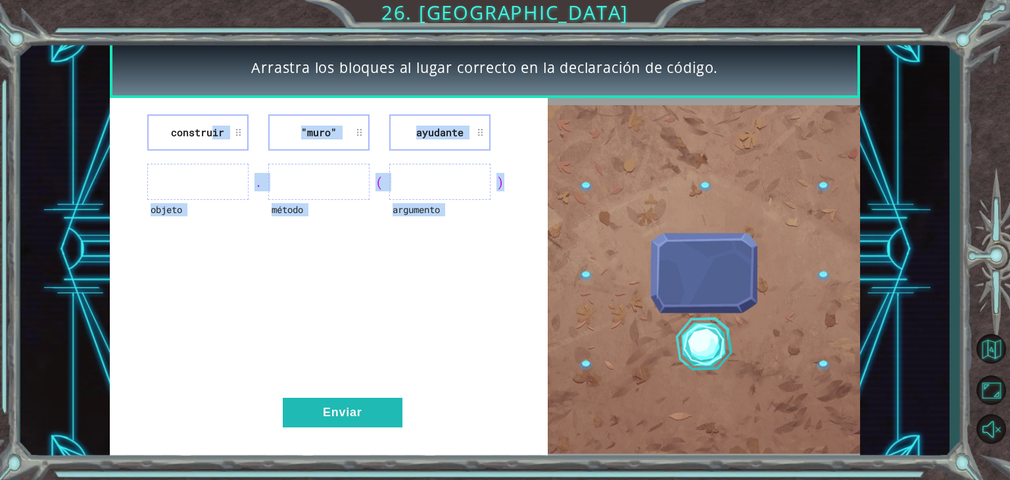
drag, startPoint x: 531, startPoint y: 193, endPoint x: 181, endPoint y: 124, distance: 356.5
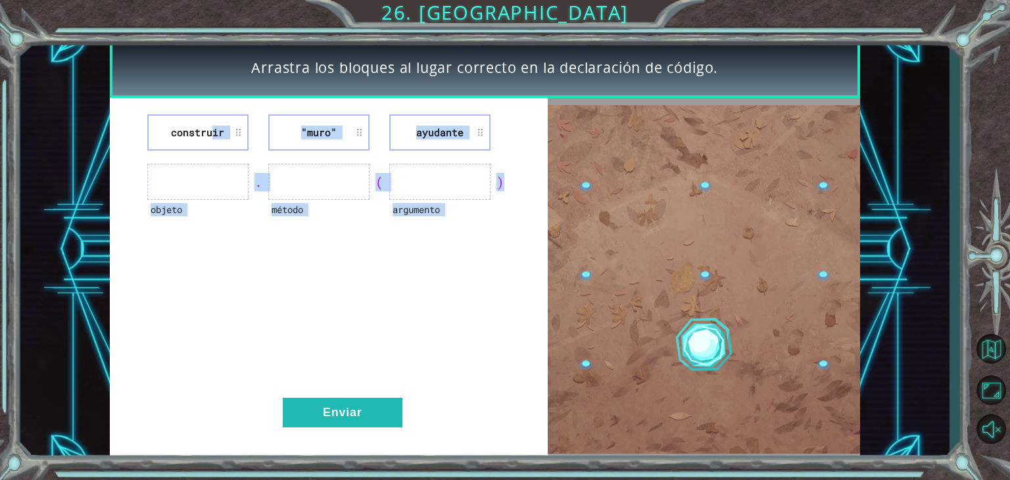
click at [181, 124] on div "construir "muro" ayudante objeto . método ( argumento ) Enviar" at bounding box center [329, 279] width 438 height 363
click at [362, 258] on div "construir "muro" ayudante objeto . método ( argumento ) Enviar" at bounding box center [329, 279] width 438 height 363
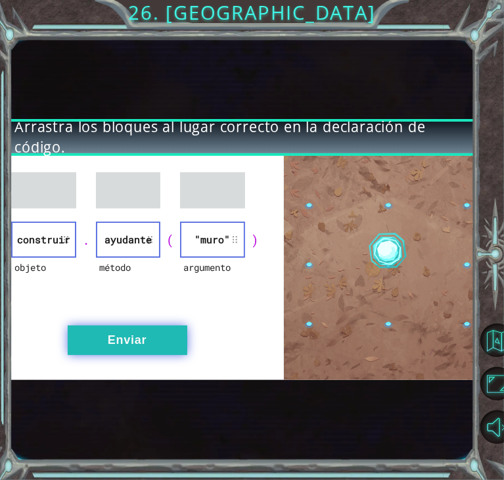
click at [130, 334] on font "Enviar" at bounding box center [127, 339] width 39 height 13
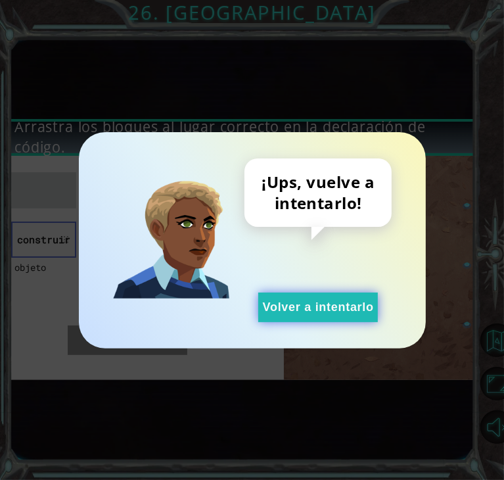
click at [283, 298] on button "Volver a intentarlo" at bounding box center [318, 308] width 120 height 30
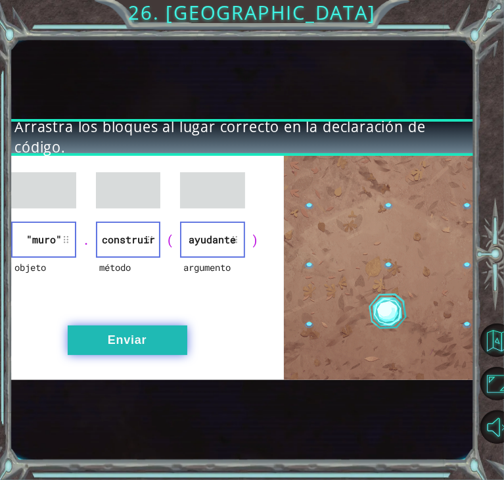
click at [153, 332] on button "Enviar" at bounding box center [128, 340] width 120 height 30
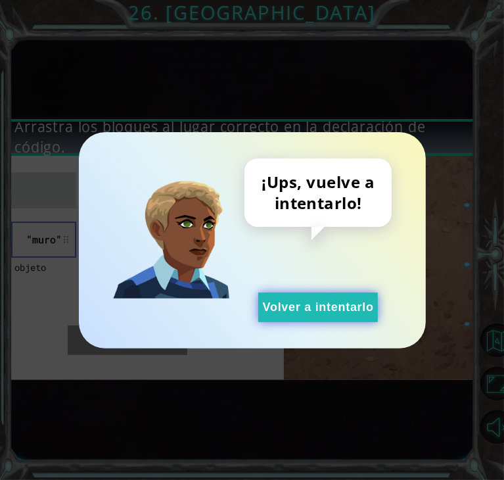
click at [290, 306] on font "Volver a intentarlo" at bounding box center [318, 306] width 111 height 13
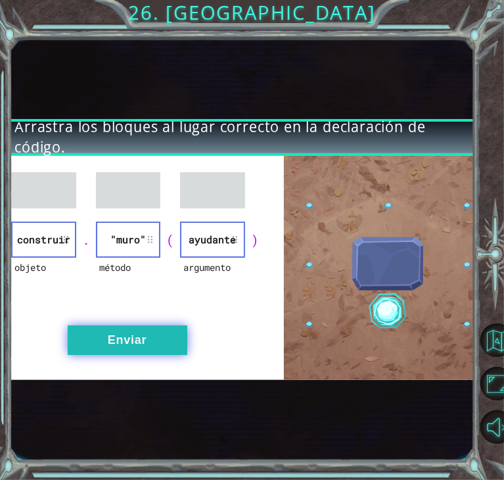
click at [157, 325] on button "Enviar" at bounding box center [128, 340] width 120 height 30
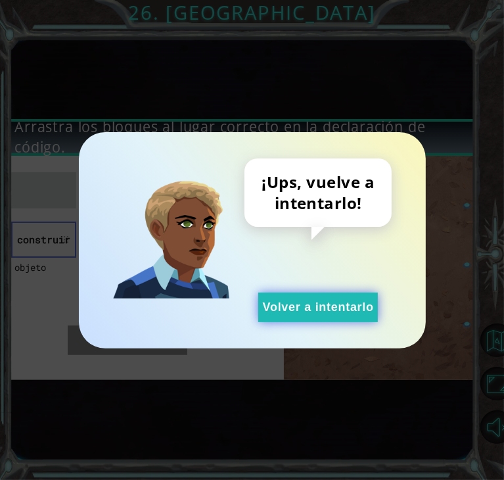
click at [296, 300] on font "Volver a intentarlo" at bounding box center [318, 306] width 111 height 13
